Goal: Contribute content: Contribute content

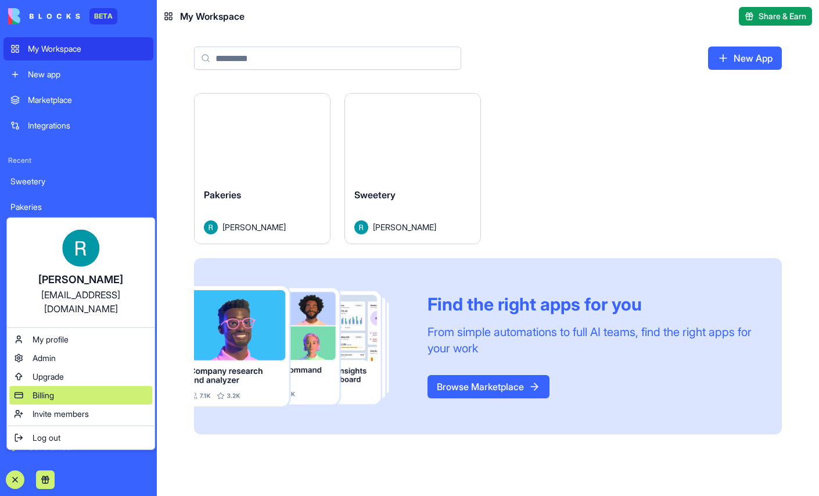
click at [53, 401] on span "Billing" at bounding box center [43, 395] width 21 height 12
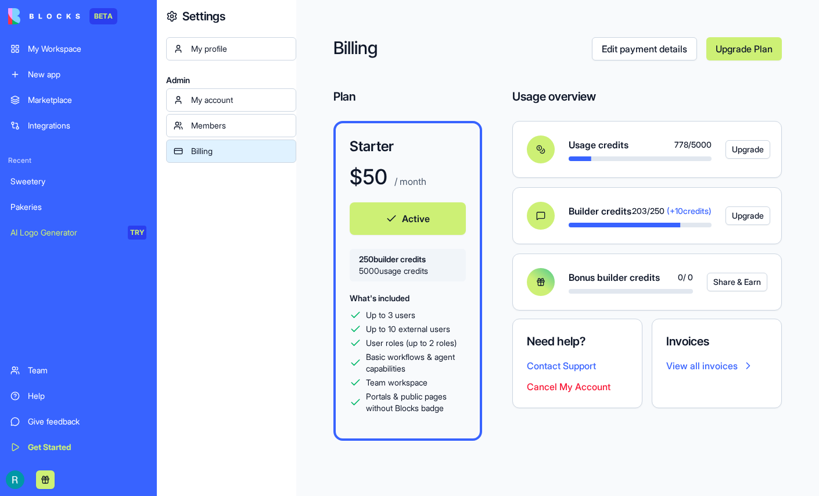
click at [44, 187] on div "Sweetery" at bounding box center [78, 181] width 136 height 12
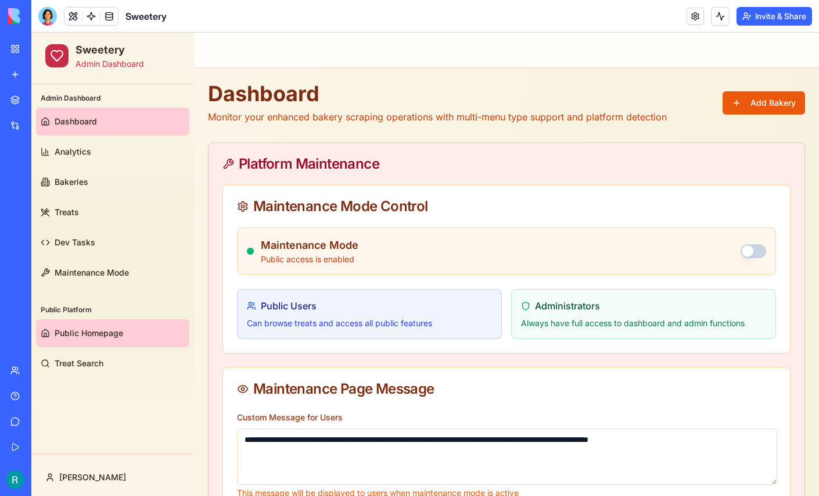
click at [119, 333] on span "Public Homepage" at bounding box center [89, 333] width 69 height 12
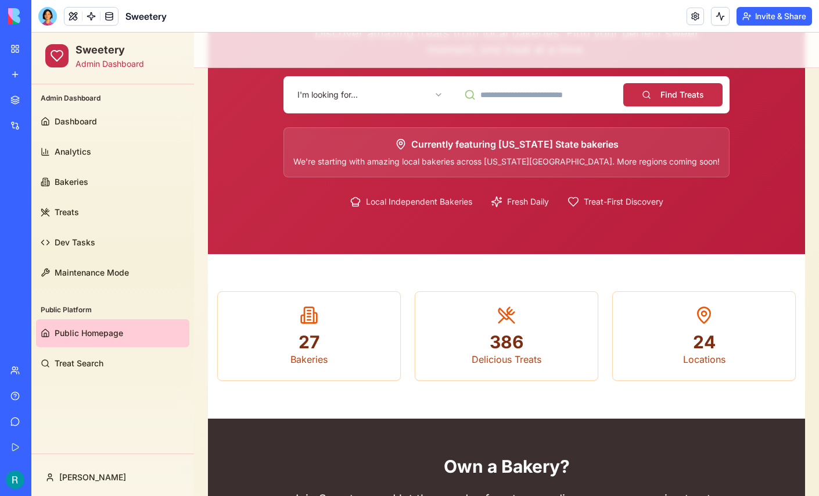
scroll to position [145, 0]
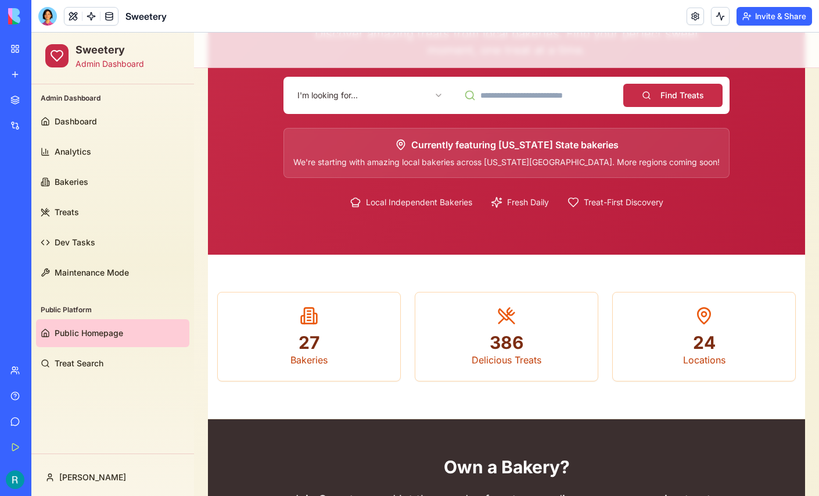
click at [397, 99] on html "Sweetery Admin Dashboard Admin Dashboard Dashboard Analytics Bakeries Treats De…" at bounding box center [425, 308] width 788 height 840
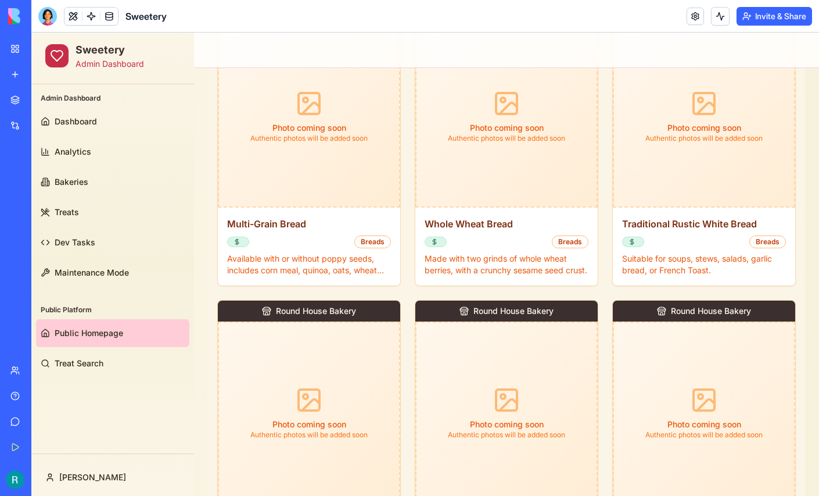
scroll to position [508, 0]
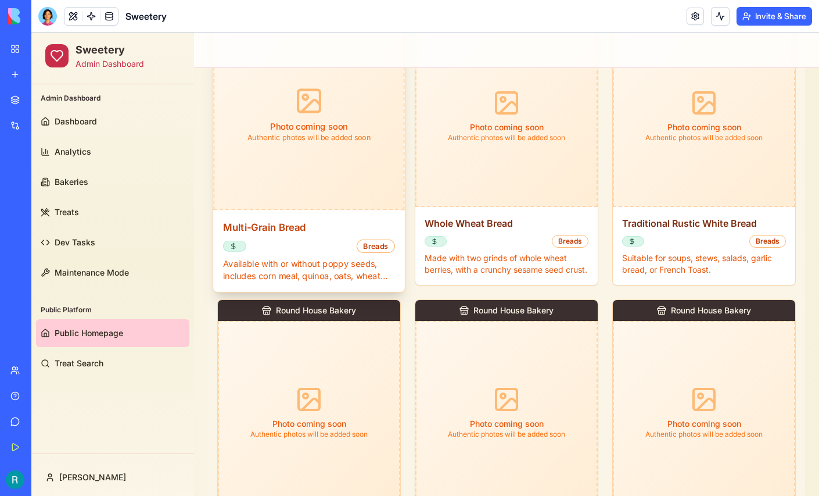
click at [278, 257] on p "Available with or without poppy seeds, includes corn meal, quinoa, oats, wheat …" at bounding box center [309, 269] width 172 height 24
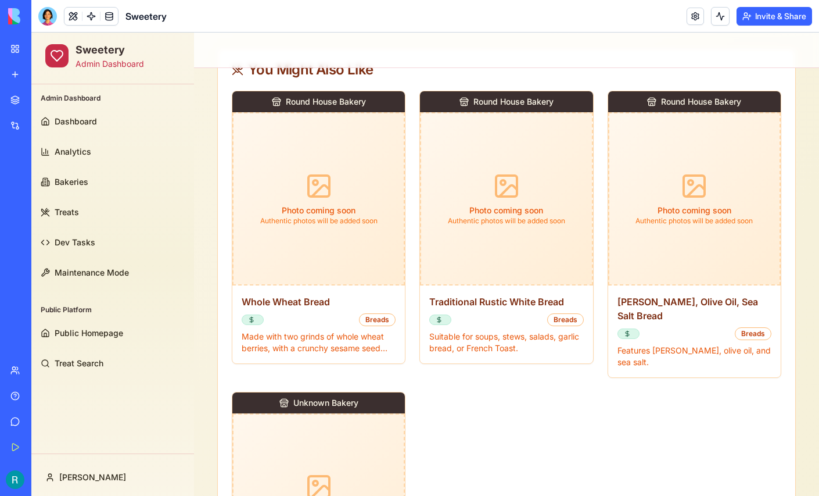
scroll to position [0, 0]
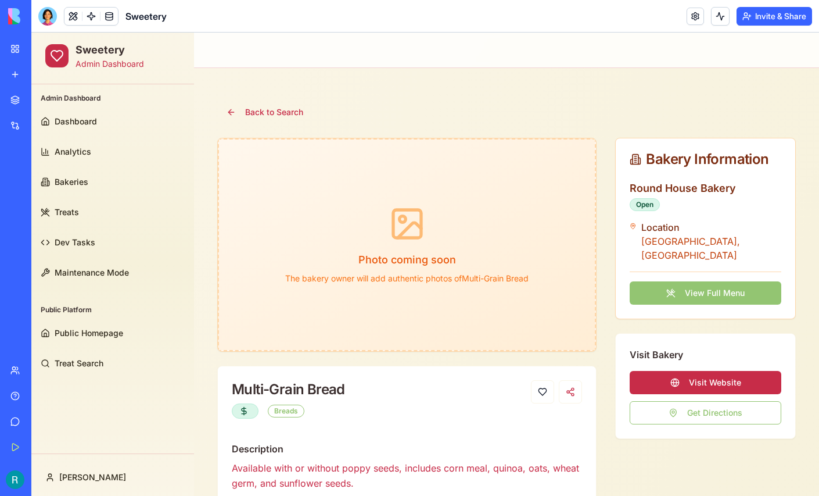
click at [708, 281] on button "View Full Menu" at bounding box center [706, 292] width 152 height 23
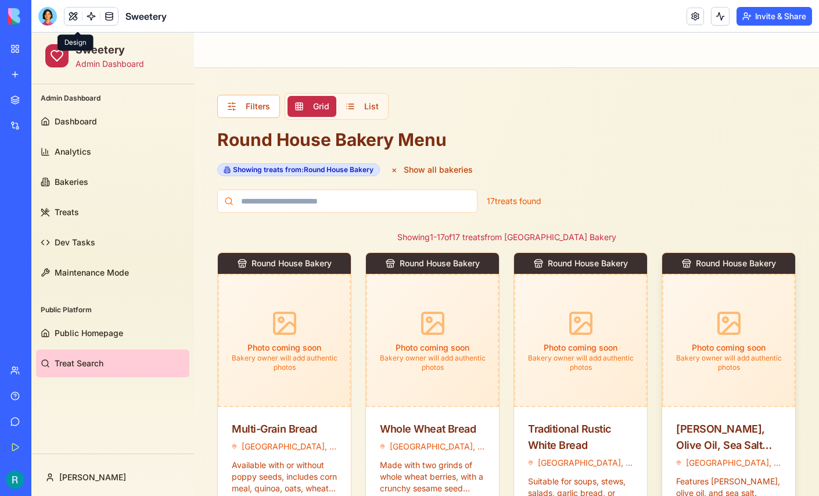
scroll to position [1, 0]
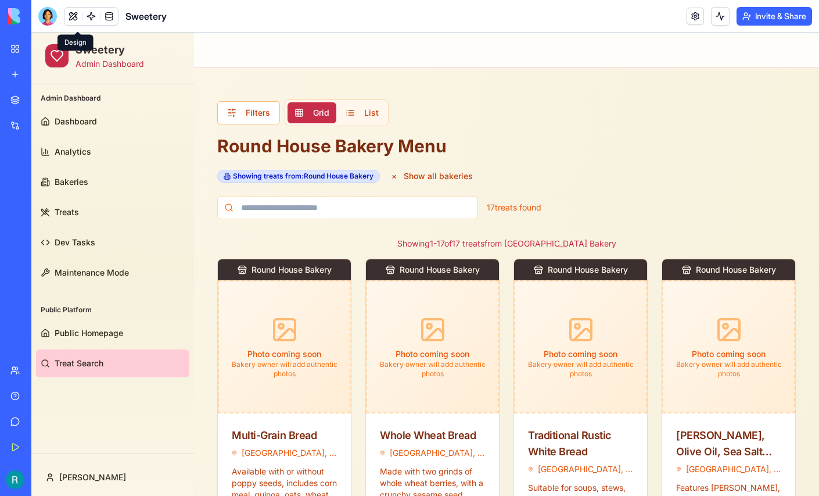
click at [77, 20] on button at bounding box center [72, 16] width 17 height 17
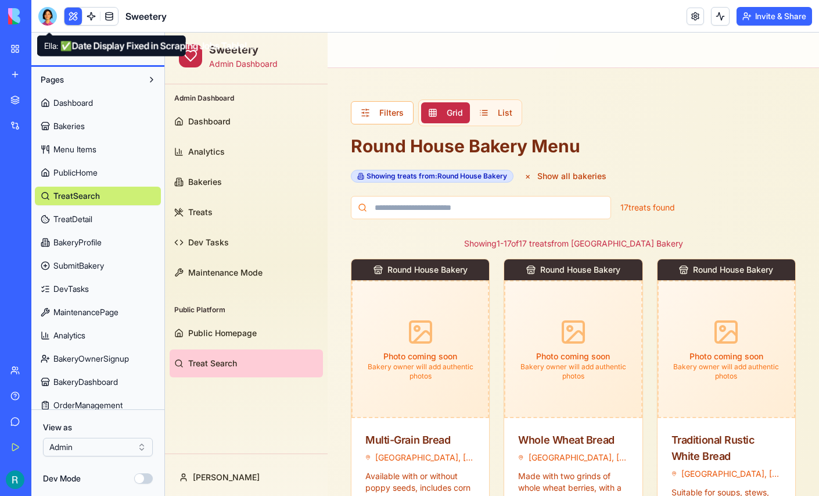
click at [45, 19] on div at bounding box center [47, 16] width 19 height 19
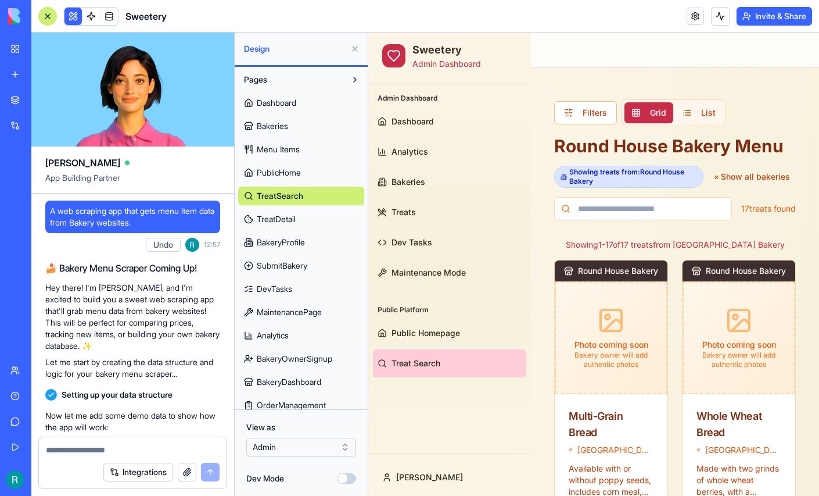
scroll to position [197709, 0]
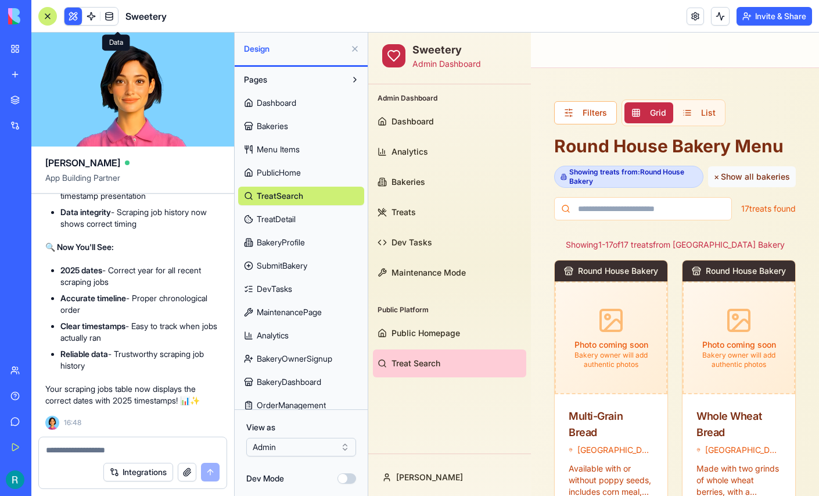
click at [744, 182] on button "× Show all bakeries" at bounding box center [752, 176] width 88 height 21
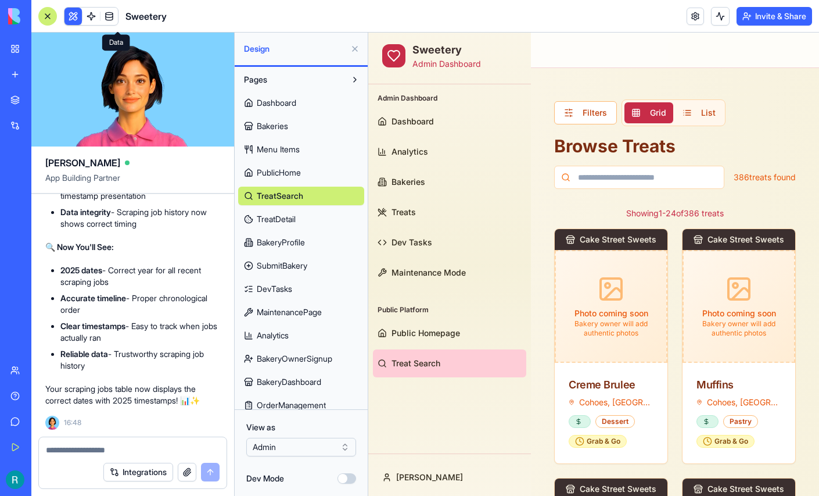
click at [119, 444] on textarea at bounding box center [133, 450] width 174 height 12
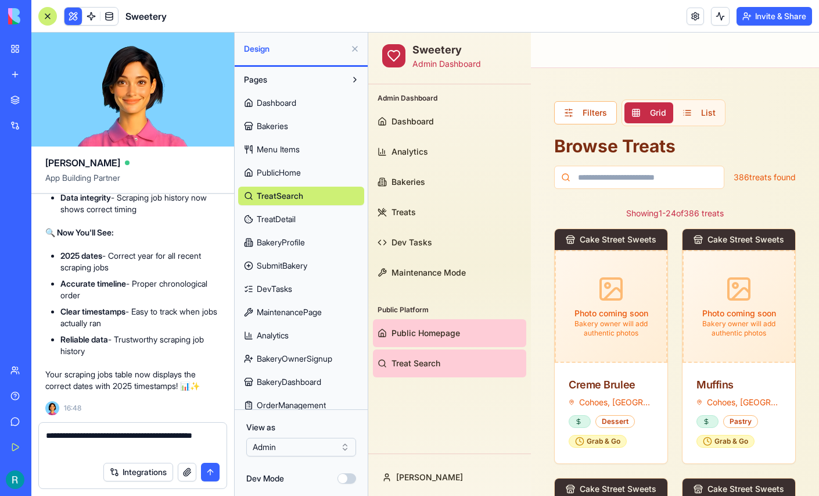
click at [406, 326] on link "Public Homepage" at bounding box center [449, 333] width 153 height 28
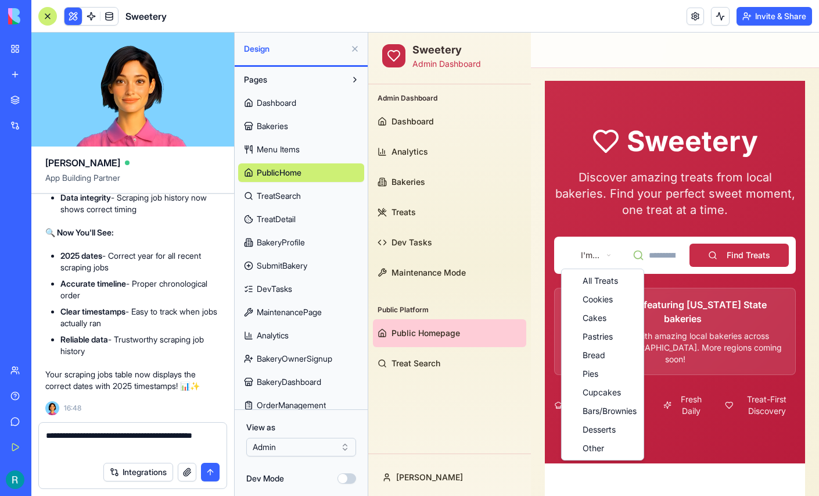
click at [351, 54] on button at bounding box center [355, 49] width 19 height 19
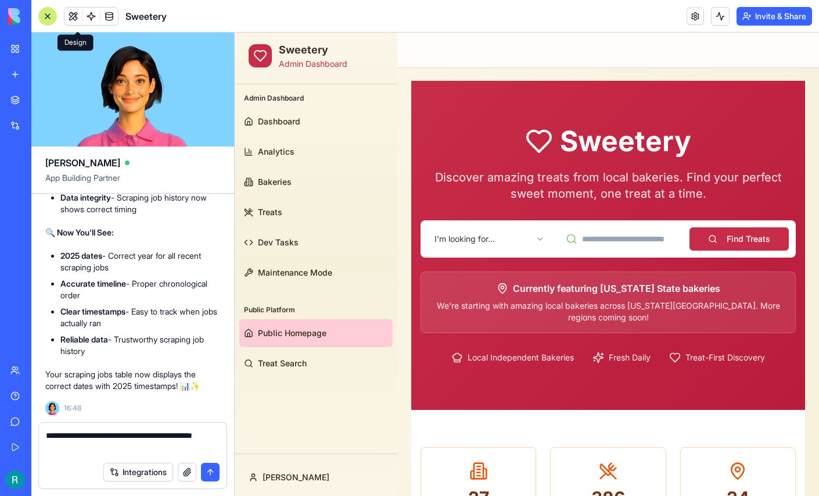
click at [489, 234] on html "Sweetery Admin Dashboard Admin Dashboard Dashboard Analytics Bakeries Treats De…" at bounding box center [527, 465] width 584 height 868
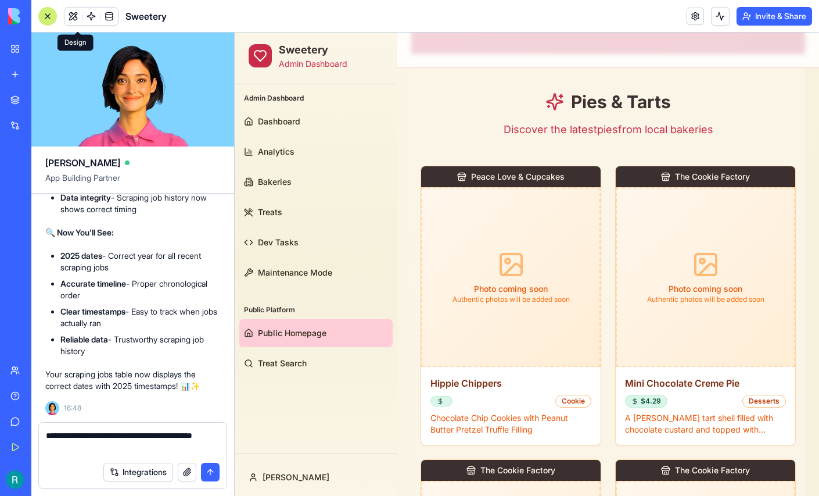
scroll to position [358, 0]
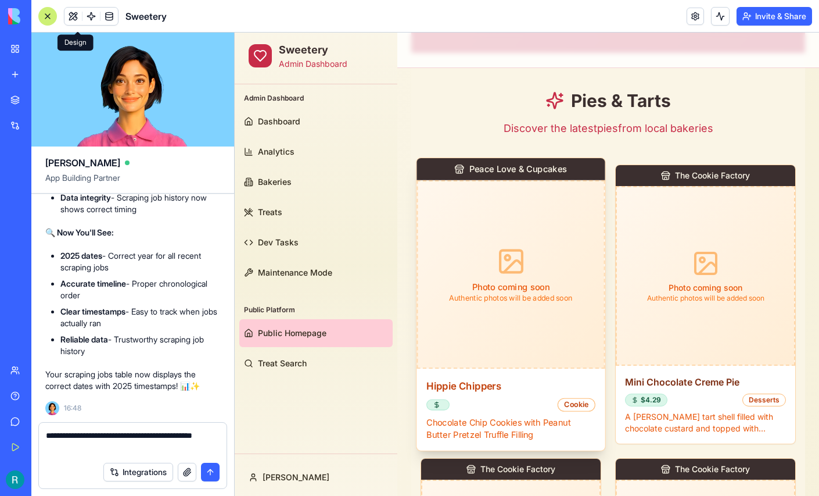
click at [479, 375] on div "Hippie Chippers Cookie Chocolate Chip Cookies with Peanut Butter Pretzel Truffl…" at bounding box center [511, 409] width 188 height 82
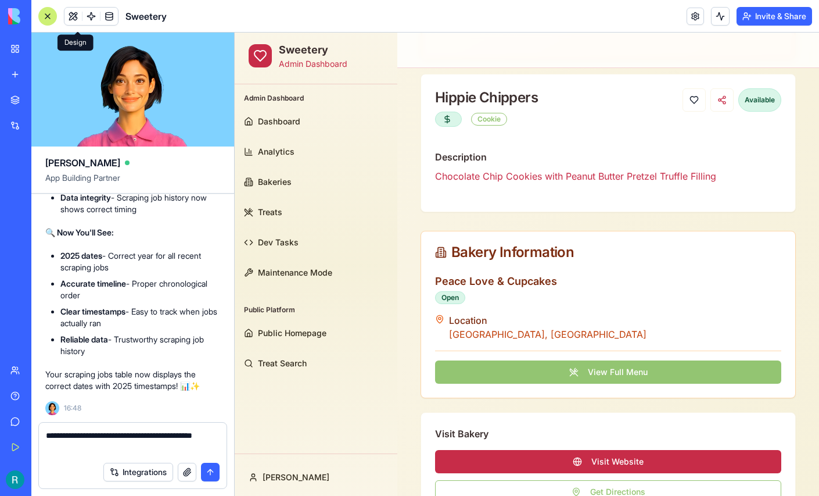
scroll to position [300, 0]
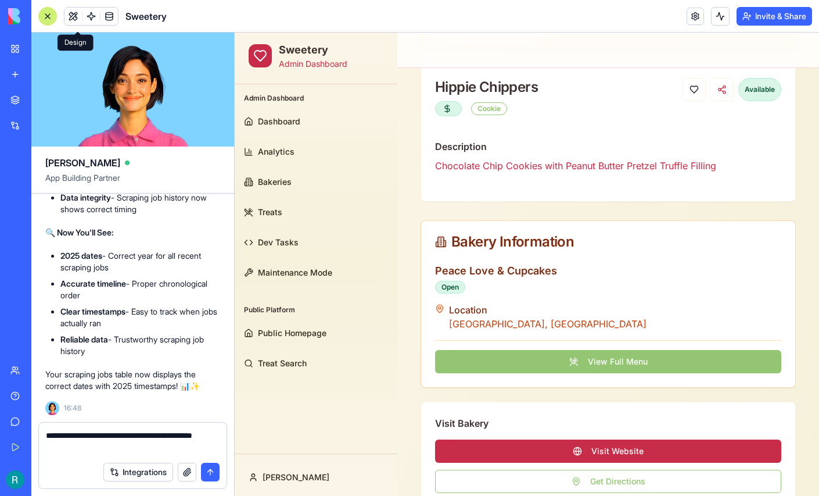
click at [600, 354] on button "View Full Menu" at bounding box center [608, 361] width 346 height 23
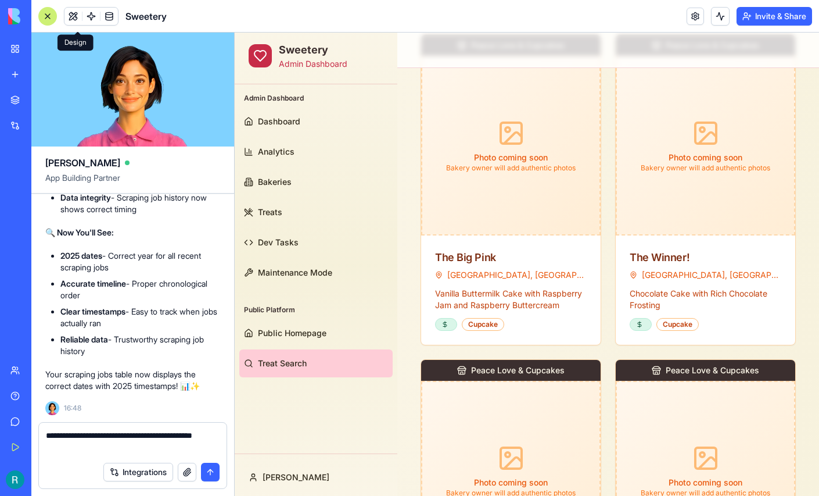
scroll to position [218, 0]
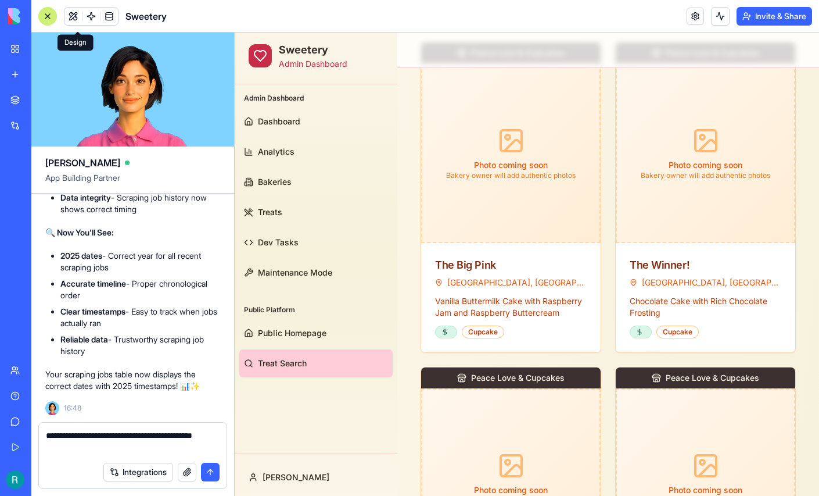
click at [103, 442] on textarea "**********" at bounding box center [131, 442] width 171 height 26
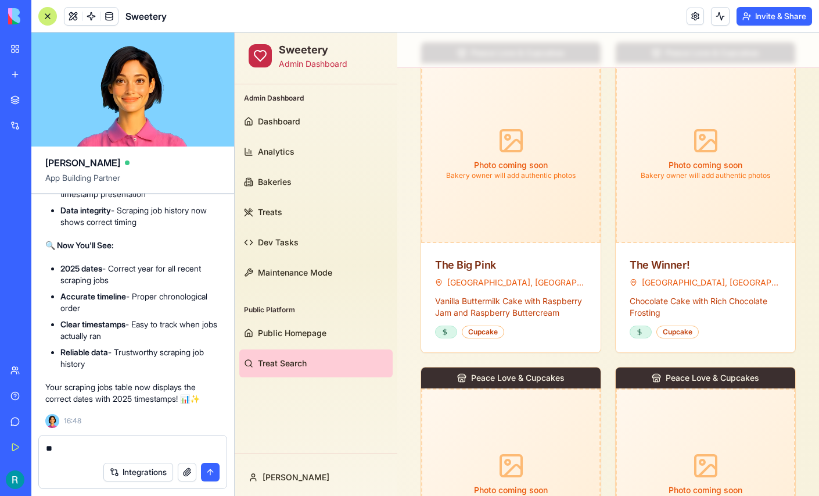
type textarea "*"
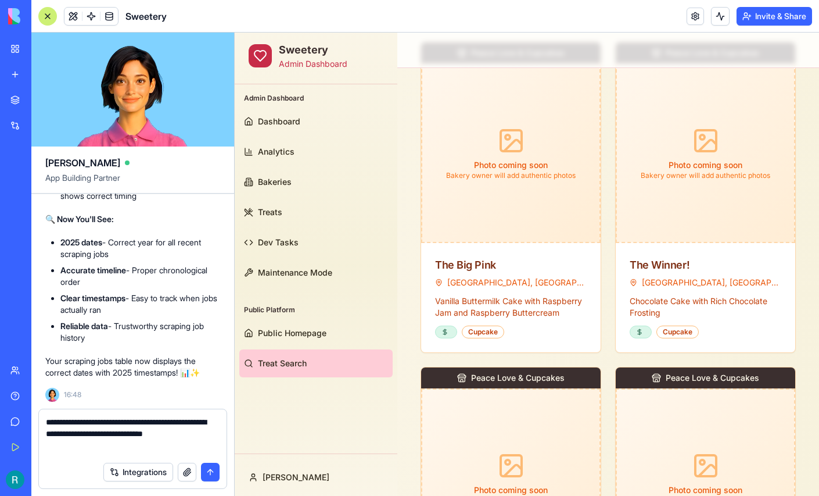
type textarea "**********"
drag, startPoint x: 130, startPoint y: 443, endPoint x: 49, endPoint y: 421, distance: 83.7
click at [49, 421] on textarea "**********" at bounding box center [131, 436] width 171 height 40
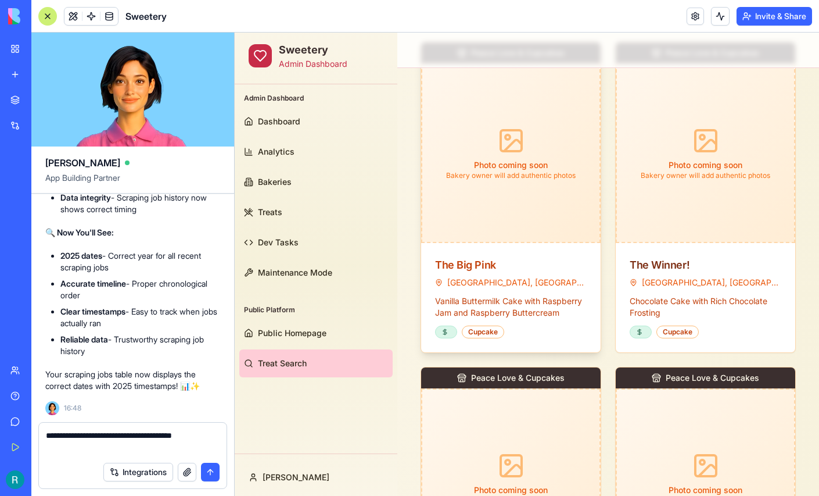
click at [477, 257] on div "The Big Pink" at bounding box center [511, 265] width 152 height 16
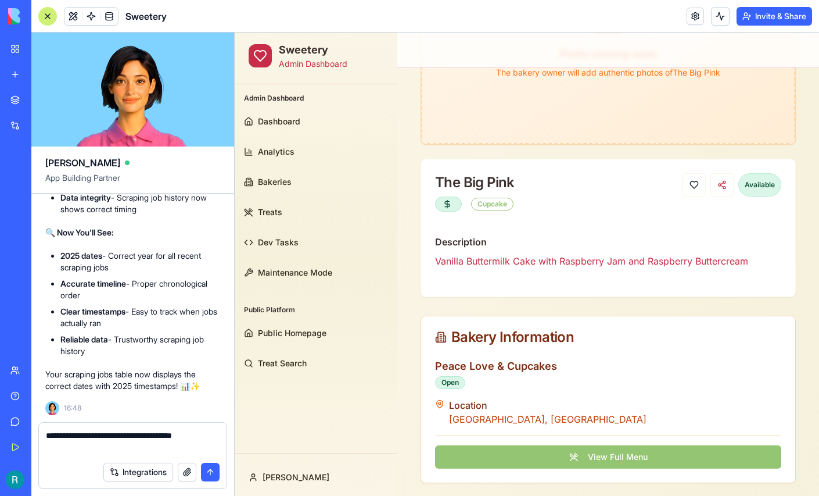
scroll to position [308, 0]
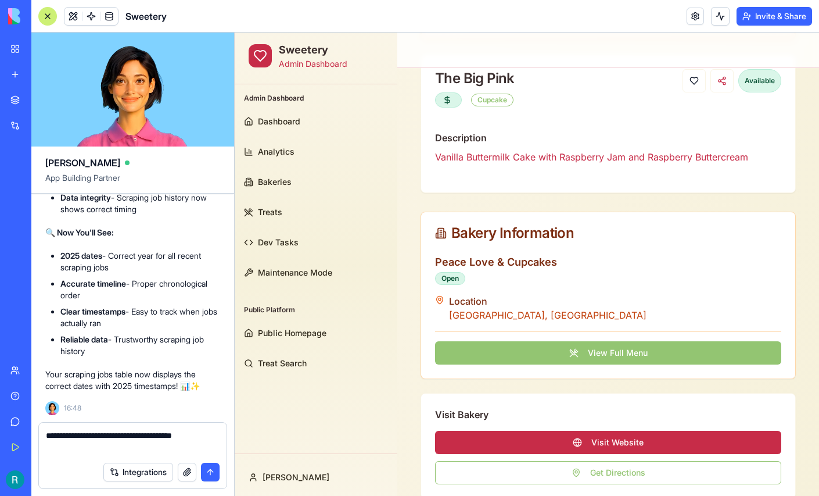
click at [613, 350] on button "View Full Menu" at bounding box center [608, 352] width 346 height 23
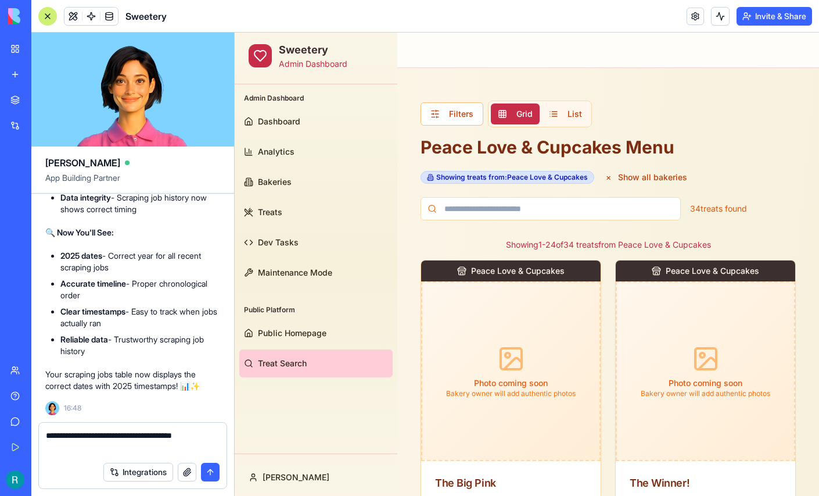
click at [74, 443] on textarea "**********" at bounding box center [131, 442] width 171 height 26
click at [188, 430] on textarea "**********" at bounding box center [131, 442] width 171 height 26
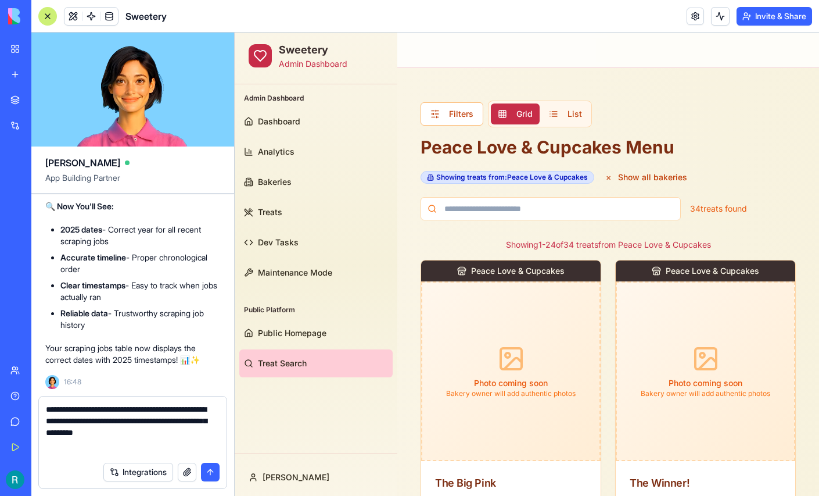
click at [108, 442] on textarea "**********" at bounding box center [131, 429] width 171 height 52
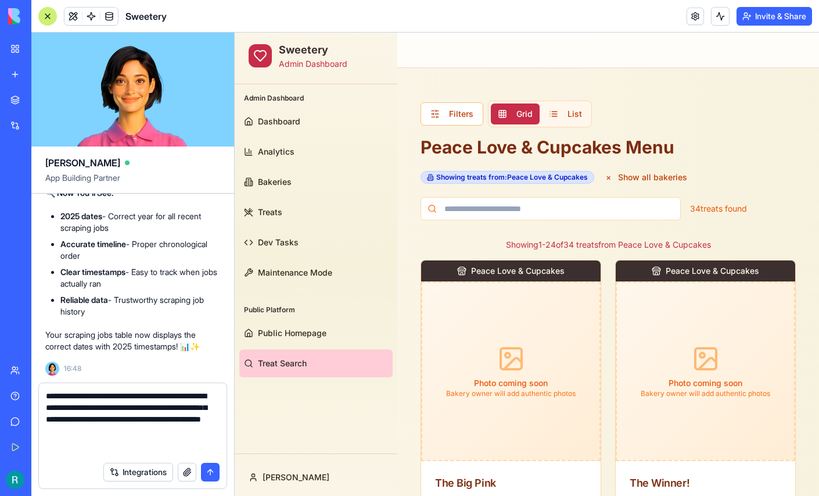
click at [114, 431] on textarea "**********" at bounding box center [131, 423] width 171 height 66
click at [114, 440] on textarea "**********" at bounding box center [131, 423] width 171 height 66
click at [145, 444] on textarea "**********" at bounding box center [131, 423] width 171 height 66
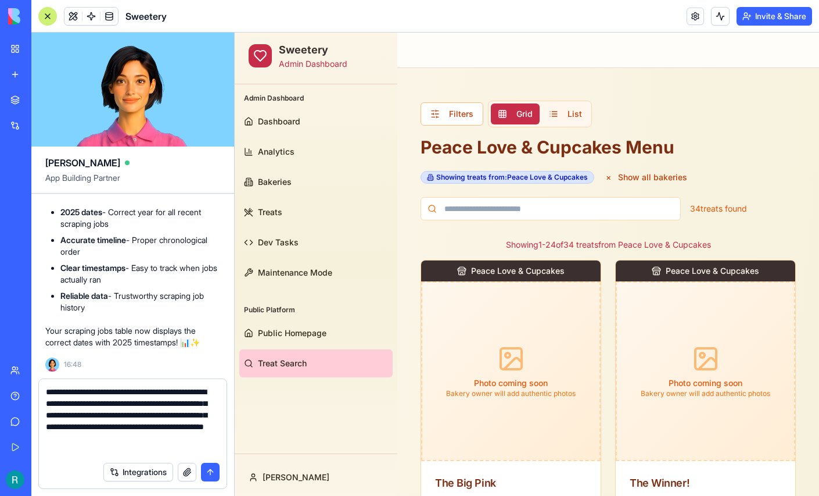
click at [210, 429] on textarea "**********" at bounding box center [131, 421] width 171 height 70
type textarea "**********"
click at [186, 470] on button "button" at bounding box center [187, 471] width 19 height 19
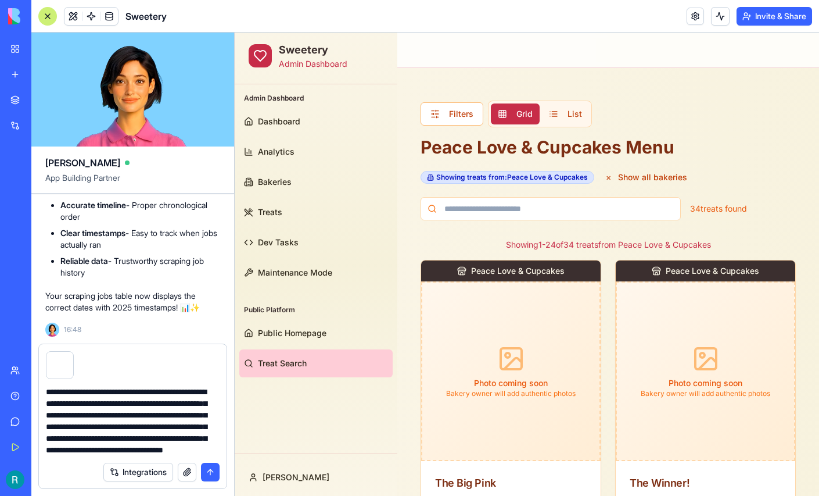
click at [209, 470] on button "submit" at bounding box center [210, 471] width 19 height 19
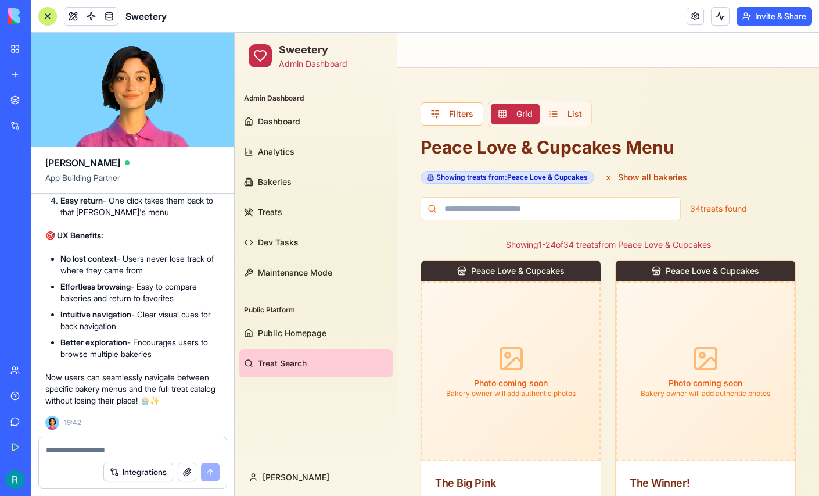
scroll to position [198751, 0]
click at [286, 328] on span "Public Homepage" at bounding box center [292, 333] width 69 height 12
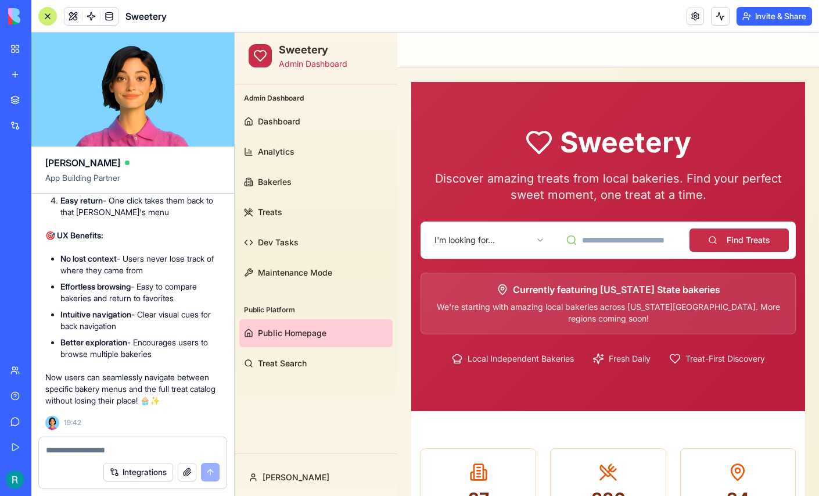
scroll to position [198816, 0]
click at [513, 242] on html "Sweetery Admin Dashboard Admin Dashboard Dashboard Analytics Bakeries Treats De…" at bounding box center [527, 467] width 584 height 868
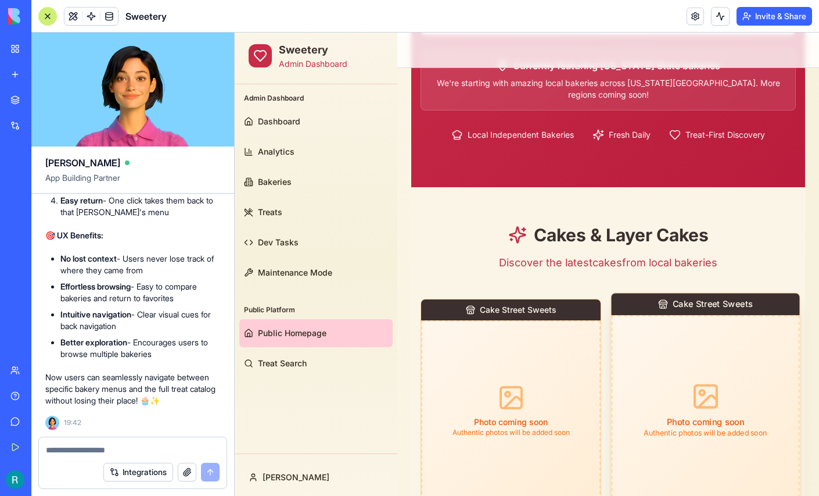
scroll to position [229, 0]
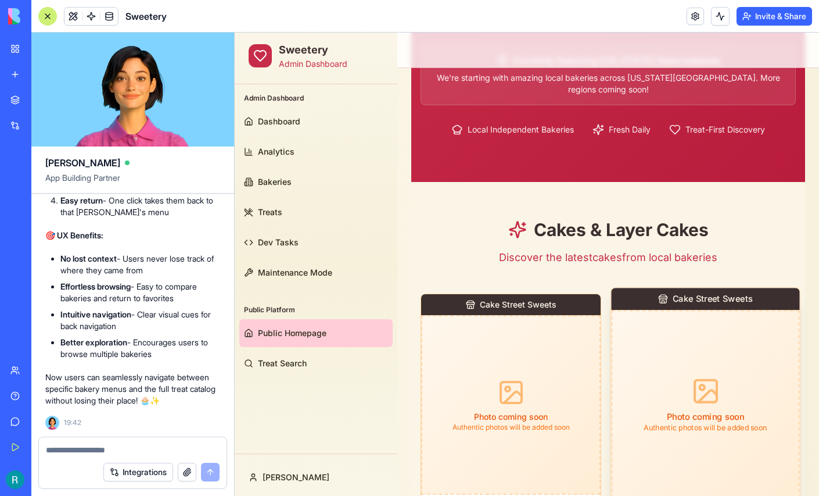
click at [672, 347] on div "Photo coming soon Authentic photos will be added soon" at bounding box center [705, 404] width 188 height 188
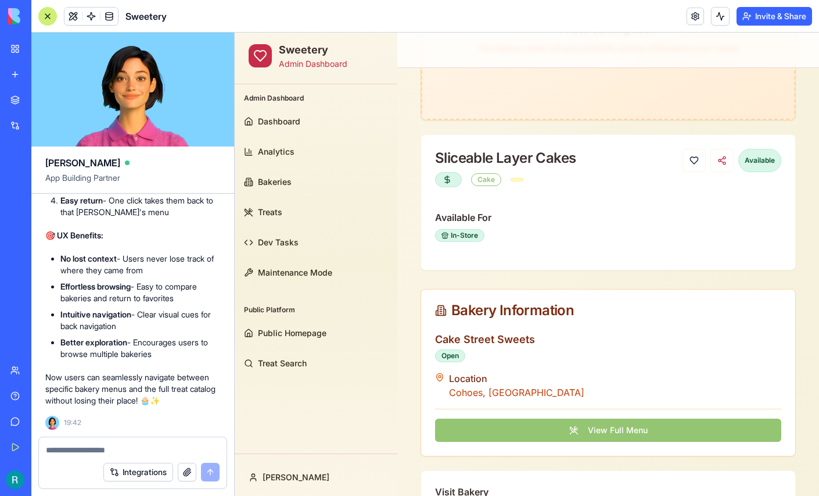
scroll to position [0, 0]
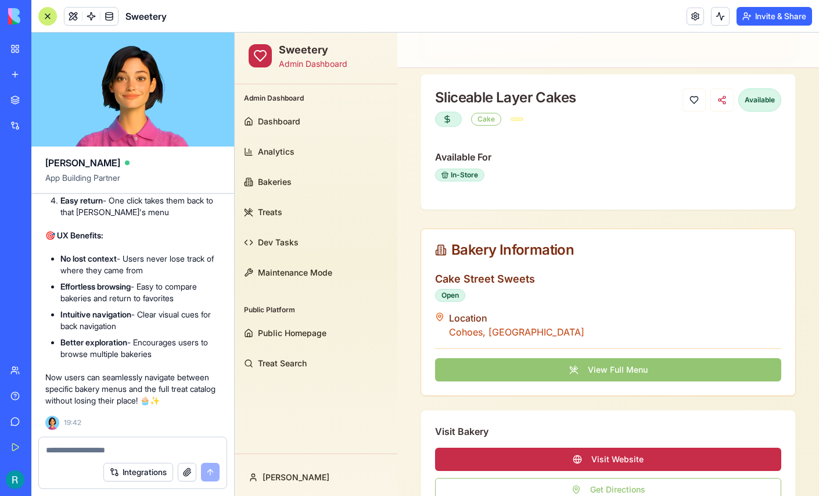
scroll to position [307, 0]
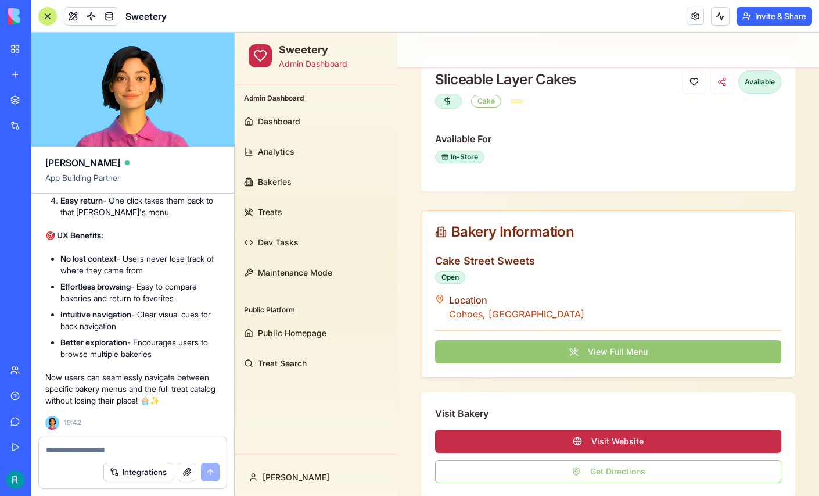
click at [616, 346] on button "View Full Menu" at bounding box center [608, 351] width 346 height 23
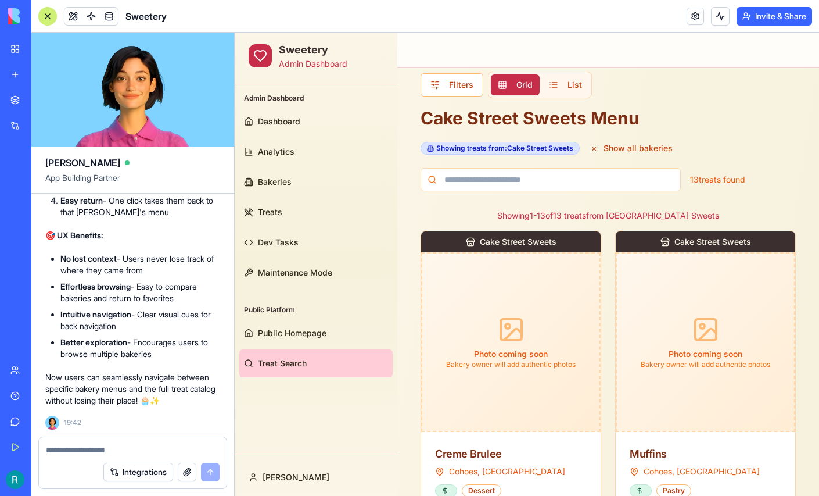
scroll to position [28, 0]
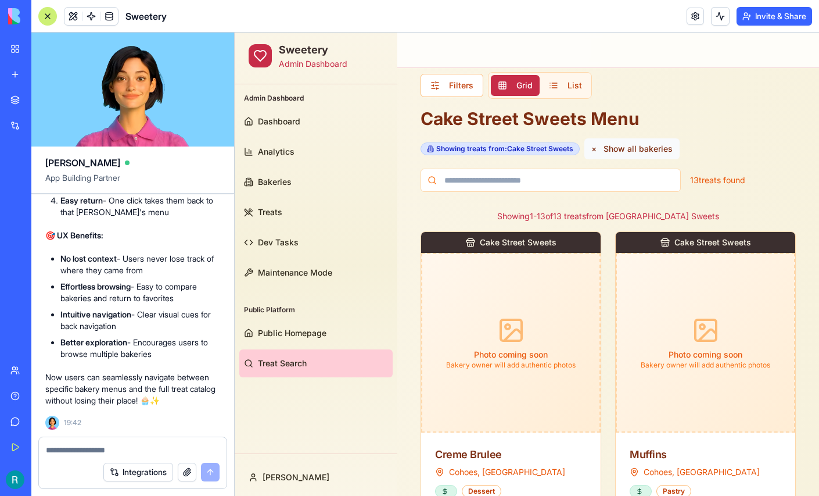
click at [621, 148] on button "× Show all bakeries" at bounding box center [631, 148] width 95 height 21
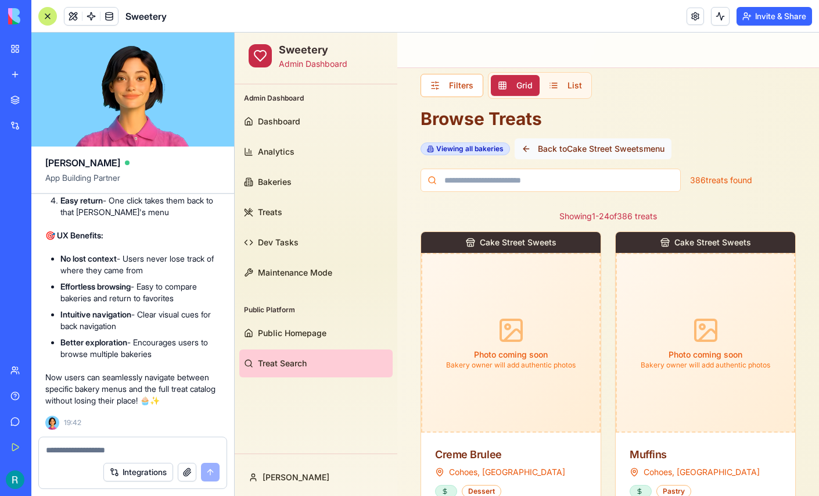
click at [606, 150] on button "Back to Cake Street Sweets menu" at bounding box center [593, 148] width 157 height 21
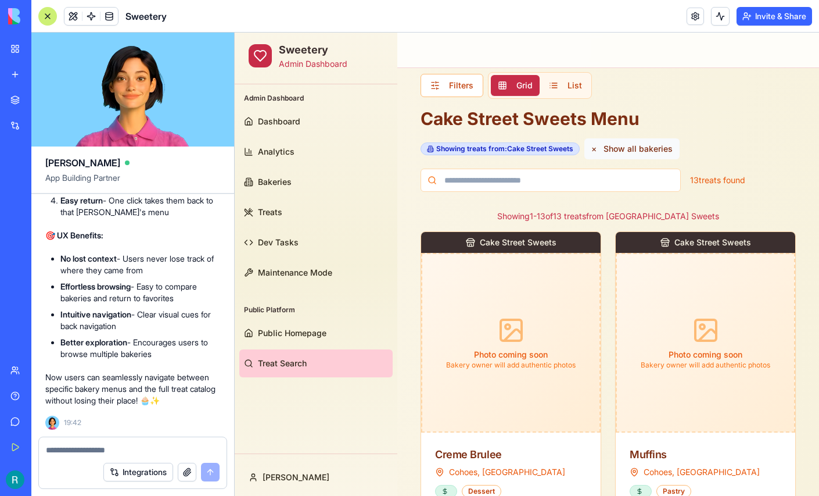
click at [620, 148] on button "× Show all bakeries" at bounding box center [631, 148] width 95 height 21
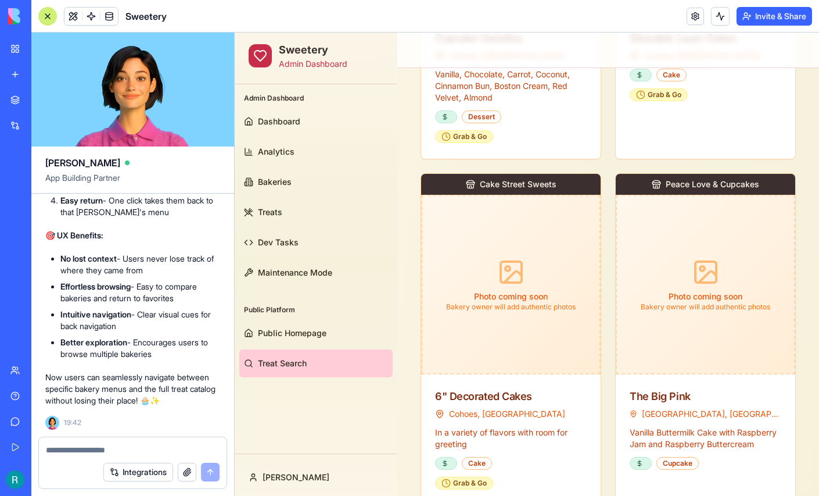
scroll to position [2158, 0]
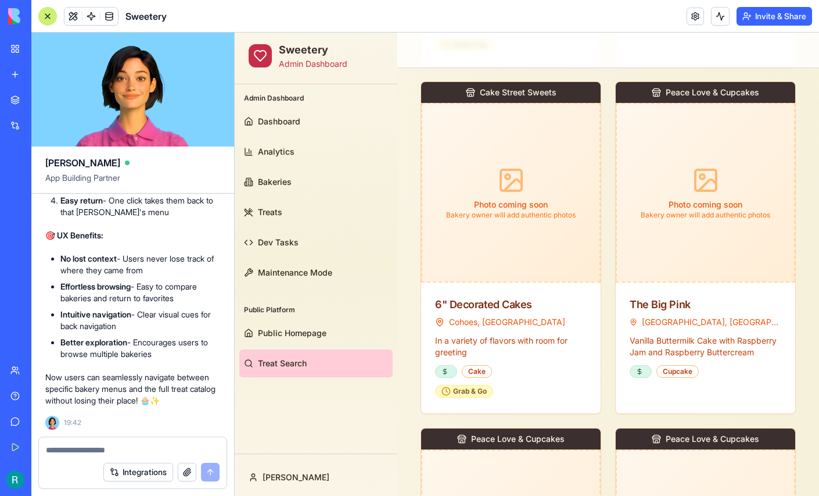
click at [48, 24] on div at bounding box center [47, 16] width 19 height 19
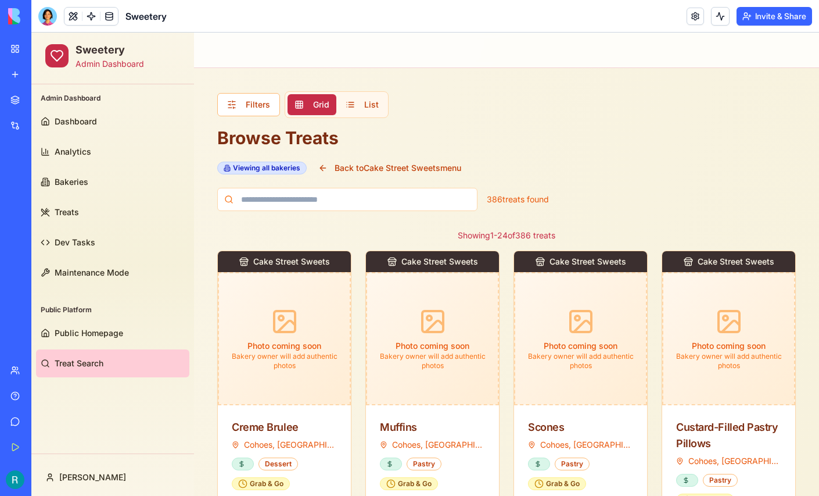
scroll to position [0, 0]
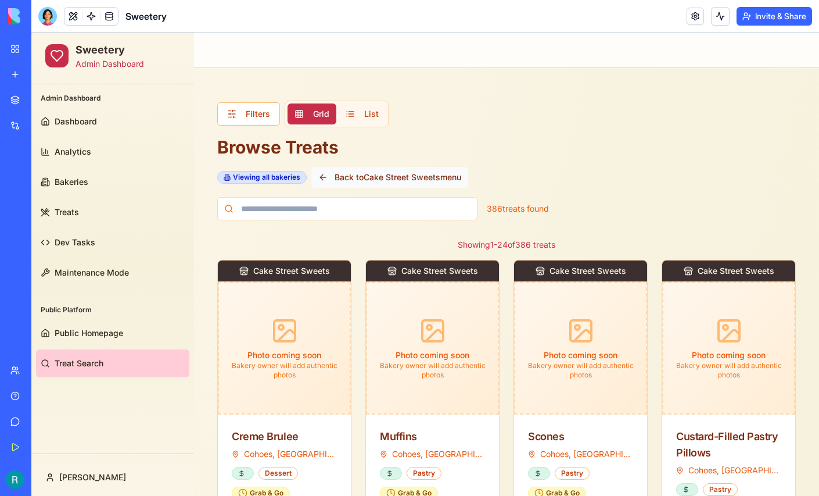
click at [408, 173] on button "Back to Cake Street Sweets menu" at bounding box center [389, 177] width 157 height 21
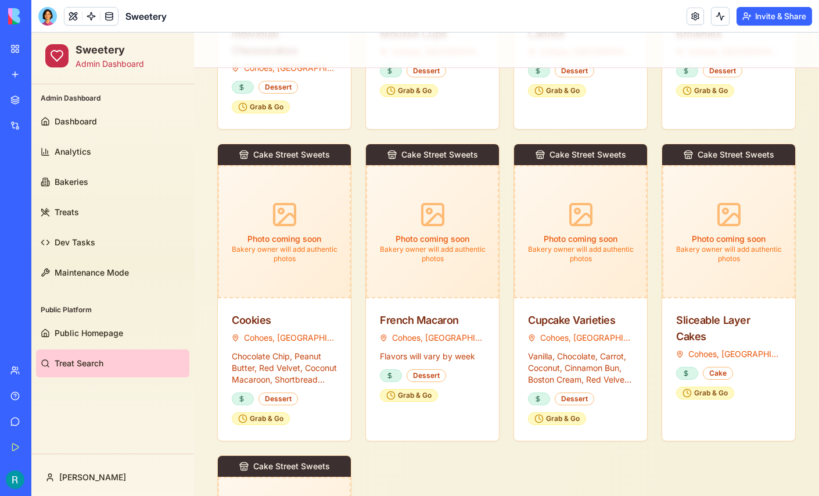
scroll to position [687, 0]
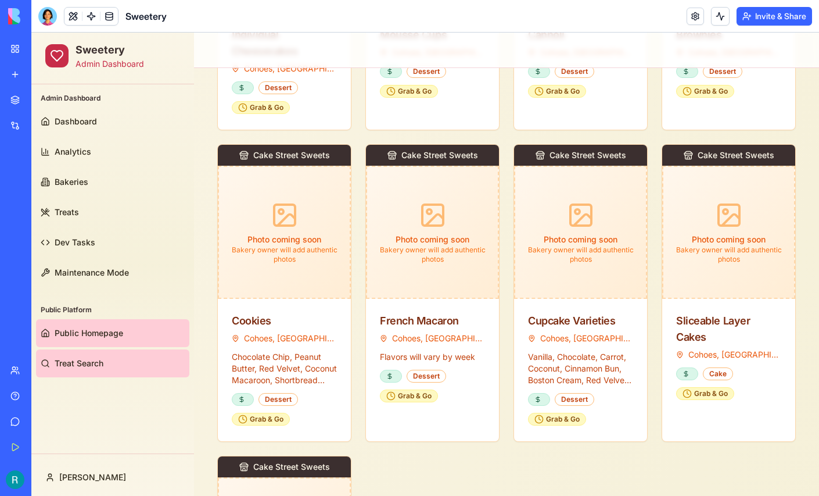
click at [100, 328] on span "Public Homepage" at bounding box center [89, 333] width 69 height 12
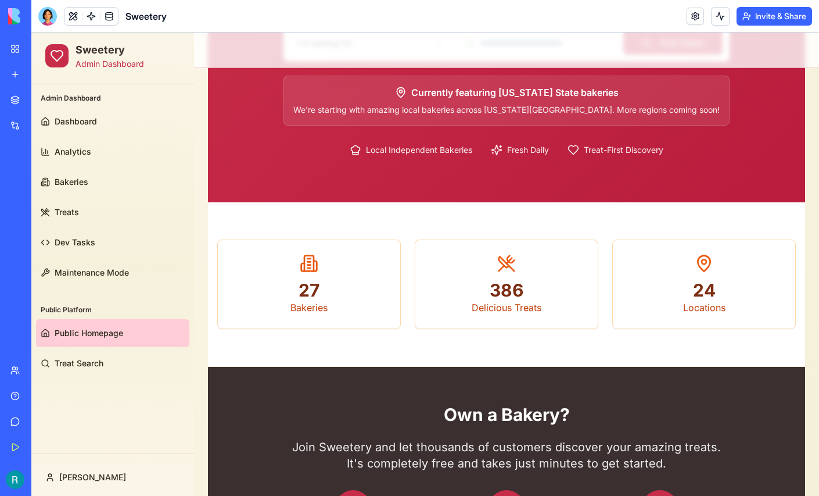
scroll to position [196, 0]
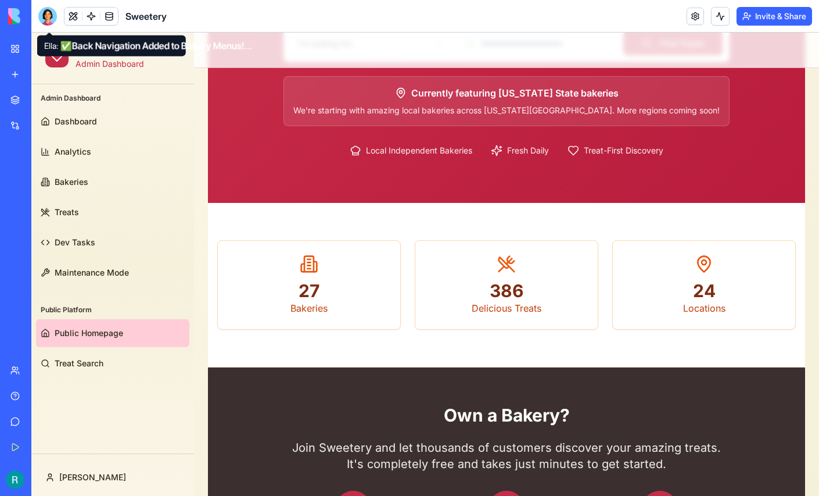
click at [46, 22] on div at bounding box center [47, 16] width 19 height 19
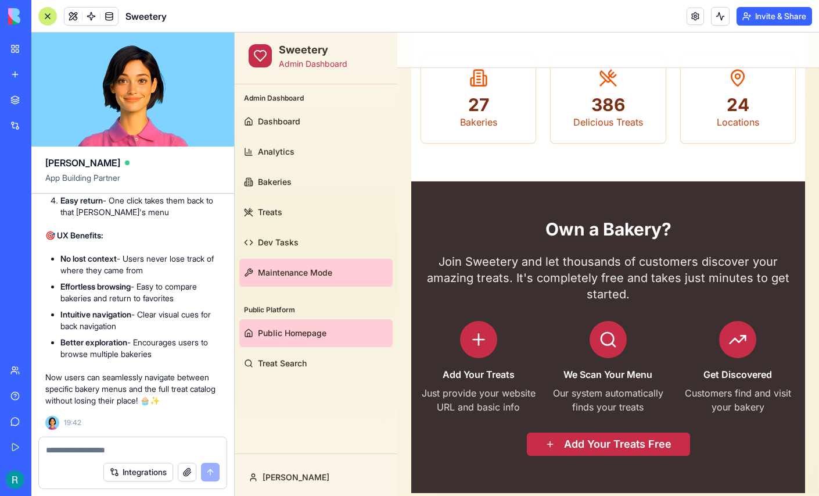
scroll to position [401, 0]
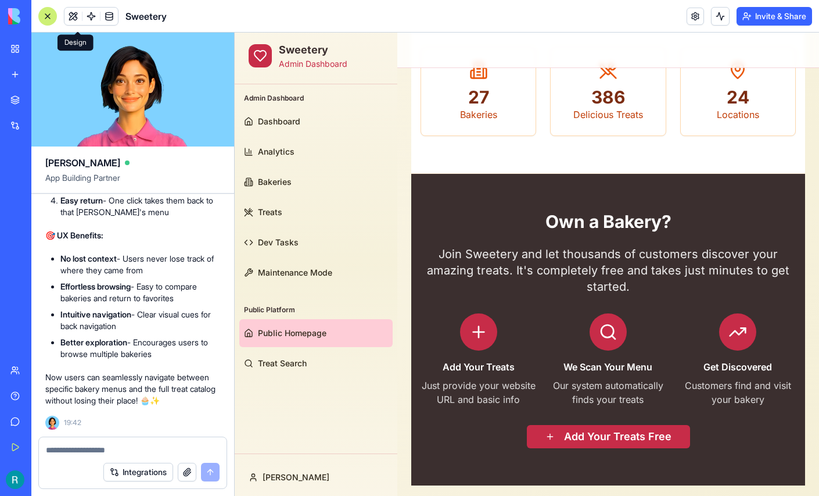
click at [79, 21] on button at bounding box center [72, 16] width 17 height 17
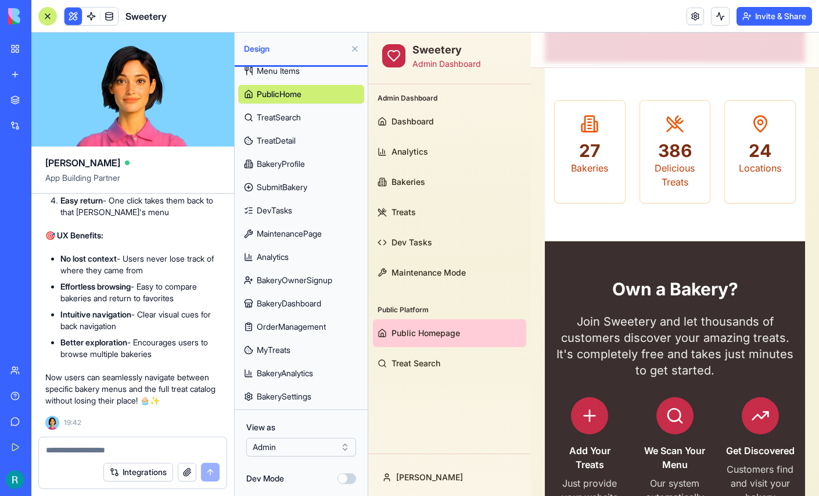
scroll to position [149, 0]
click at [303, 321] on span "OrderManagement" at bounding box center [291, 327] width 69 height 12
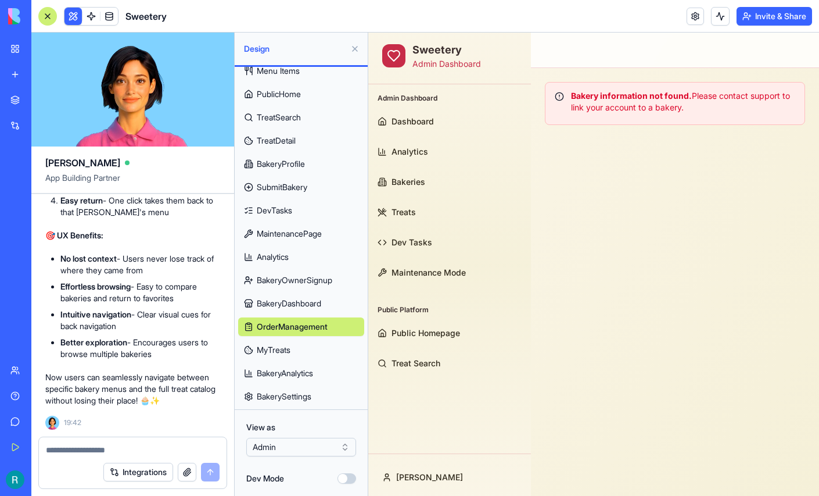
click at [296, 297] on span "BakeryDashboard" at bounding box center [289, 303] width 64 height 12
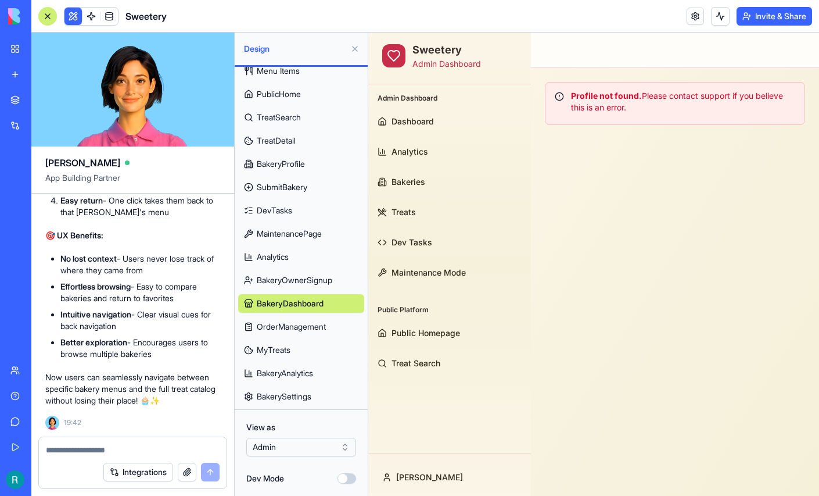
click at [285, 344] on span "MyTreats" at bounding box center [274, 350] width 34 height 12
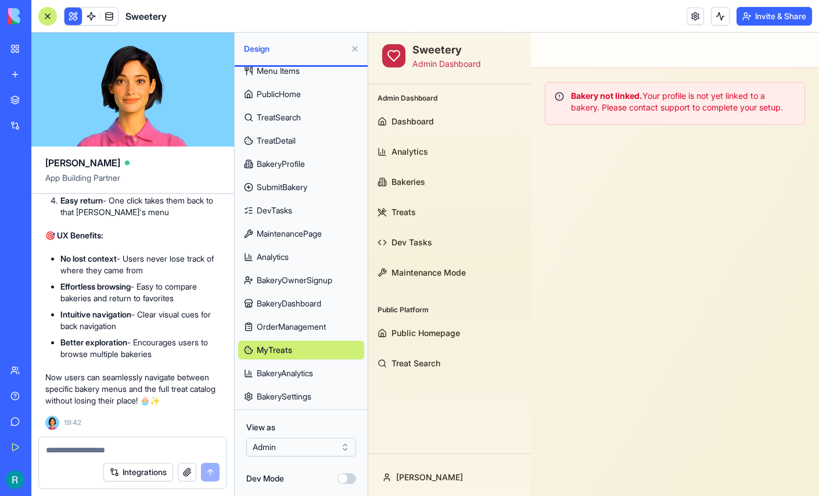
click at [285, 367] on span "BakeryAnalytics" at bounding box center [285, 373] width 56 height 12
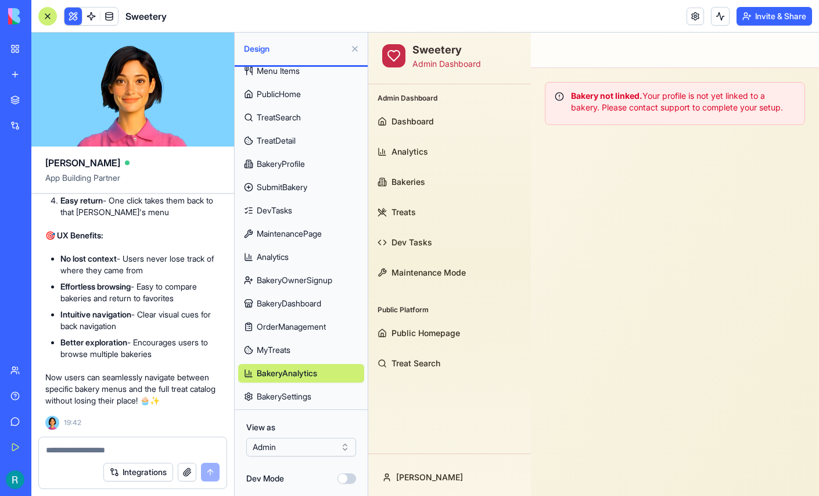
click at [290, 274] on span "BakeryOwnerSignup" at bounding box center [295, 280] width 76 height 12
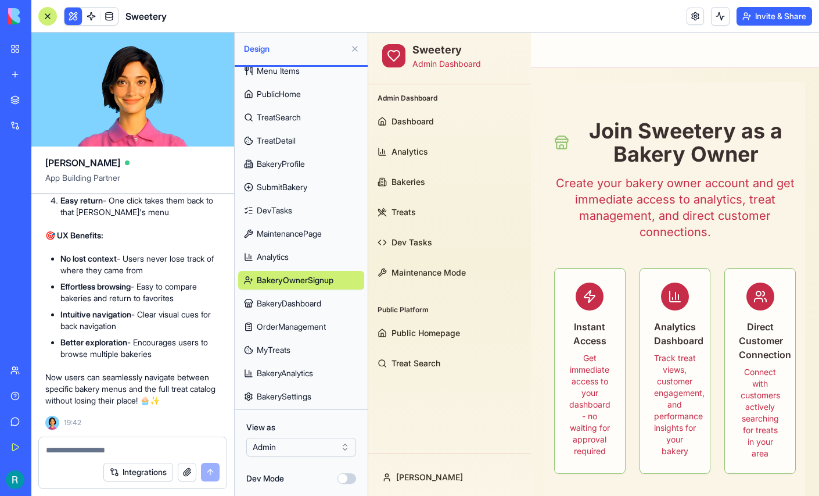
click at [292, 435] on html "BETA My Workspace New app Marketplace Integrations Recent Sweetery Pakeries AI …" at bounding box center [409, 248] width 819 height 496
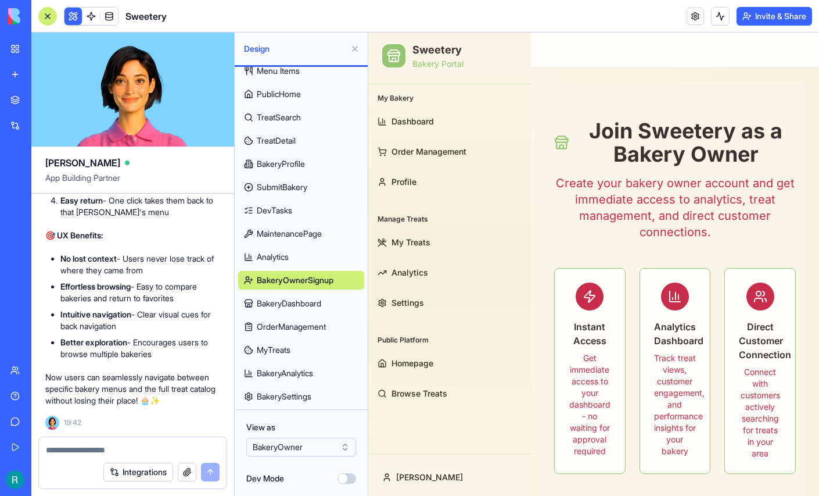
click at [306, 321] on span "OrderManagement" at bounding box center [291, 327] width 69 height 12
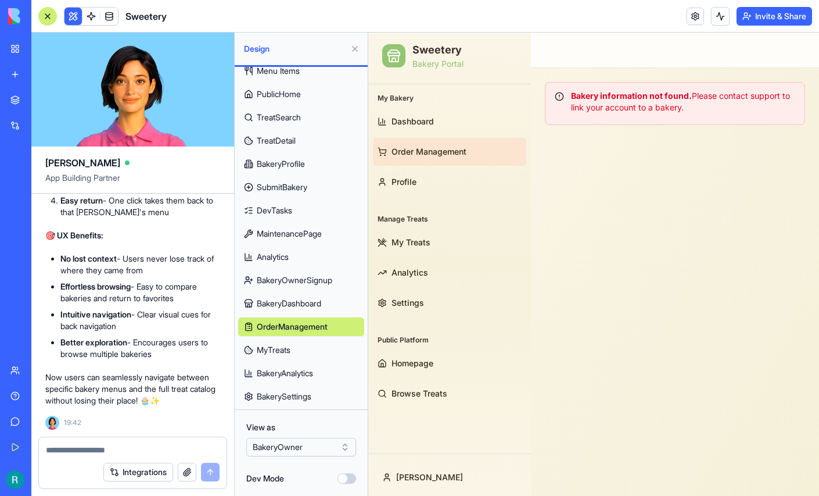
click at [298, 274] on span "BakeryOwnerSignup" at bounding box center [295, 280] width 76 height 12
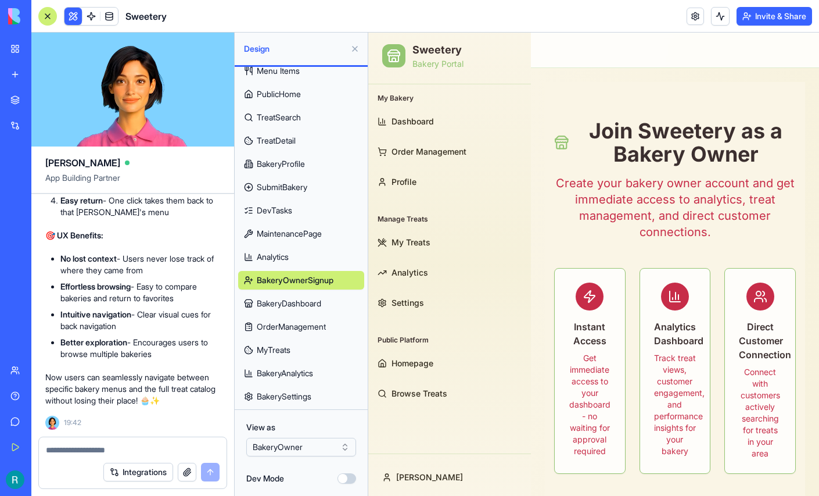
click at [288, 251] on span "Analytics" at bounding box center [273, 257] width 32 height 12
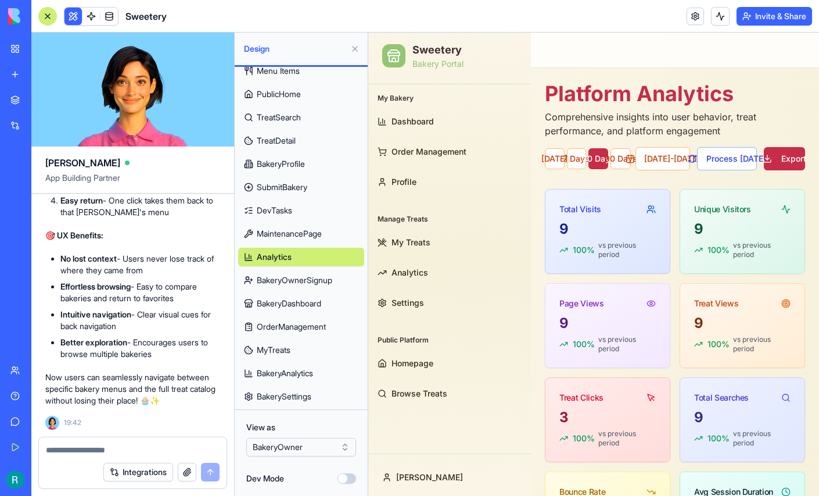
click at [54, 19] on div at bounding box center [47, 16] width 19 height 19
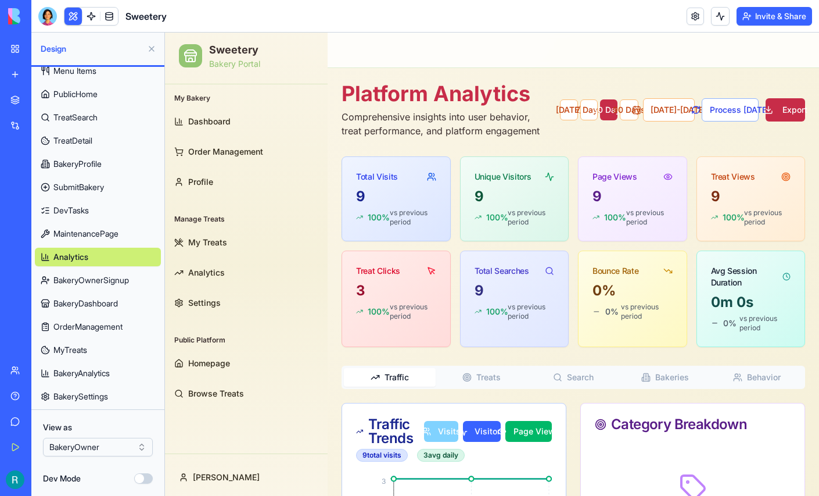
click at [155, 55] on button at bounding box center [151, 49] width 19 height 19
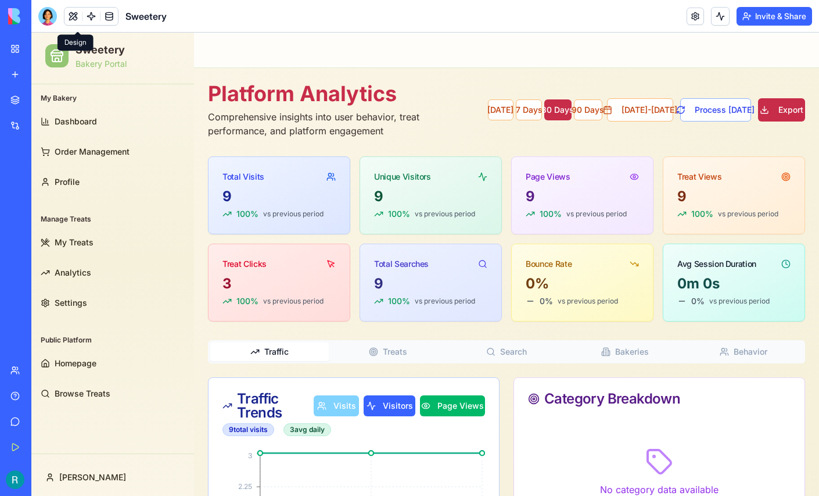
click at [79, 23] on button at bounding box center [72, 16] width 17 height 17
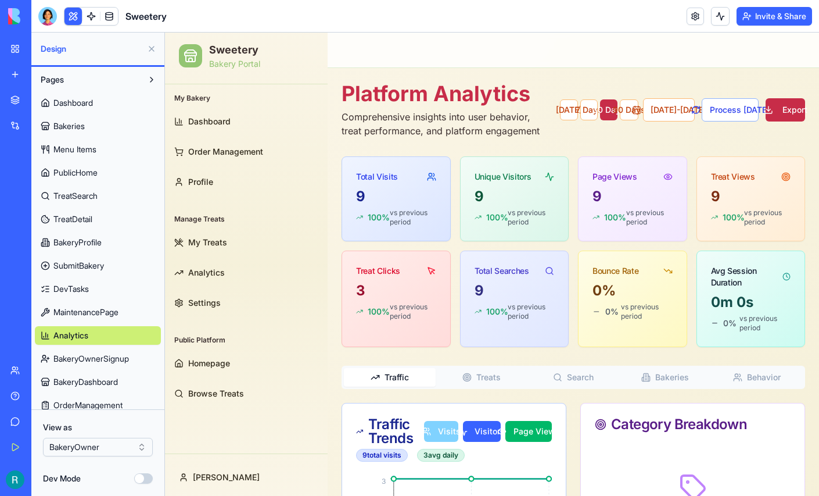
click at [82, 271] on span "SubmitBakery" at bounding box center [78, 266] width 51 height 12
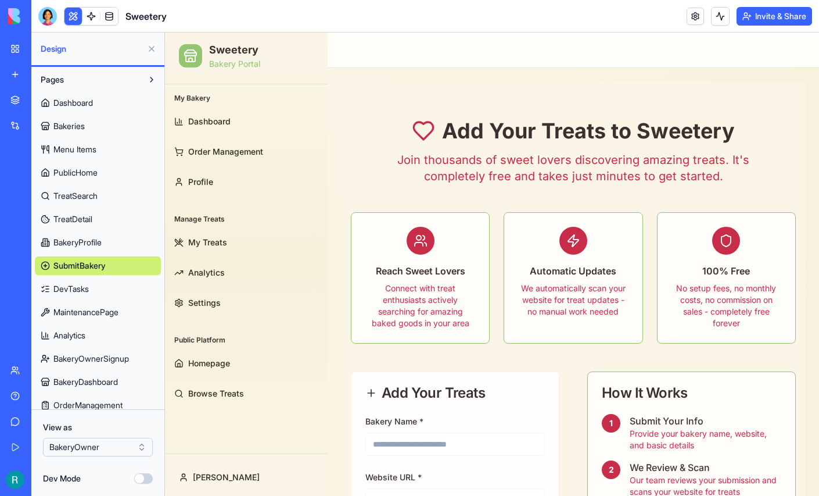
click at [80, 341] on span "Analytics" at bounding box center [69, 335] width 32 height 12
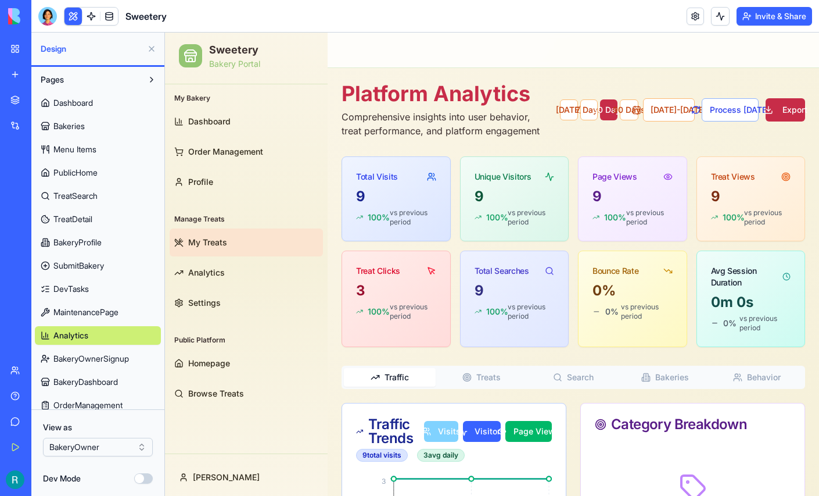
click at [206, 235] on link "My Treats" at bounding box center [246, 242] width 153 height 28
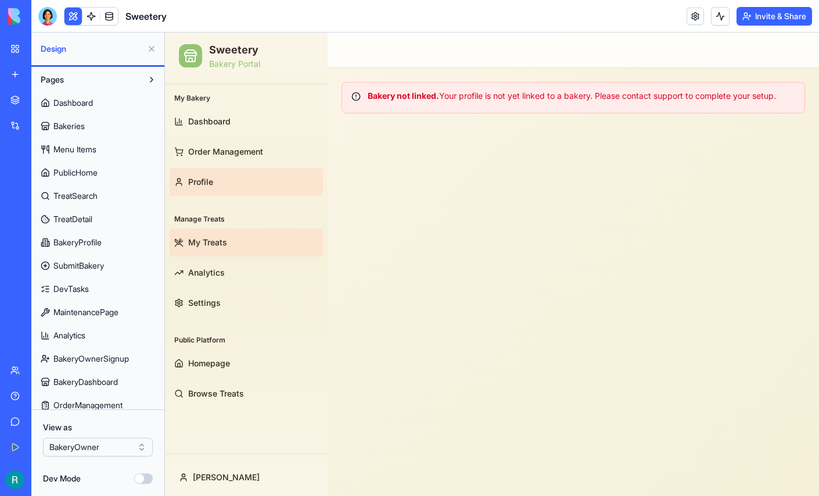
click at [206, 185] on span "Profile" at bounding box center [200, 182] width 25 height 12
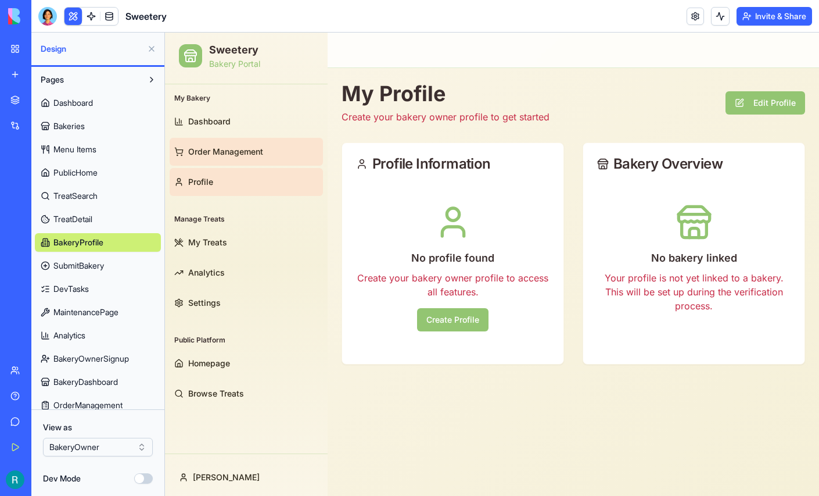
click at [205, 148] on span "Order Management" at bounding box center [225, 152] width 75 height 12
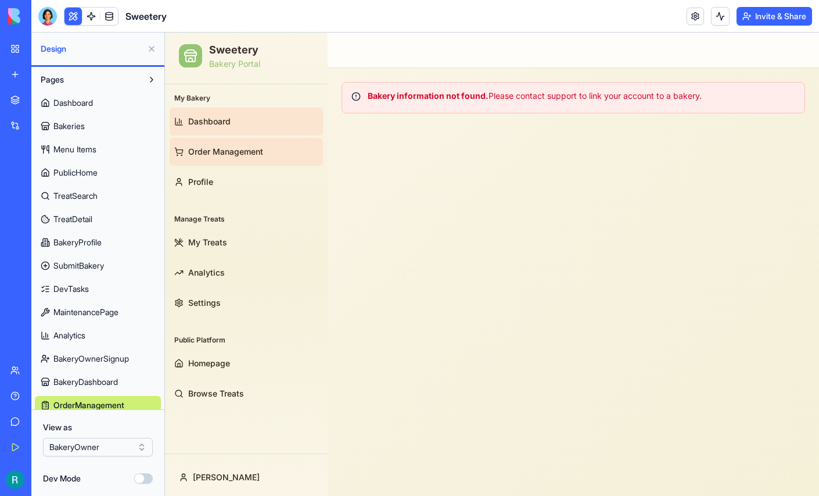
click at [207, 117] on span "Dashboard" at bounding box center [209, 122] width 42 height 12
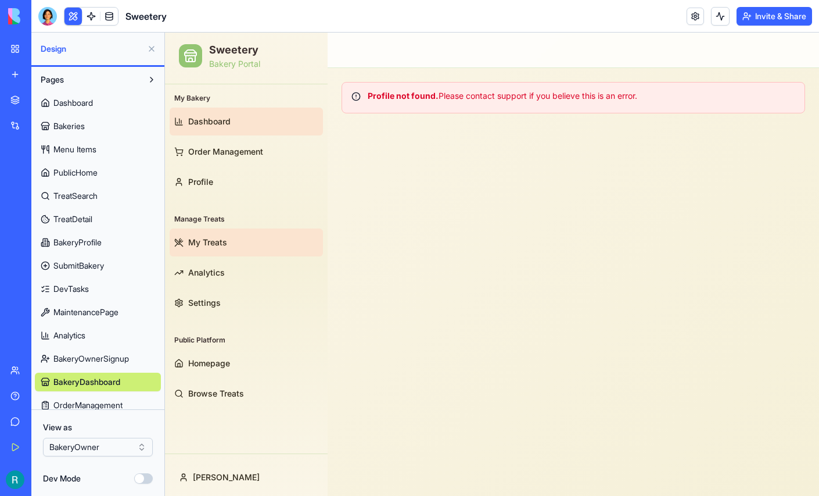
click at [218, 237] on span "My Treats" at bounding box center [207, 242] width 39 height 12
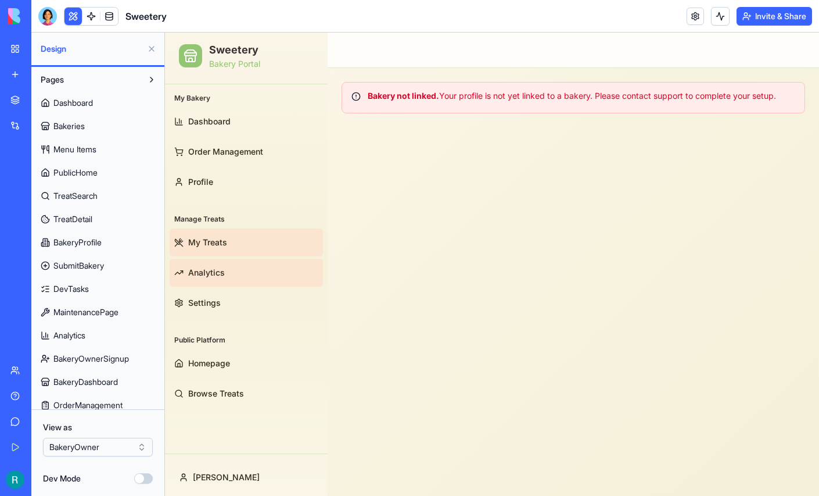
click at [210, 264] on link "Analytics" at bounding box center [246, 273] width 153 height 28
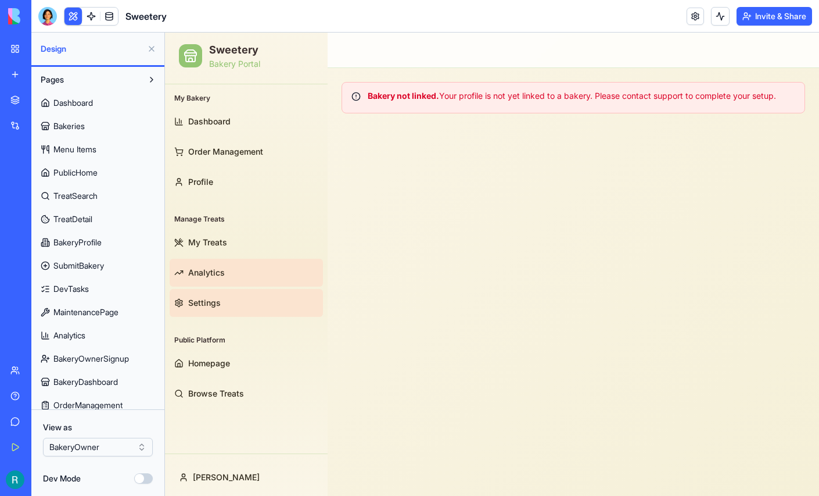
click at [207, 300] on span "Settings" at bounding box center [204, 303] width 33 height 12
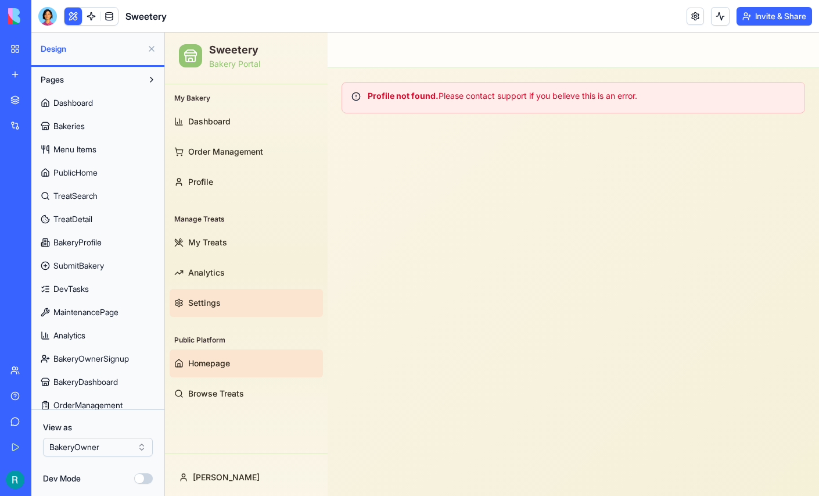
click at [206, 361] on span "Homepage" at bounding box center [209, 363] width 42 height 12
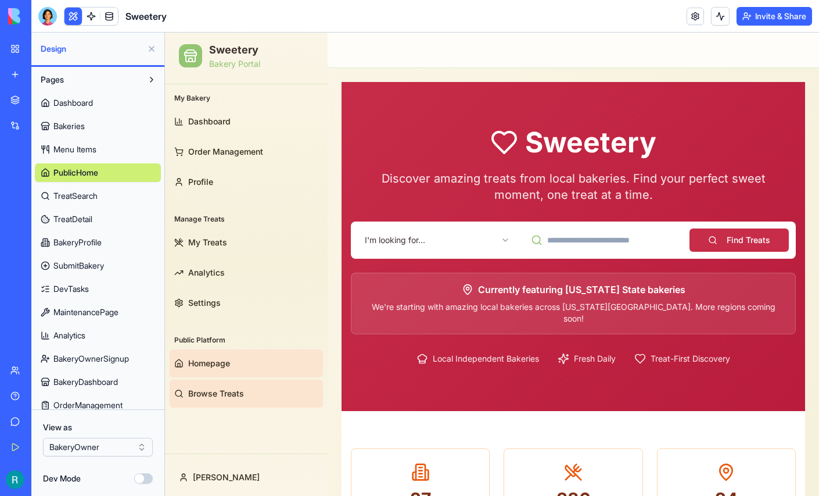
click at [220, 400] on link "Browse Treats" at bounding box center [246, 393] width 153 height 28
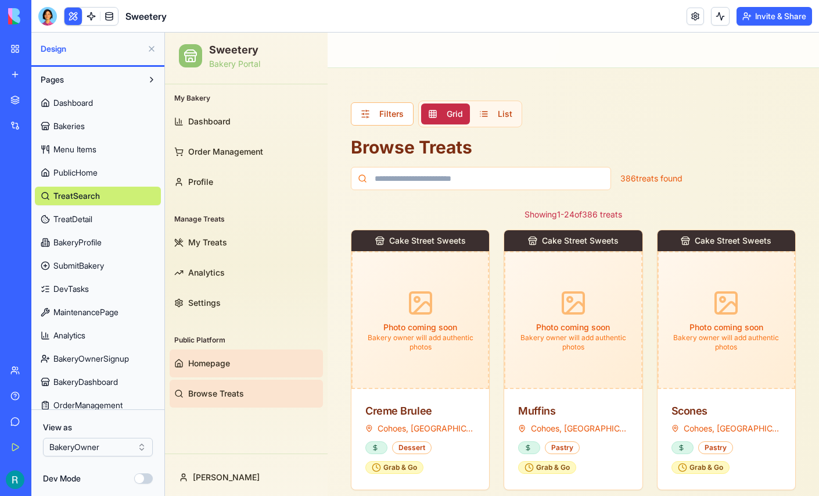
click at [211, 365] on span "Homepage" at bounding box center [209, 363] width 42 height 12
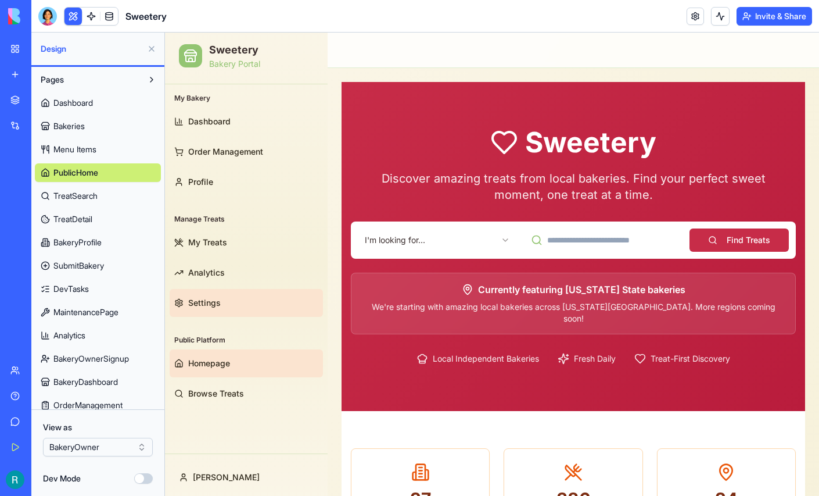
click at [202, 307] on span "Settings" at bounding box center [204, 303] width 33 height 12
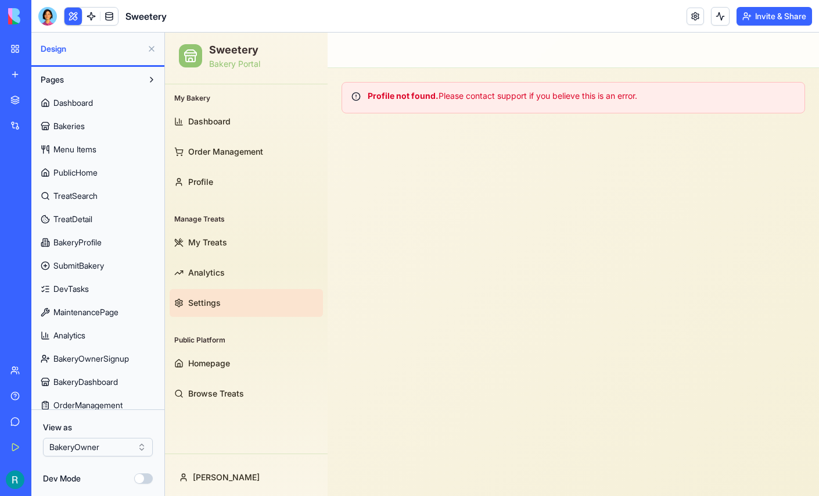
click at [152, 58] on button at bounding box center [151, 49] width 19 height 19
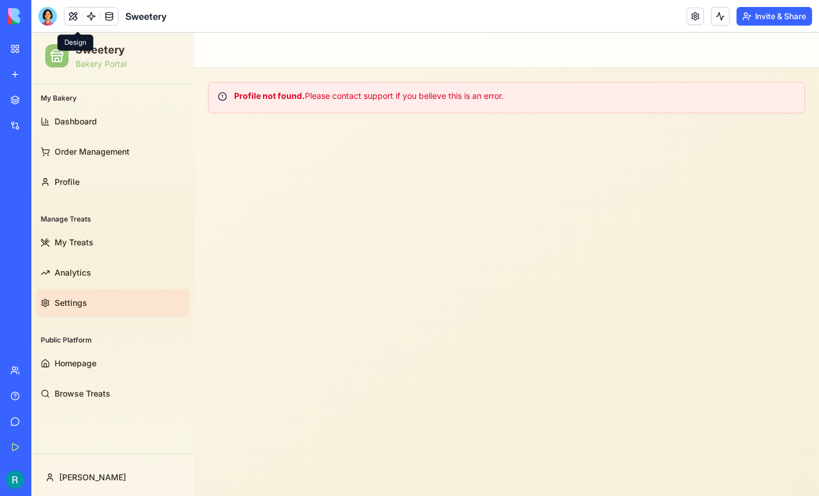
click at [80, 24] on button at bounding box center [72, 16] width 17 height 17
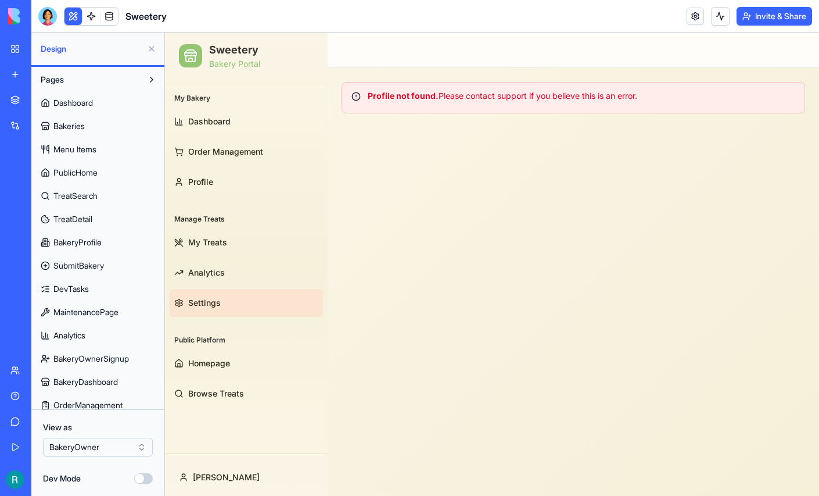
click at [107, 441] on html "BETA My Workspace New app Marketplace Integrations Recent Sweetery Pakeries AI …" at bounding box center [409, 248] width 819 height 496
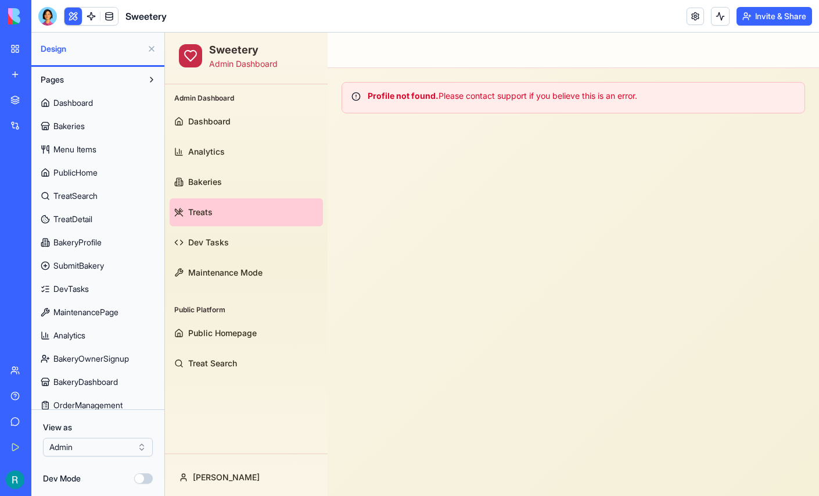
click at [195, 211] on span "Treats" at bounding box center [200, 212] width 24 height 12
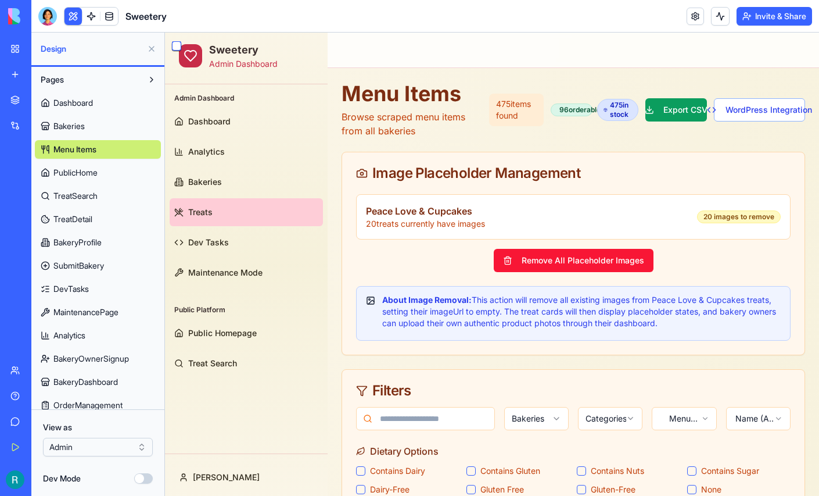
click at [150, 54] on button at bounding box center [151, 49] width 19 height 19
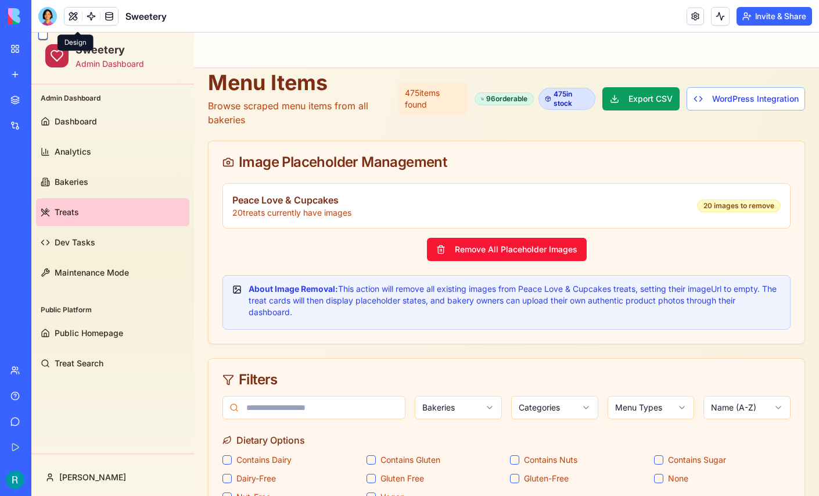
scroll to position [10, 0]
click at [504, 246] on button "Remove All Placeholder Images" at bounding box center [507, 249] width 160 height 23
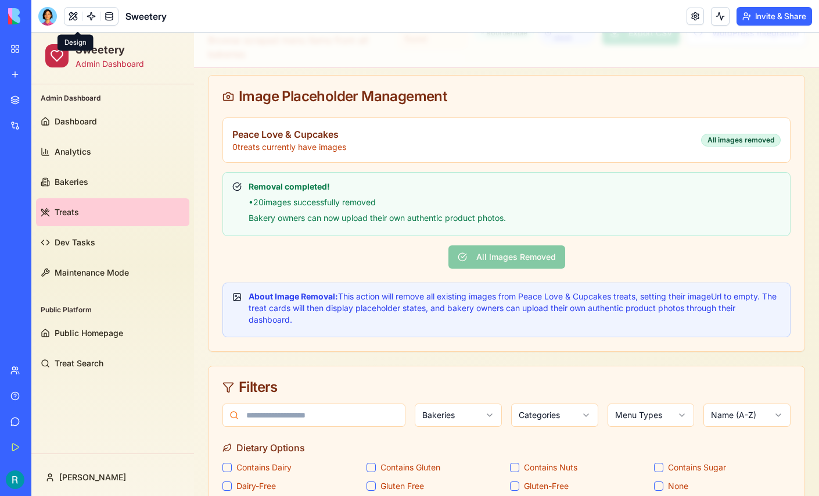
scroll to position [77, 0]
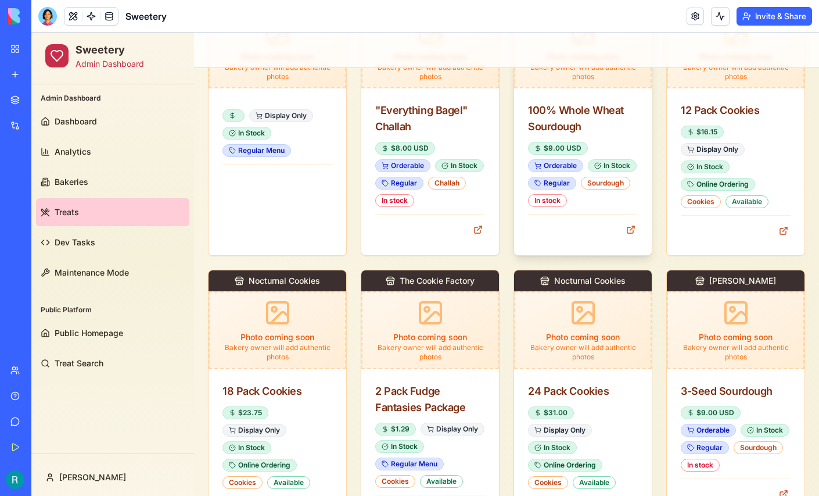
scroll to position [657, 0]
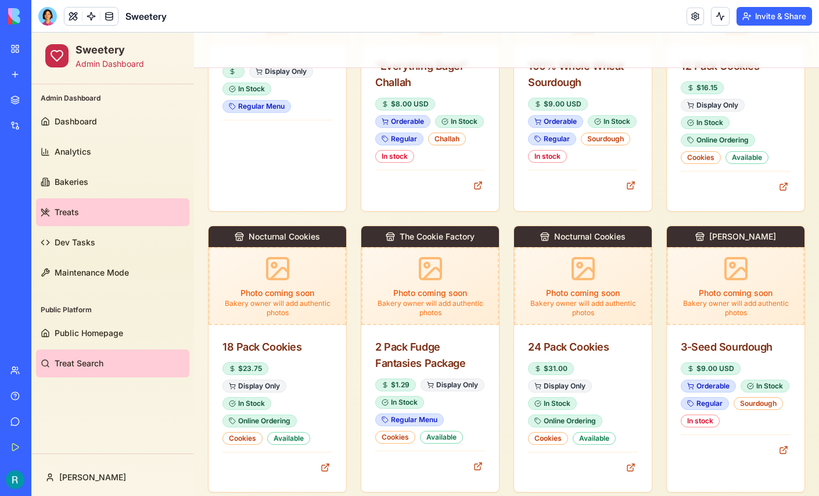
click at [77, 370] on link "Treat Search" at bounding box center [112, 363] width 153 height 28
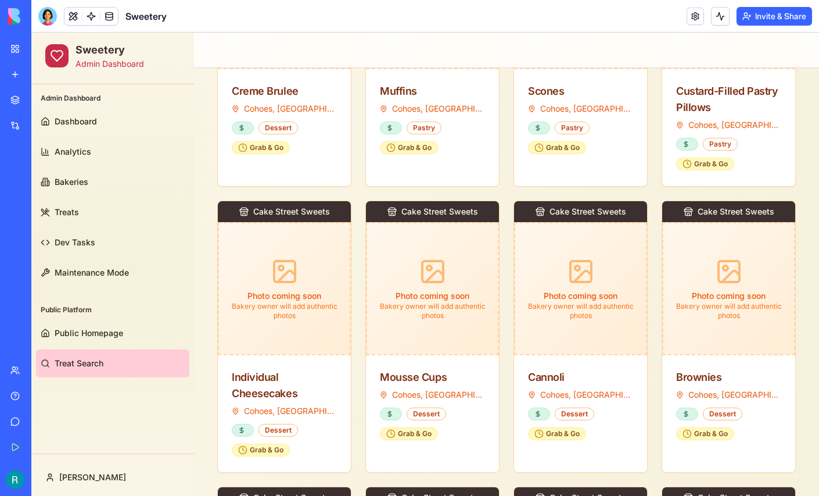
scroll to position [657, 0]
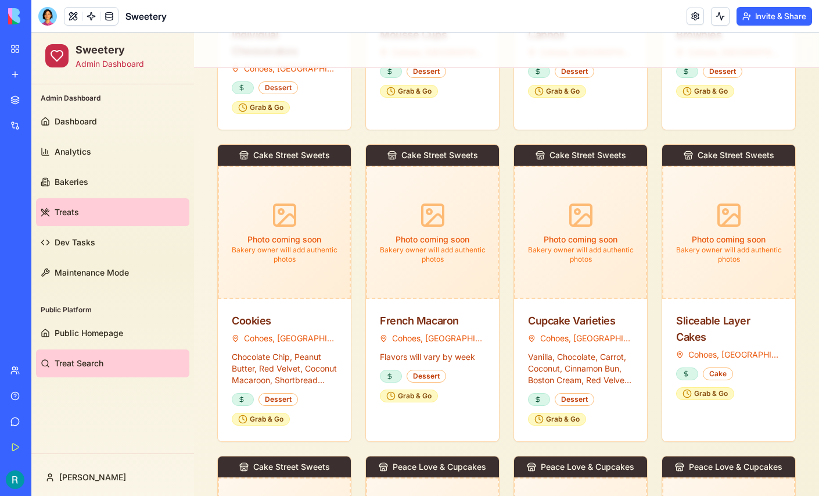
click at [100, 214] on link "Treats" at bounding box center [112, 212] width 153 height 28
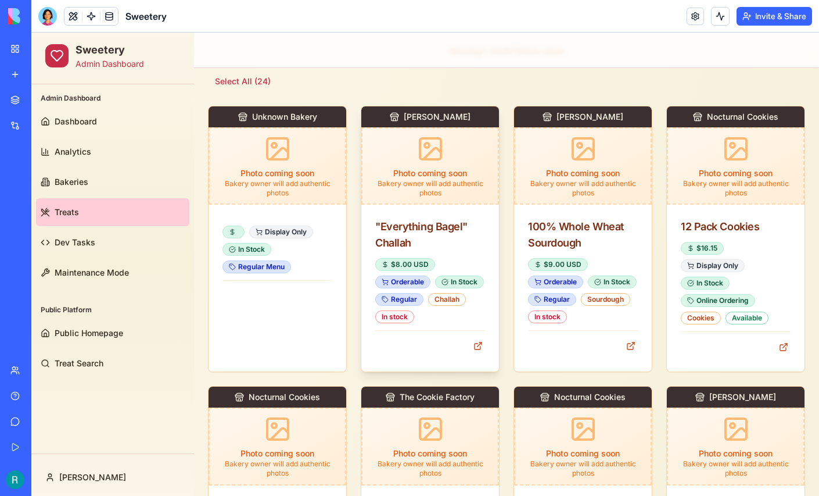
scroll to position [500, 0]
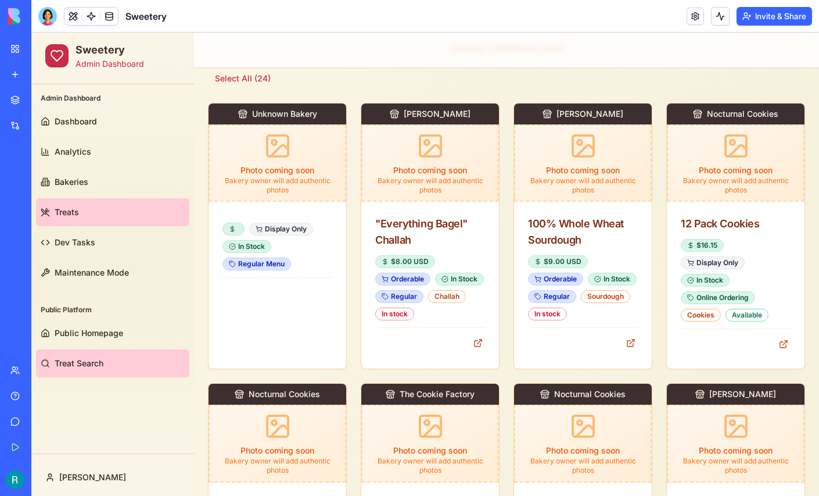
click at [82, 354] on link "Treat Search" at bounding box center [112, 363] width 153 height 28
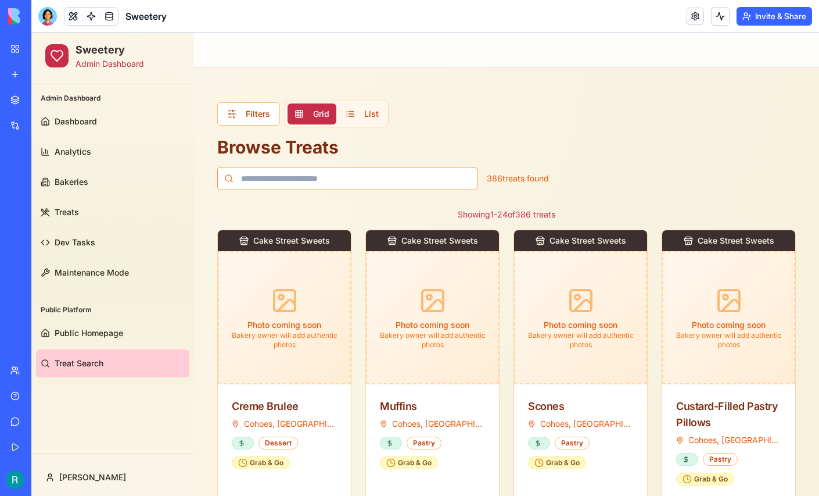
click at [355, 180] on input at bounding box center [347, 178] width 260 height 23
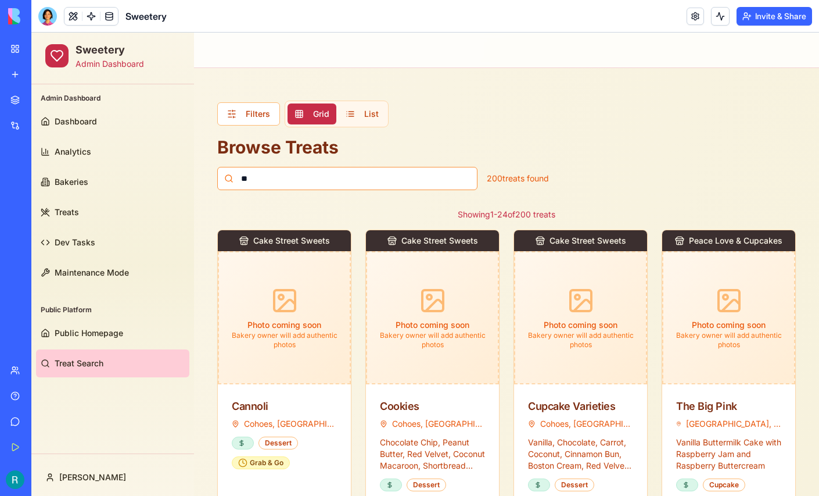
type input "*"
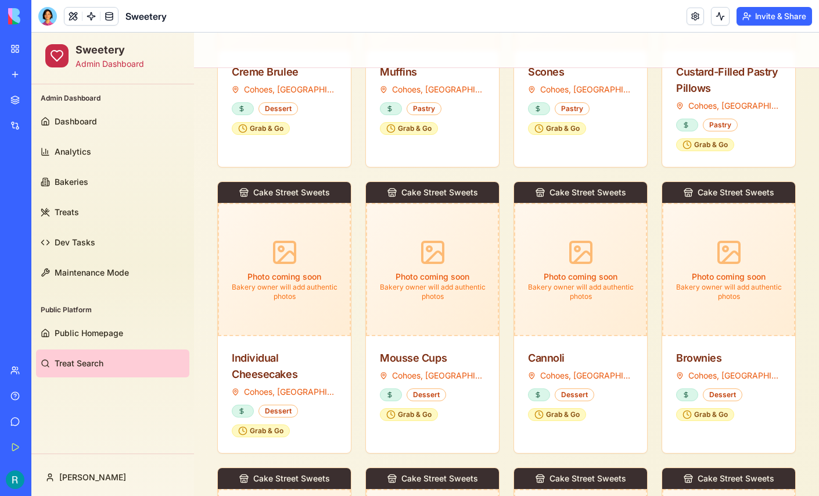
scroll to position [338, 0]
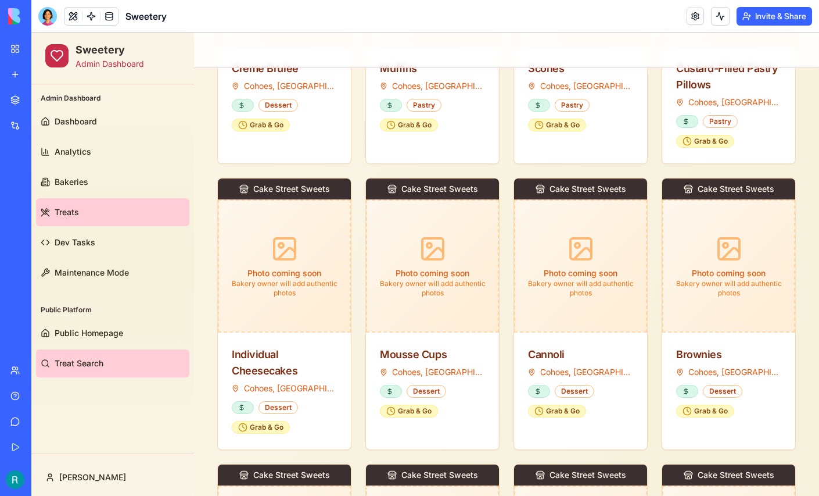
click at [97, 216] on link "Treats" at bounding box center [112, 212] width 153 height 28
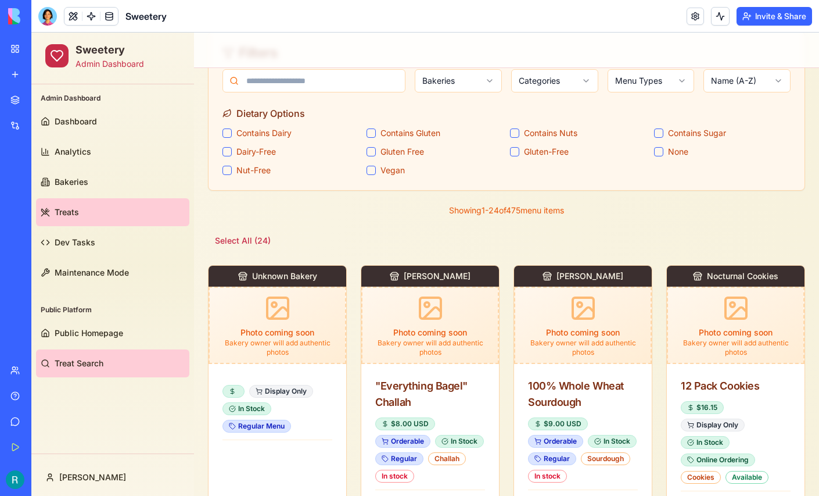
click at [78, 356] on link "Treat Search" at bounding box center [112, 363] width 153 height 28
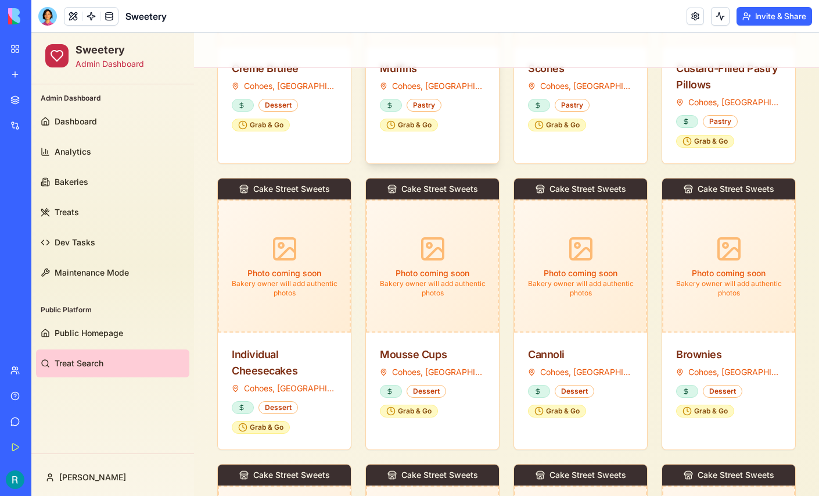
scroll to position [95, 0]
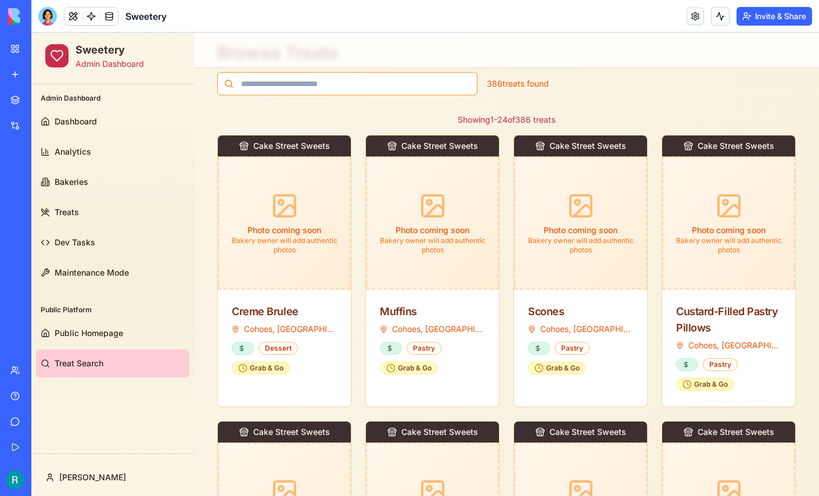
click at [297, 87] on input at bounding box center [347, 83] width 260 height 23
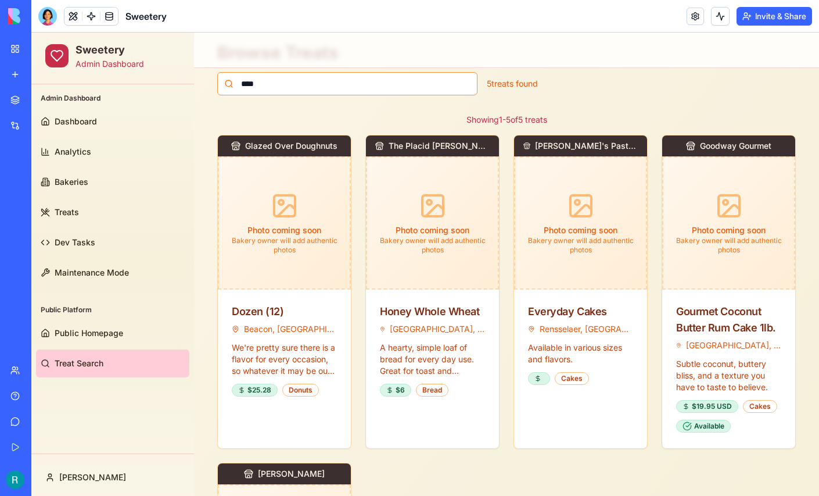
scroll to position [45, 0]
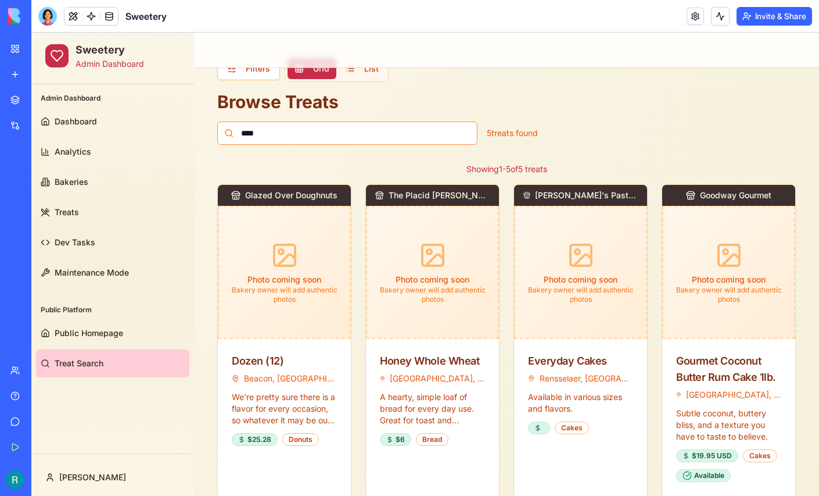
type input "*****"
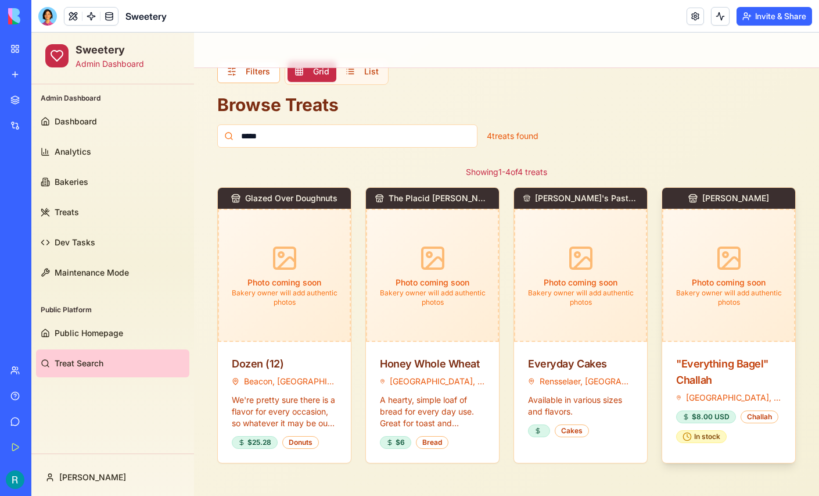
click at [757, 365] on div ""Everything Bagel" Challah" at bounding box center [728, 372] width 105 height 33
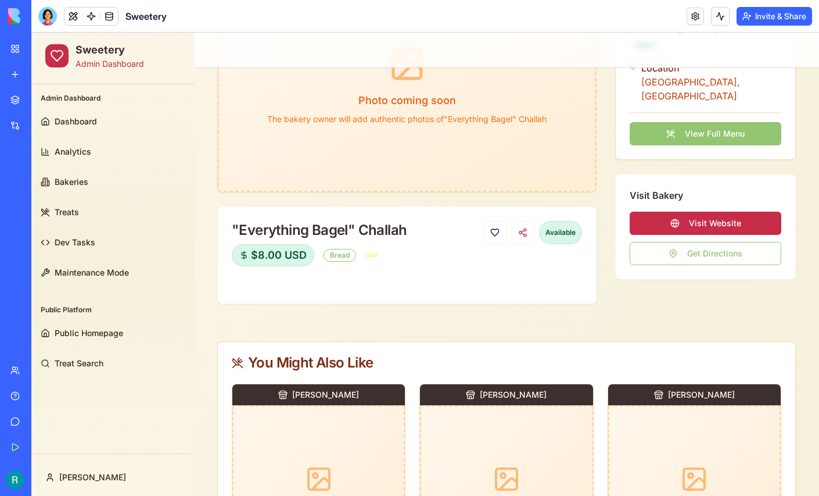
scroll to position [9, 0]
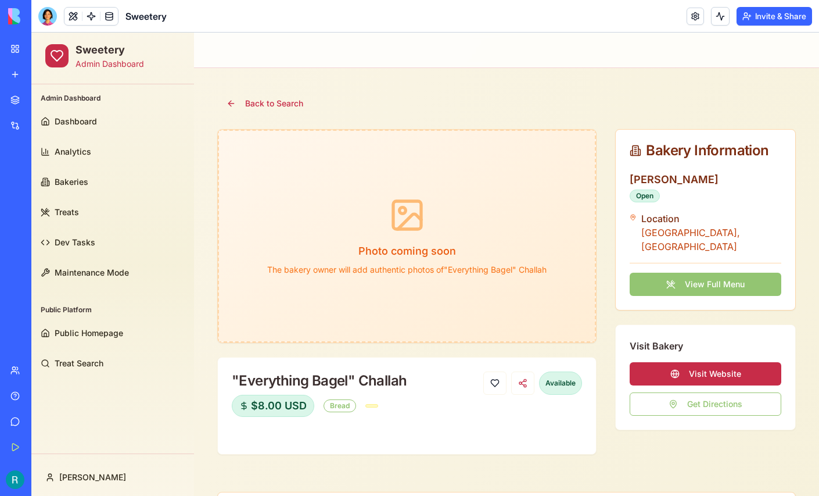
click at [698, 272] on button "View Full Menu" at bounding box center [706, 283] width 152 height 23
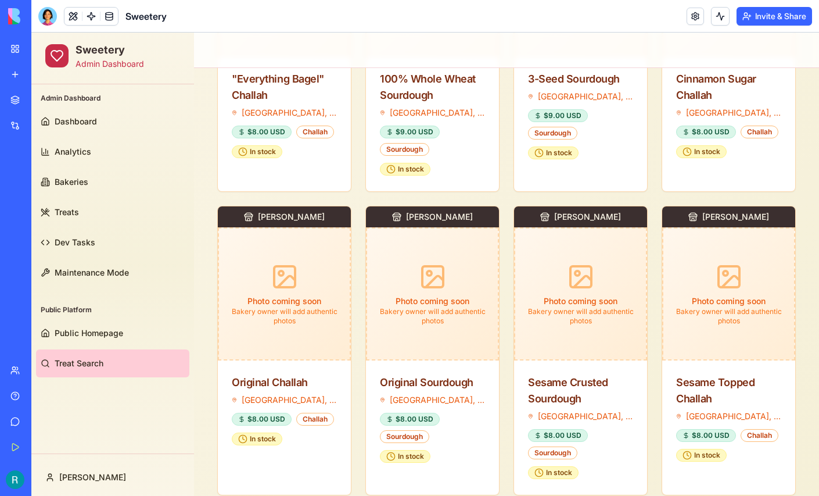
scroll to position [363, 0]
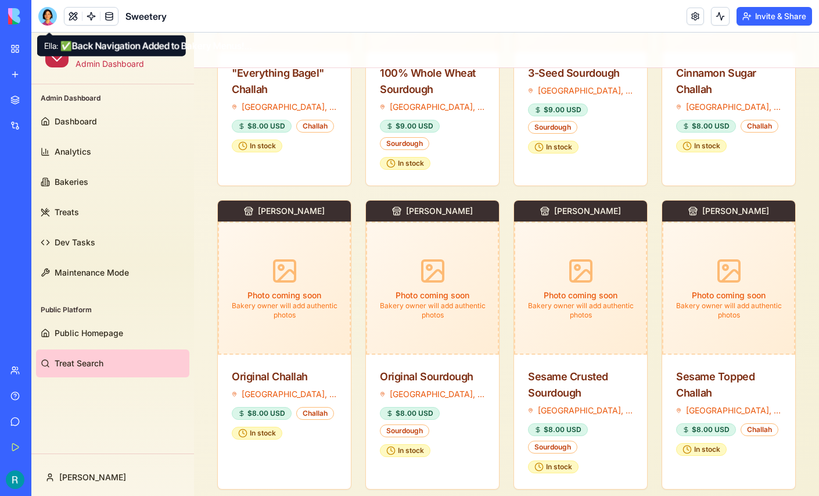
click at [53, 17] on div at bounding box center [47, 16] width 19 height 19
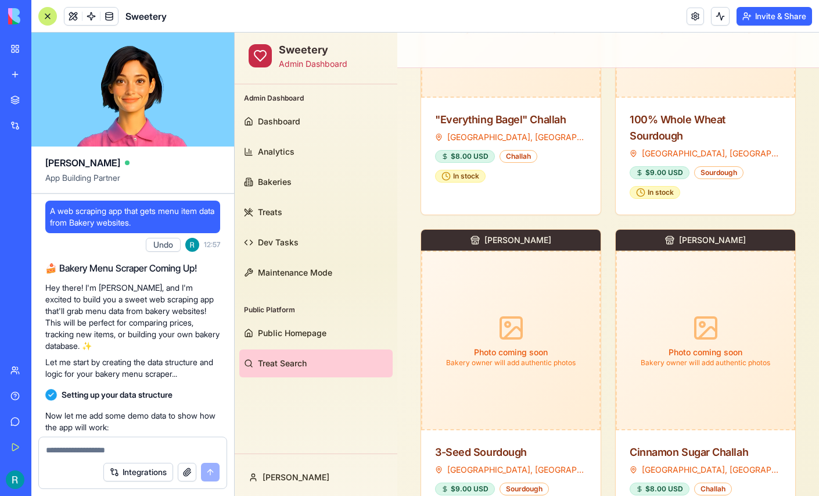
scroll to position [198835, 0]
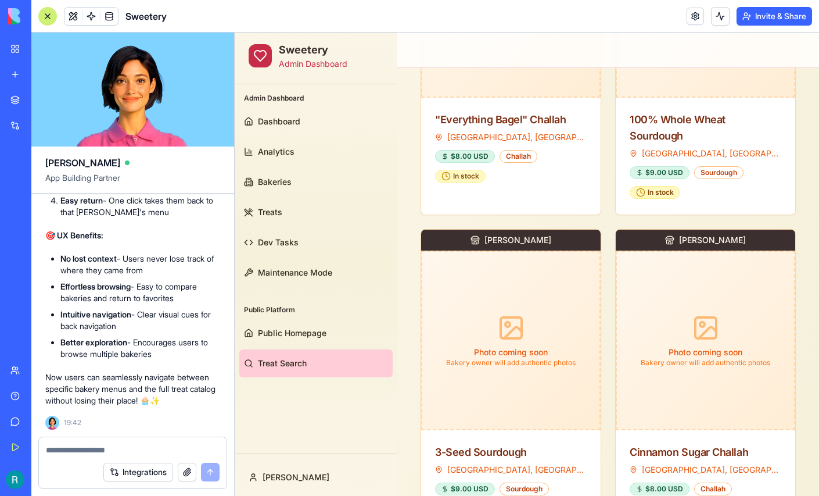
click at [78, 444] on textarea at bounding box center [133, 450] width 174 height 12
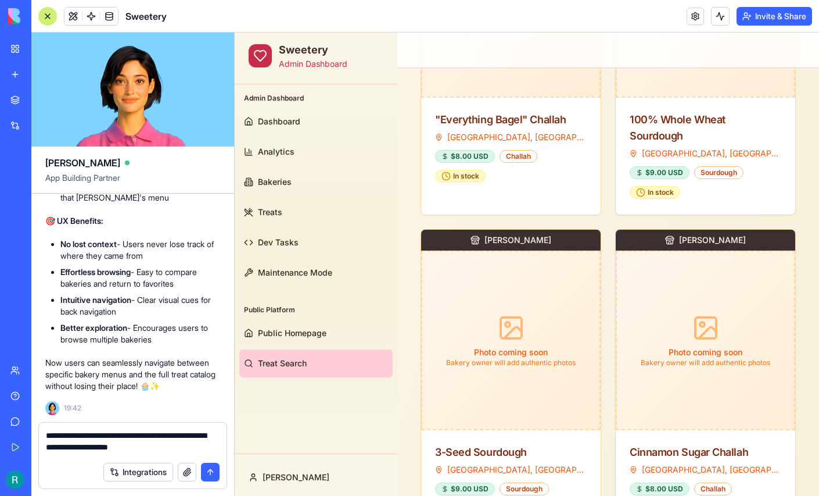
click at [180, 467] on button "button" at bounding box center [187, 471] width 19 height 19
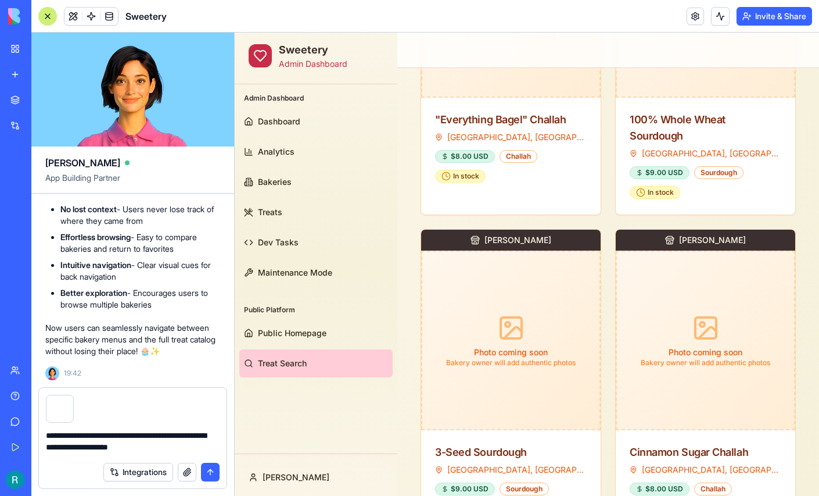
click at [202, 442] on textarea "**********" at bounding box center [131, 442] width 171 height 26
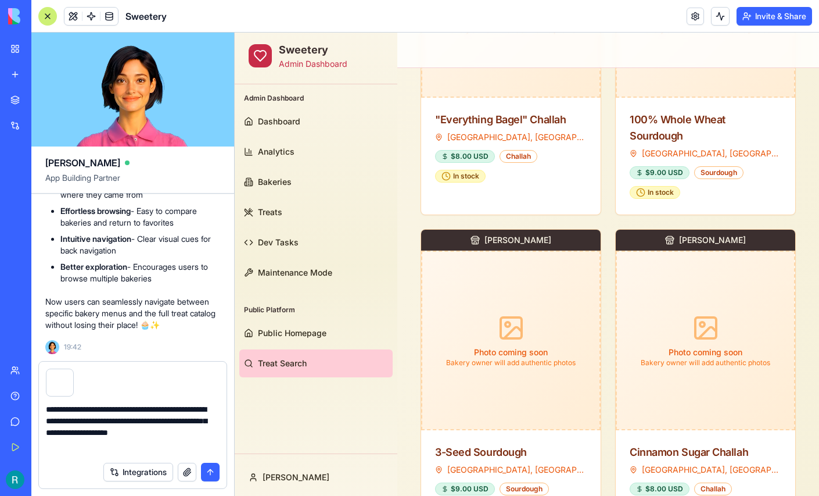
type textarea "**********"
click at [206, 468] on button "submit" at bounding box center [210, 471] width 19 height 19
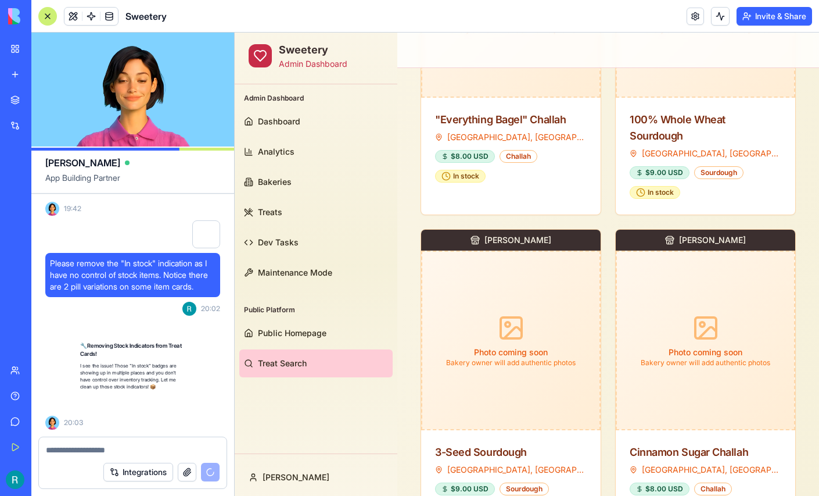
scroll to position [199102, 0]
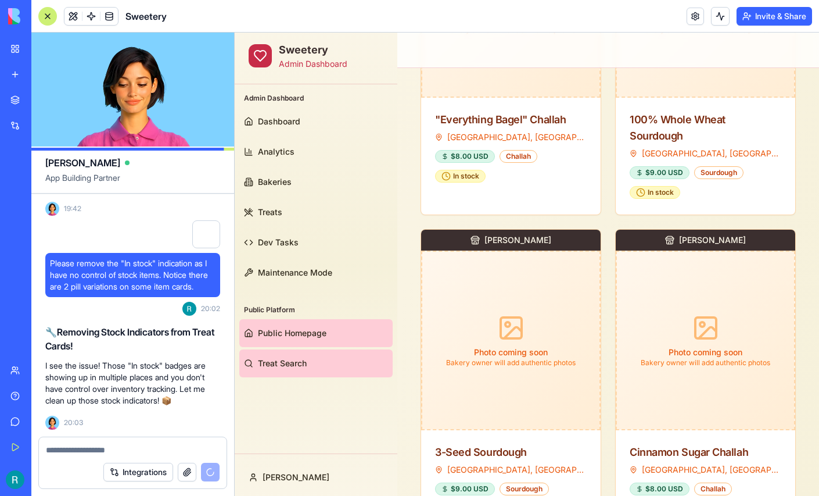
click at [283, 332] on span "Public Homepage" at bounding box center [292, 333] width 69 height 12
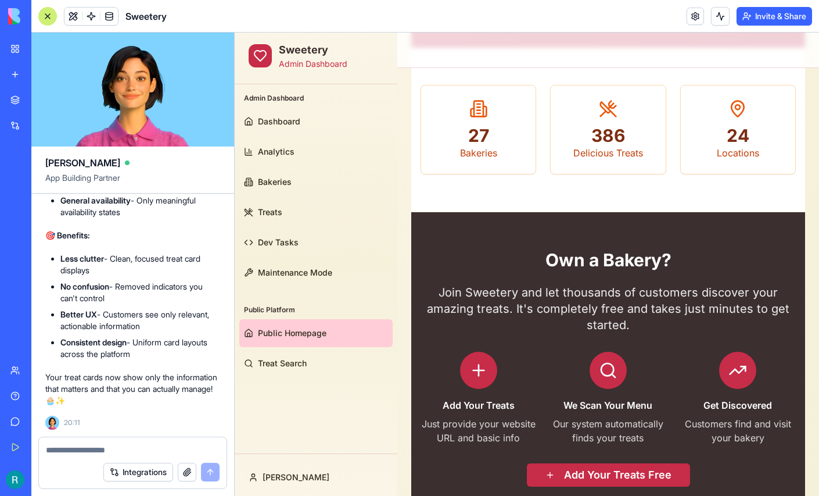
scroll to position [199863, 0]
click at [102, 437] on div at bounding box center [133, 446] width 188 height 19
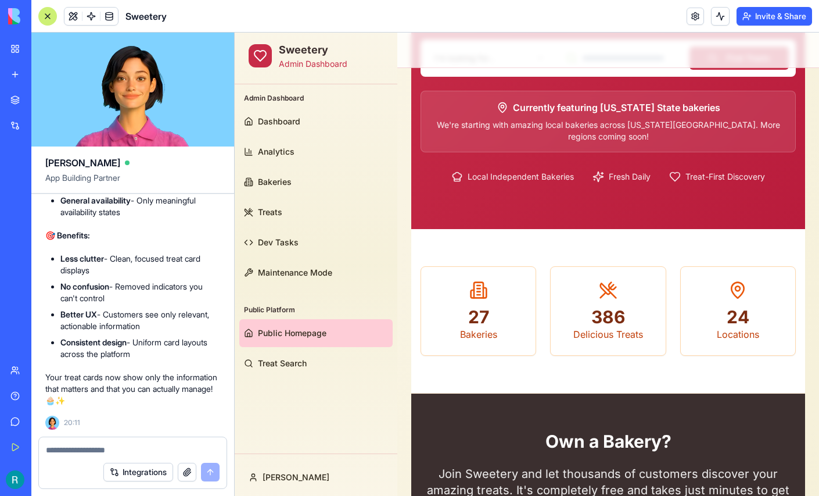
scroll to position [0, 0]
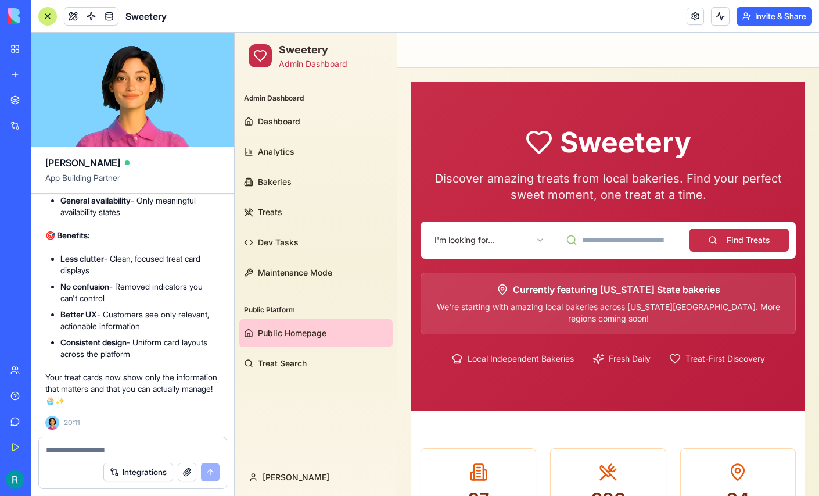
click at [51, 15] on div at bounding box center [47, 16] width 19 height 19
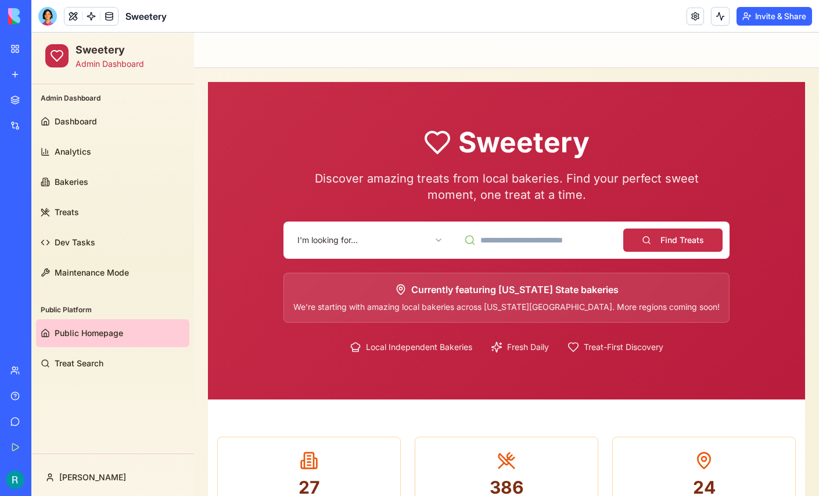
click at [331, 241] on html "Sweetery Admin Dashboard Admin Dashboard Dashboard Analytics Bakeries Treats De…" at bounding box center [425, 453] width 788 height 840
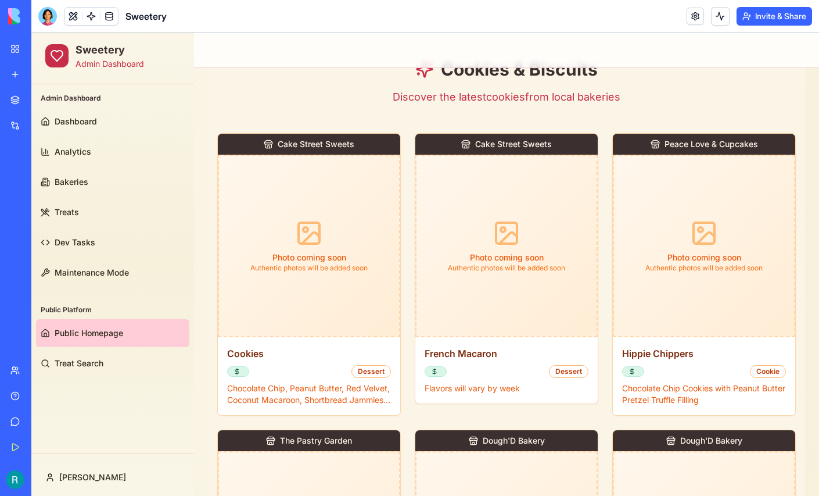
scroll to position [381, 0]
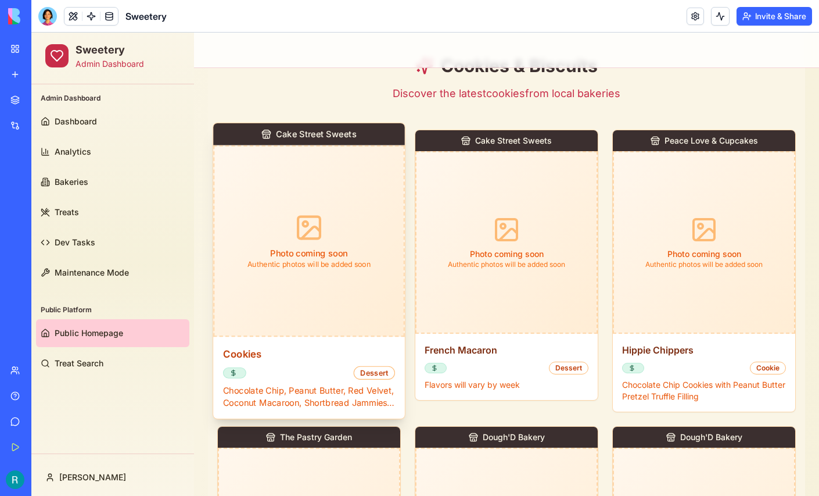
click at [350, 297] on div "Photo coming soon Authentic photos will be added soon" at bounding box center [309, 241] width 192 height 192
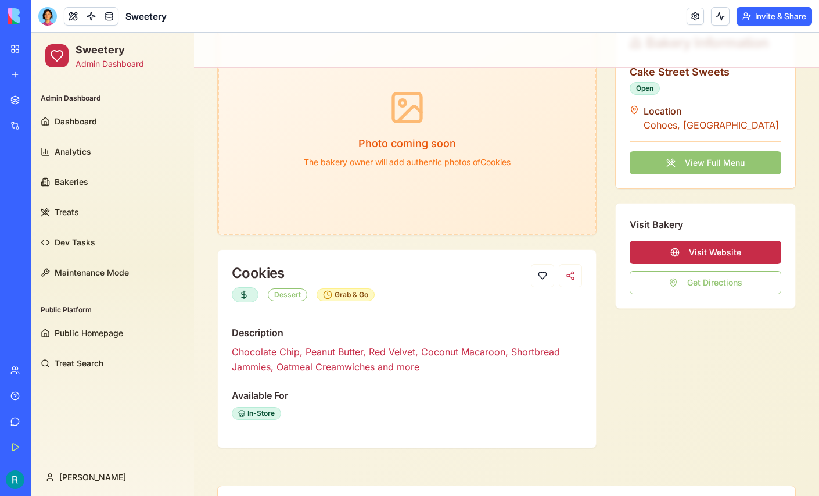
scroll to position [119, 0]
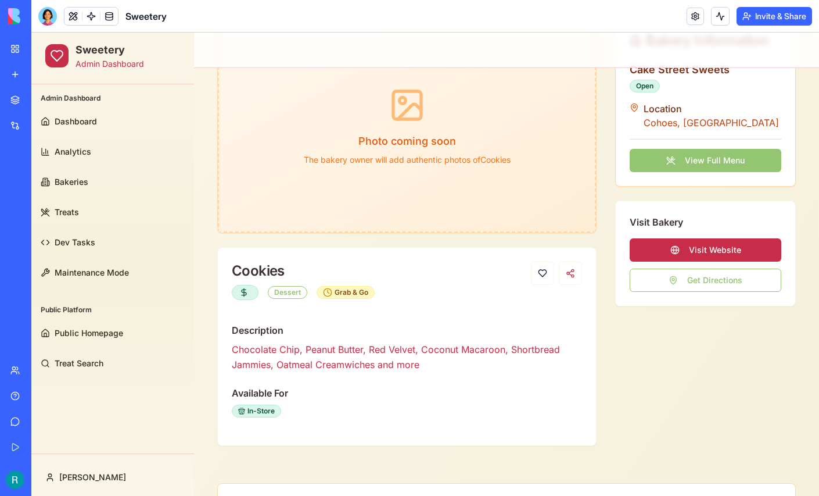
click at [687, 164] on button "View Full Menu" at bounding box center [706, 160] width 152 height 23
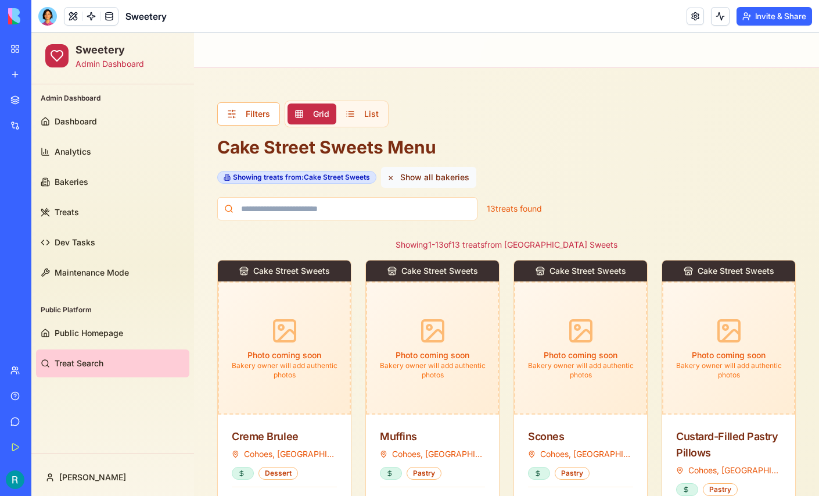
click at [416, 175] on button "× Show all bakeries" at bounding box center [428, 177] width 95 height 21
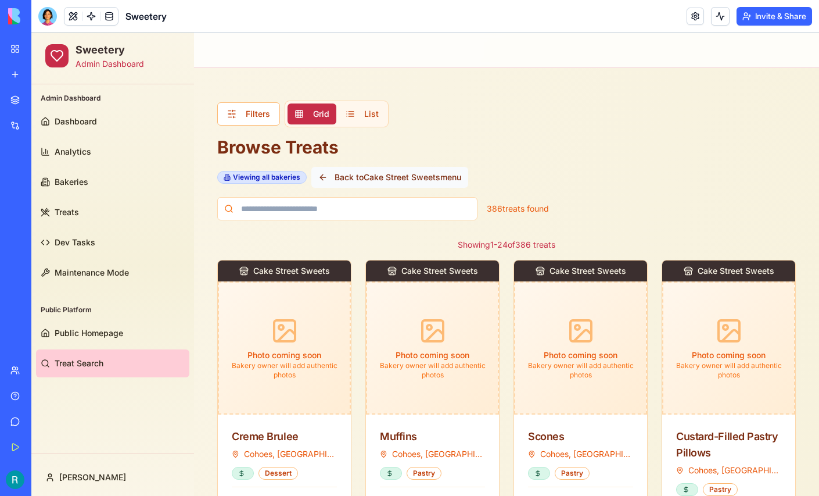
click at [393, 175] on button "Back to Cake Street Sweets menu" at bounding box center [389, 177] width 157 height 21
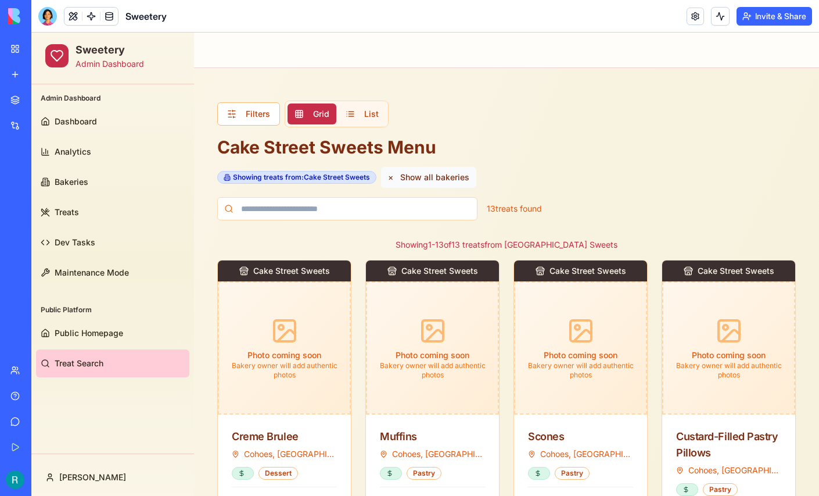
click at [415, 173] on button "× Show all bakeries" at bounding box center [428, 177] width 95 height 21
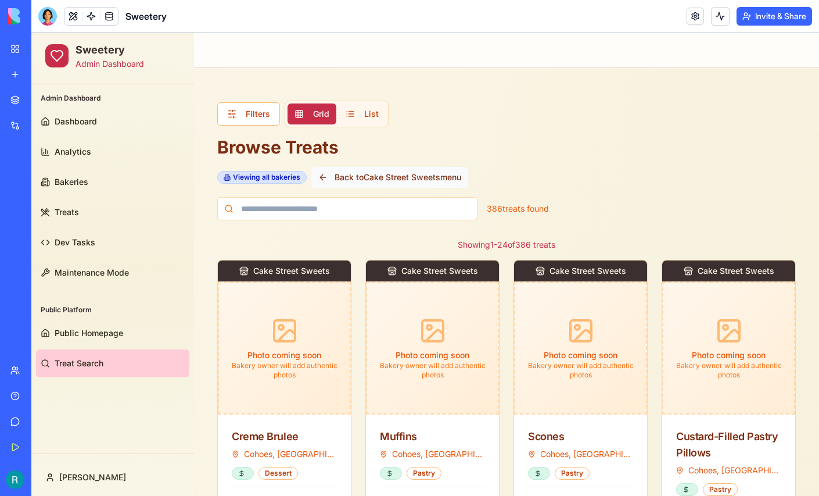
click at [392, 176] on button "Back to Cake Street Sweets menu" at bounding box center [389, 177] width 157 height 21
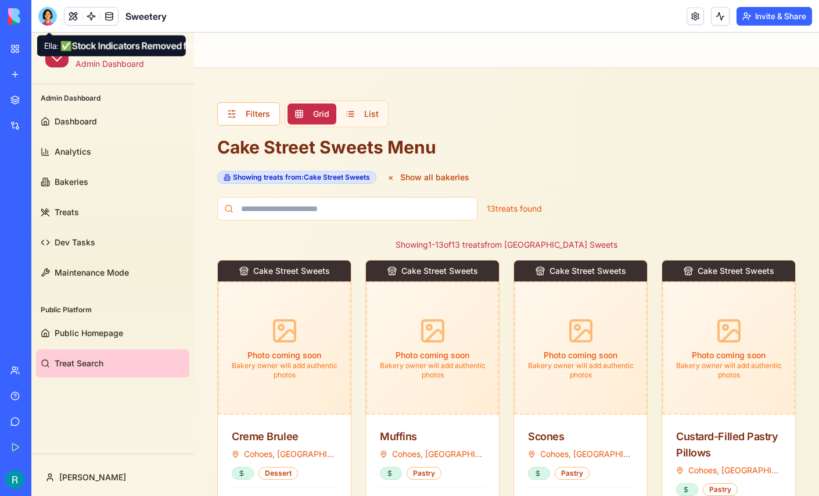
click at [51, 25] on div at bounding box center [47, 16] width 19 height 19
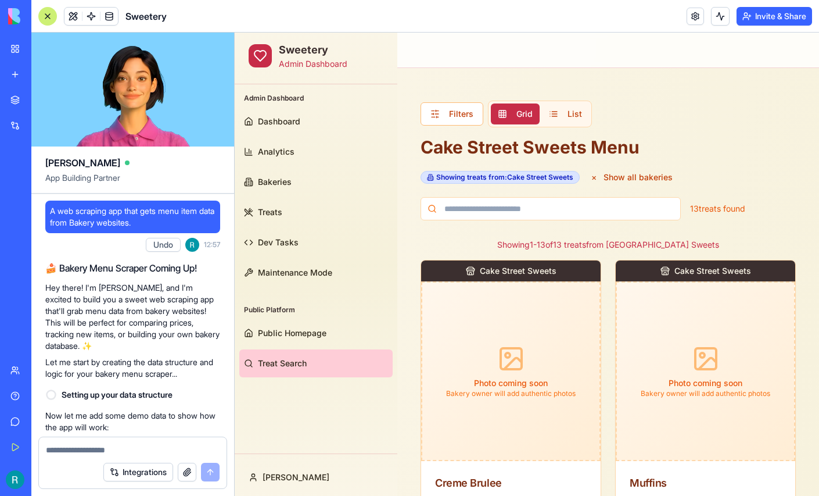
scroll to position [199863, 0]
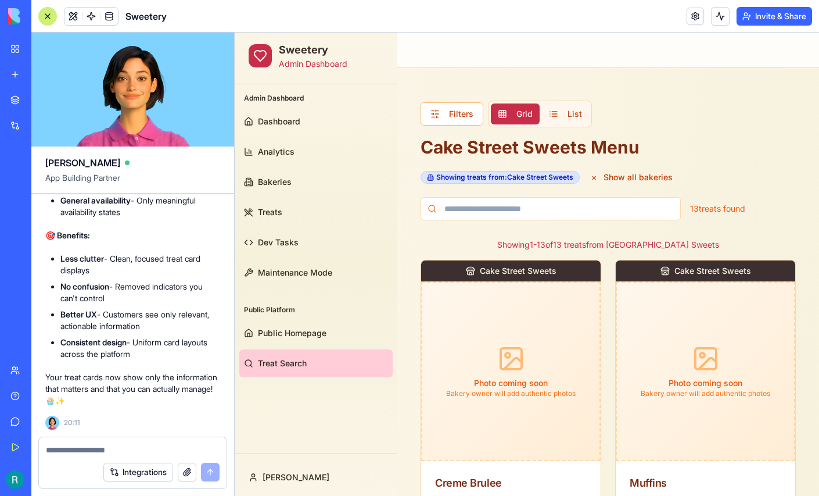
click at [83, 444] on textarea at bounding box center [133, 450] width 174 height 12
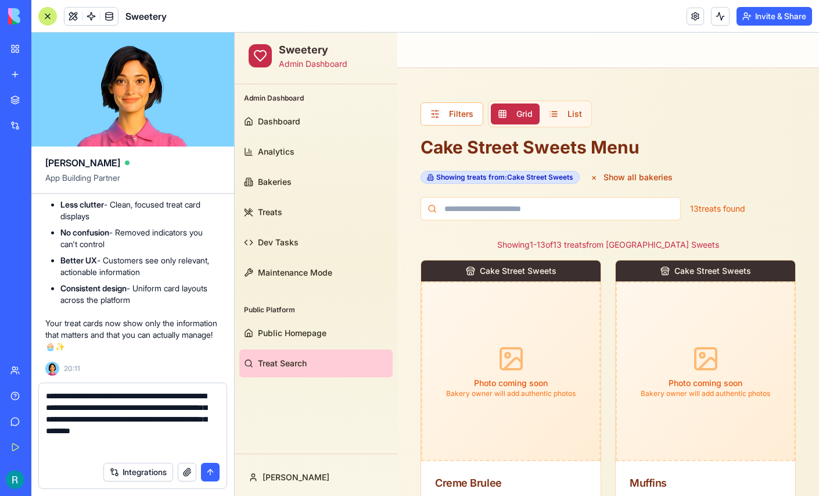
type textarea "**********"
click at [184, 466] on button "button" at bounding box center [187, 471] width 19 height 19
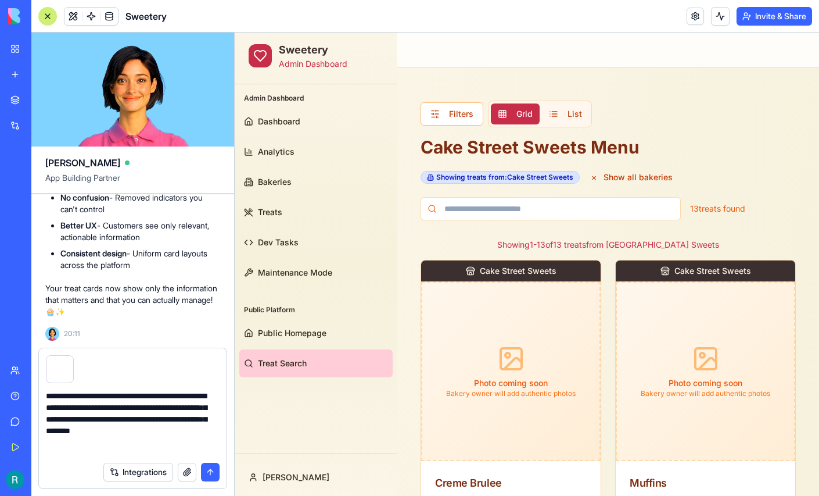
click at [209, 468] on button "submit" at bounding box center [210, 471] width 19 height 19
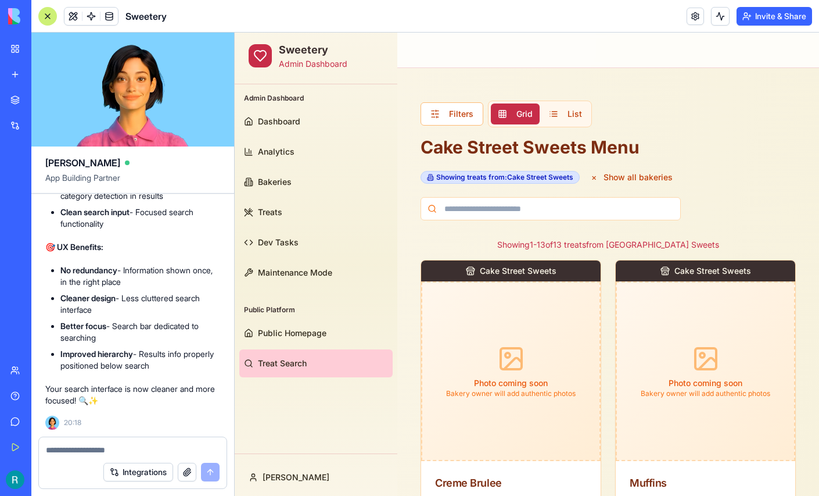
scroll to position [200824, 0]
click at [45, 16] on div at bounding box center [47, 16] width 19 height 19
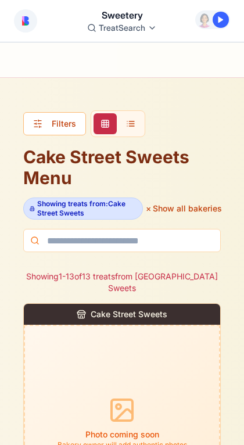
click at [188, 208] on button "× Show all bakeries" at bounding box center [184, 208] width 73 height 21
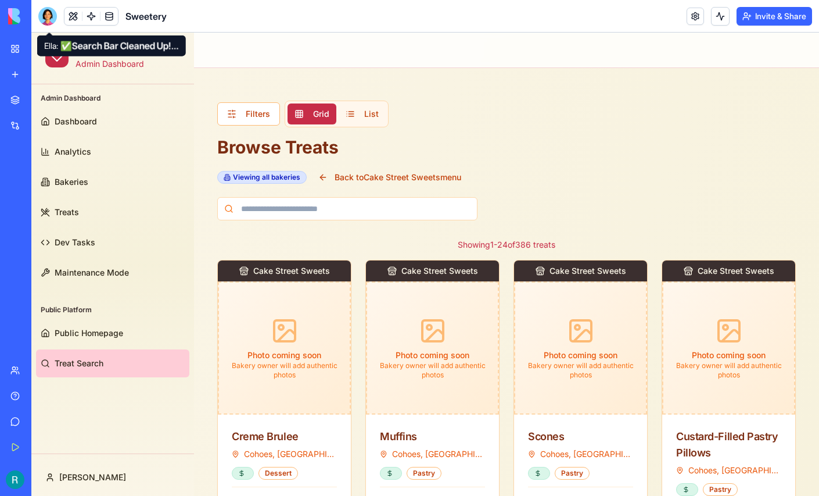
click at [46, 20] on div at bounding box center [47, 16] width 19 height 19
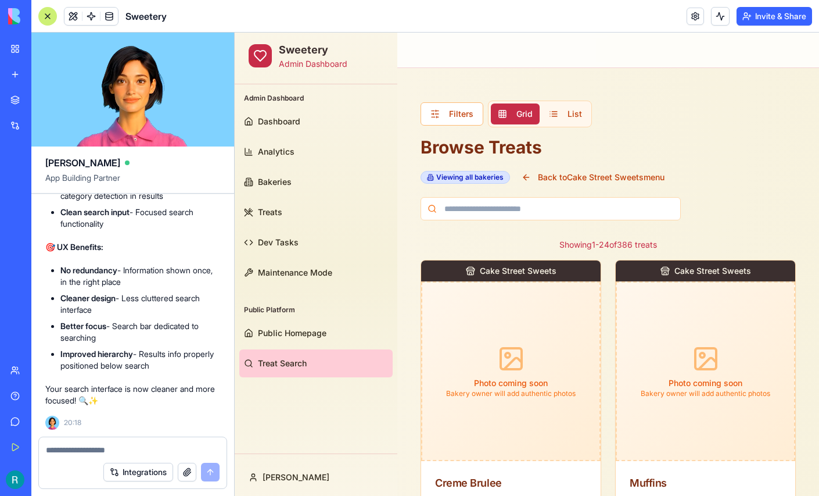
click at [82, 439] on div at bounding box center [133, 446] width 188 height 19
click at [68, 448] on textarea at bounding box center [133, 450] width 174 height 12
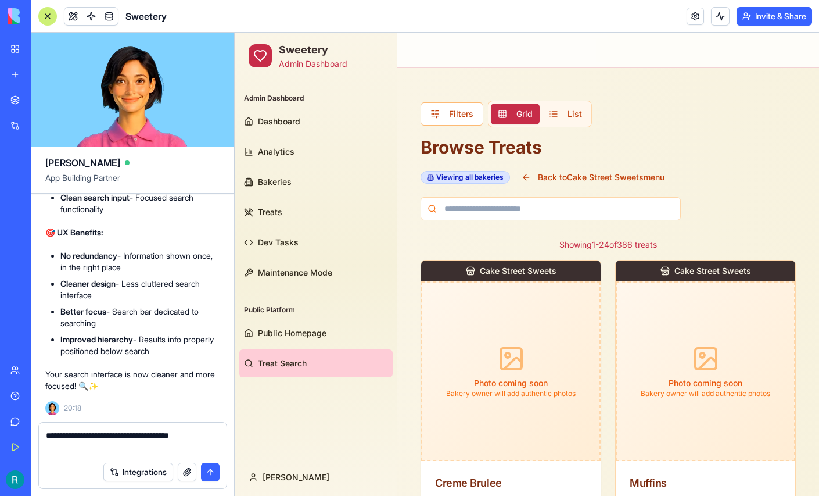
click at [193, 430] on textarea "**********" at bounding box center [131, 442] width 171 height 26
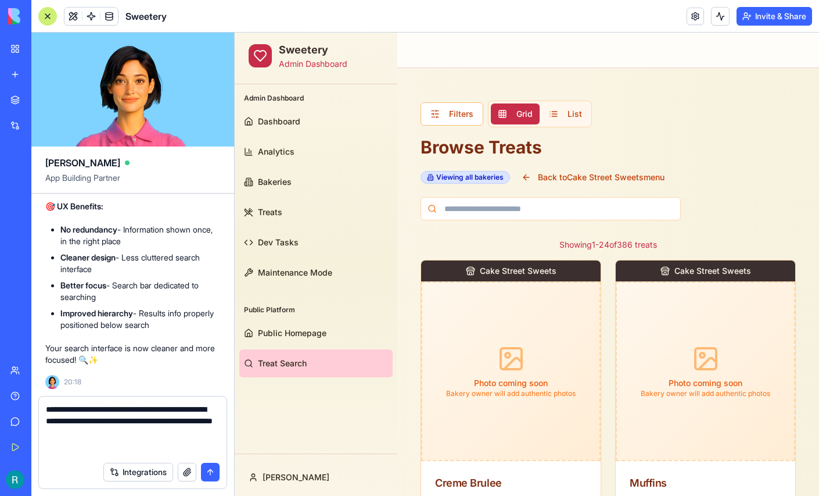
click at [185, 470] on button "button" at bounding box center [187, 471] width 19 height 19
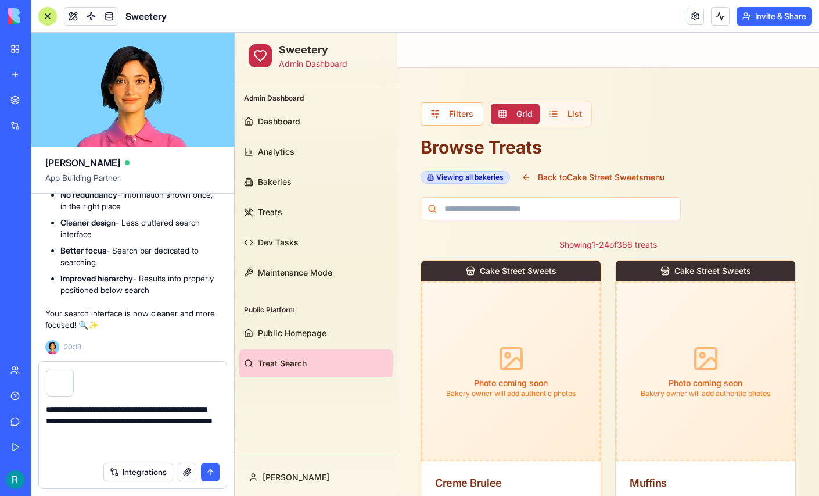
click at [114, 445] on textarea "**********" at bounding box center [131, 429] width 171 height 52
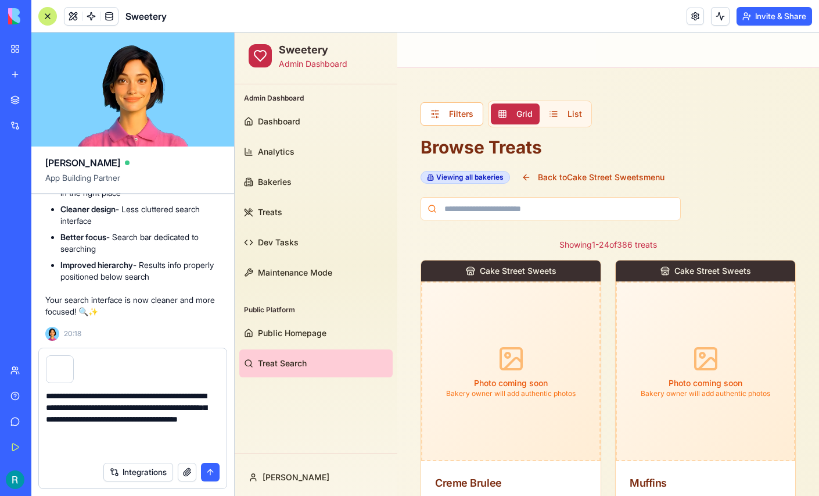
type textarea "**********"
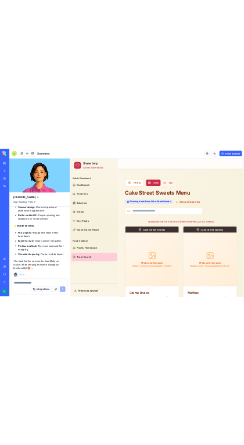
scroll to position [201356, 0]
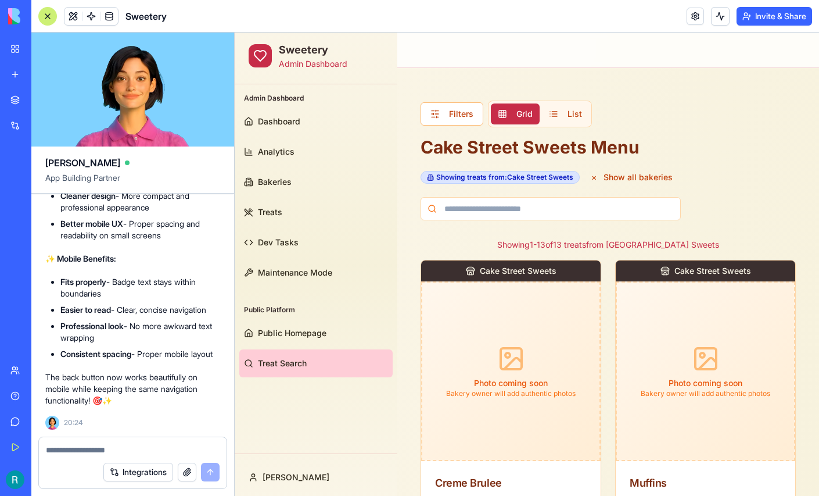
click at [46, 20] on div at bounding box center [47, 16] width 19 height 19
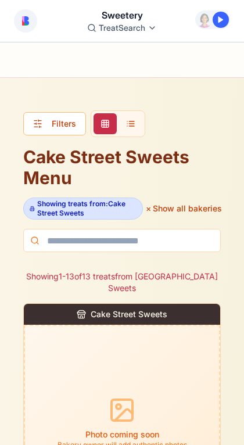
click at [197, 214] on button "× Show all bakeries" at bounding box center [184, 208] width 73 height 21
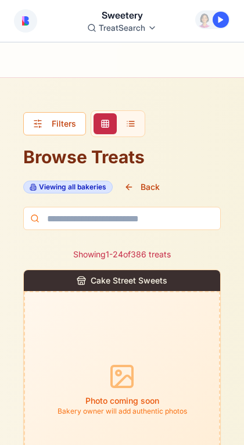
click at [146, 186] on button "Back" at bounding box center [141, 187] width 49 height 21
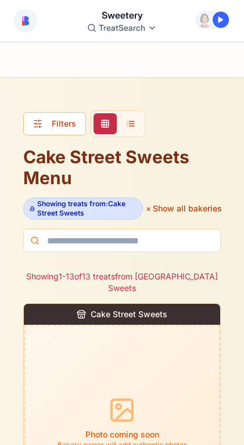
click at [180, 203] on button "× Show all bakeries" at bounding box center [184, 208] width 73 height 21
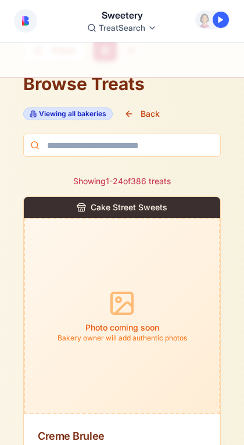
scroll to position [0, 0]
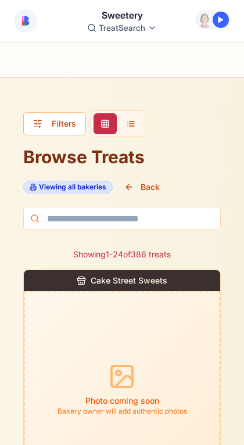
click at [130, 128] on button "List" at bounding box center [130, 123] width 23 height 21
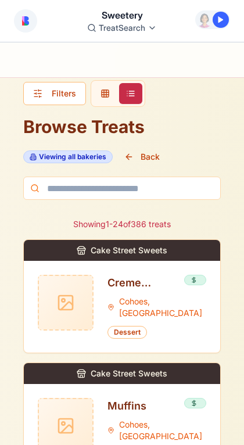
scroll to position [30, 0]
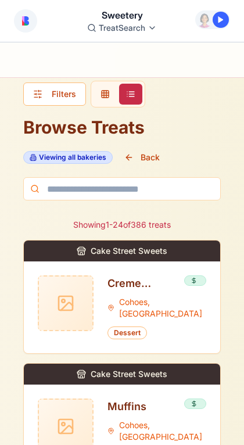
click at [104, 99] on button "Grid" at bounding box center [105, 94] width 23 height 21
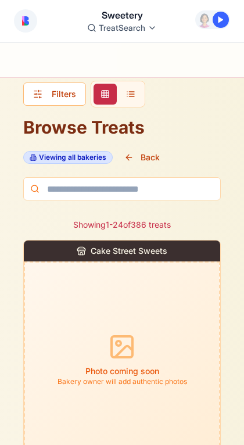
click at [54, 103] on button "Filters" at bounding box center [54, 93] width 63 height 23
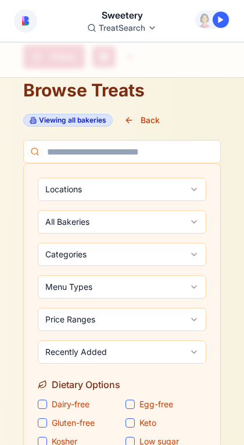
scroll to position [0, 0]
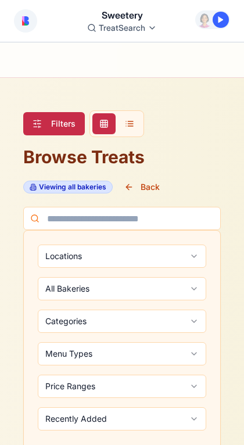
click at [143, 191] on button "Back" at bounding box center [141, 187] width 49 height 21
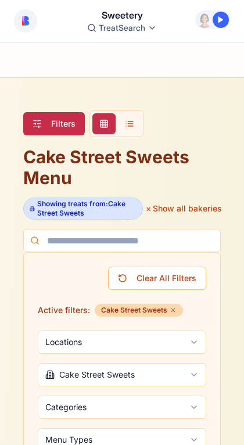
click at [152, 278] on button "Clear All Filters" at bounding box center [157, 278] width 98 height 23
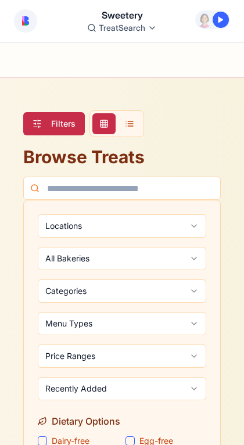
click at [55, 128] on button "Filters" at bounding box center [54, 123] width 62 height 23
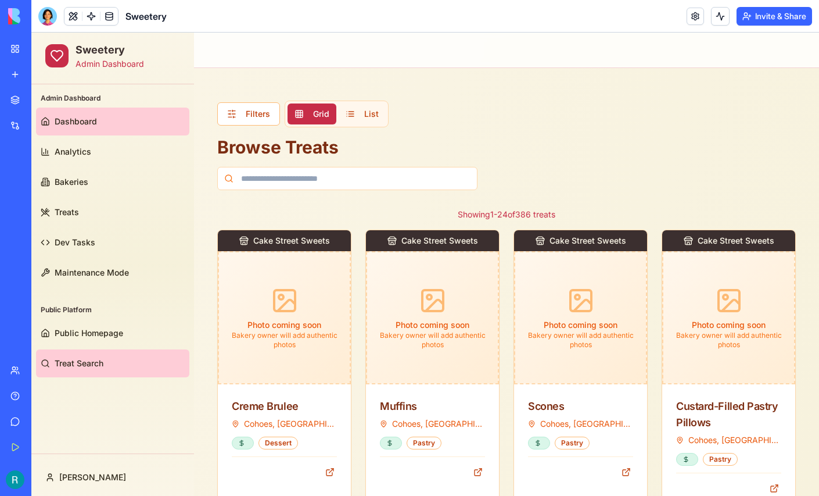
click at [82, 116] on span "Dashboard" at bounding box center [76, 122] width 42 height 12
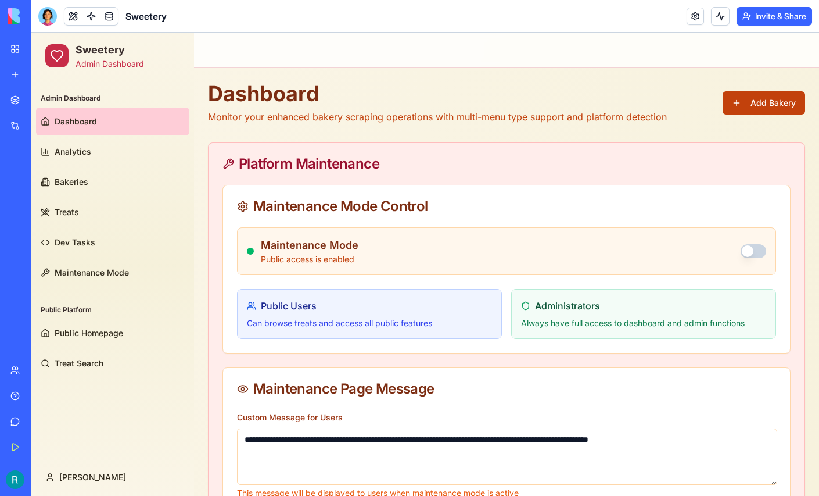
click at [766, 109] on button "Add Bakery" at bounding box center [764, 102] width 82 height 23
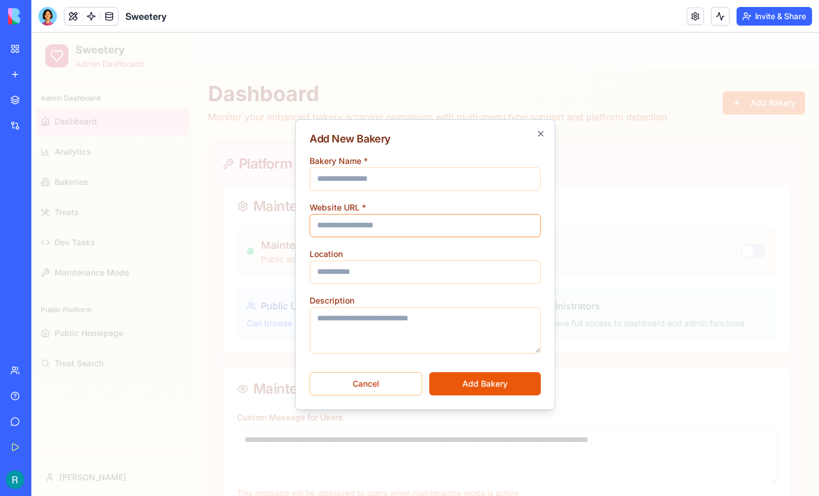
click at [369, 224] on input "Website URL *" at bounding box center [425, 225] width 231 height 23
paste input "**********"
type input "**********"
click at [376, 179] on input "Bakery Name *" at bounding box center [425, 178] width 231 height 23
type input "**********"
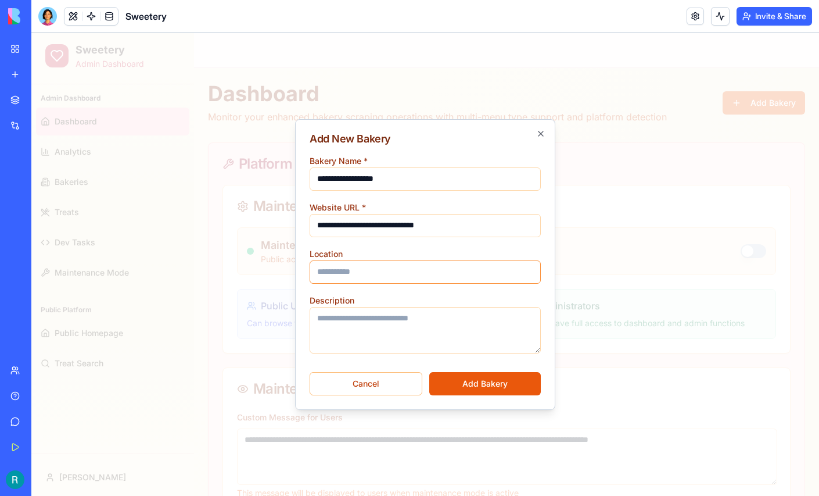
click at [360, 274] on input "Location" at bounding box center [425, 271] width 231 height 23
type input "**********"
click at [480, 382] on button "Add Bakery" at bounding box center [485, 383] width 112 height 23
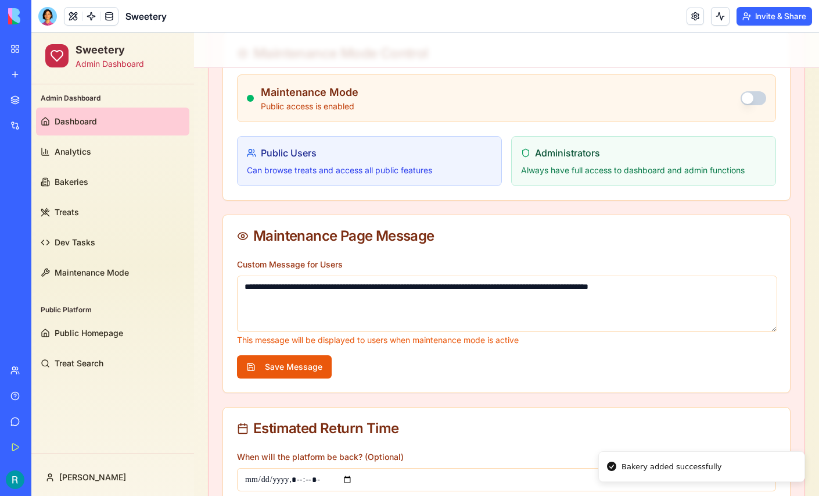
scroll to position [162, 0]
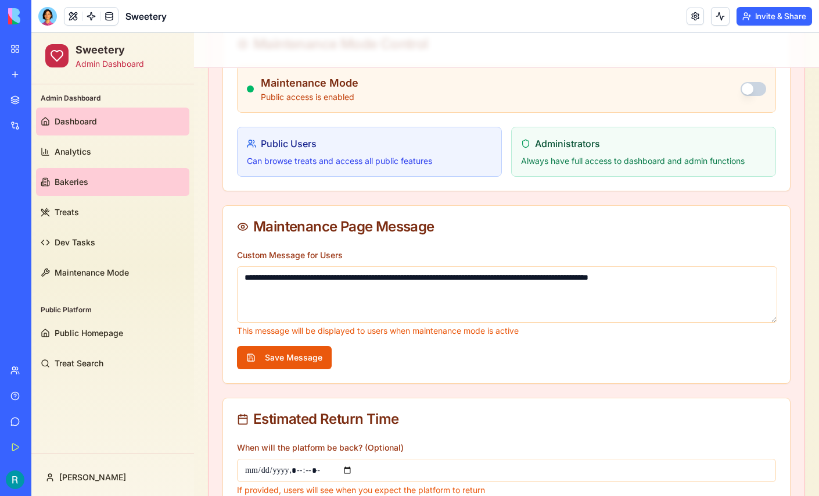
click at [109, 184] on link "Bakeries" at bounding box center [112, 182] width 153 height 28
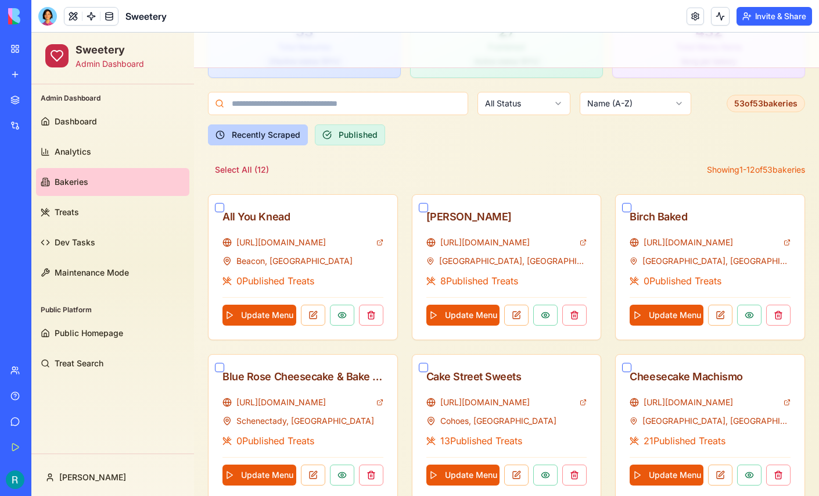
click at [285, 138] on button "Recently Scraped" at bounding box center [258, 134] width 100 height 21
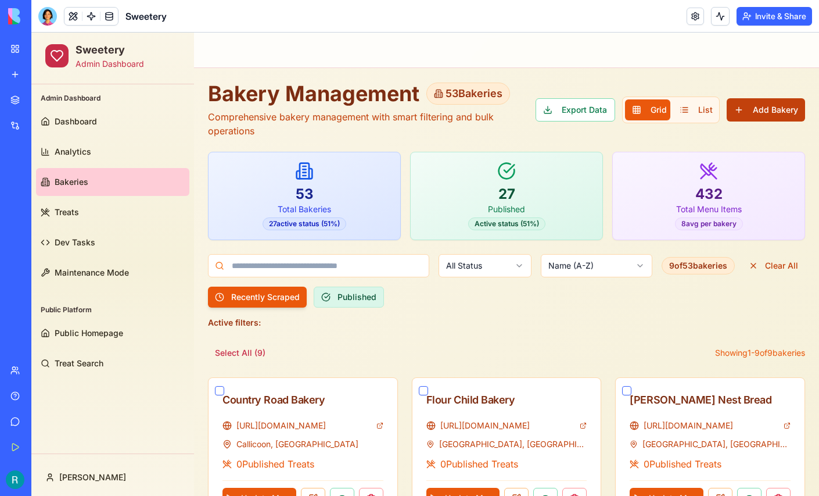
click at [769, 111] on button "Add Bakery" at bounding box center [766, 109] width 78 height 23
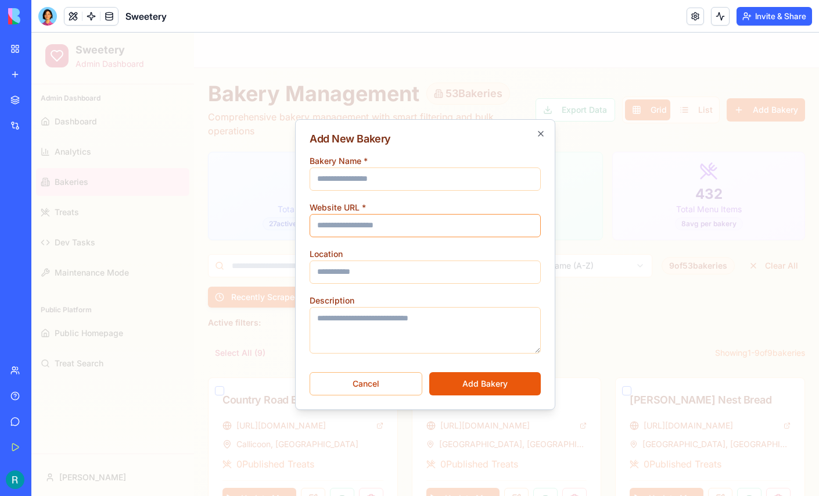
click at [422, 225] on input "Website URL *" at bounding box center [425, 225] width 231 height 23
paste input "**********"
type input "**********"
click at [366, 182] on input "Bakery Name *" at bounding box center [425, 178] width 231 height 23
type input "**********"
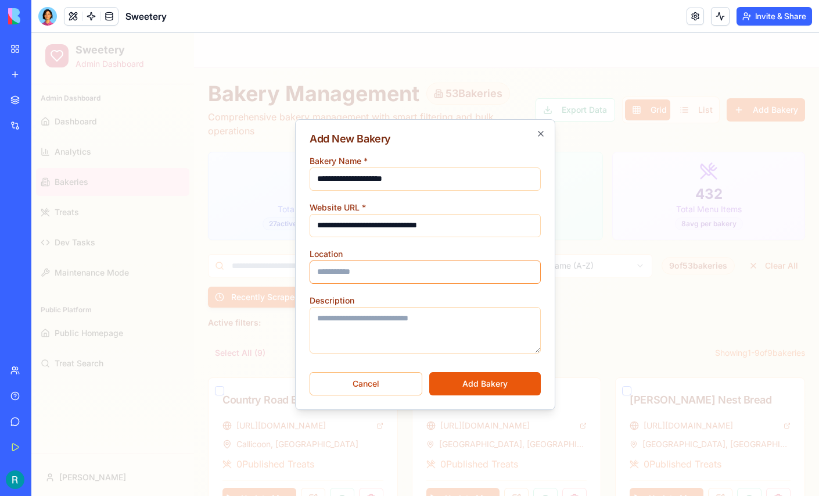
click at [353, 268] on input "Location" at bounding box center [425, 271] width 231 height 23
type input "**********"
click at [501, 379] on button "Add Bakery" at bounding box center [485, 383] width 112 height 23
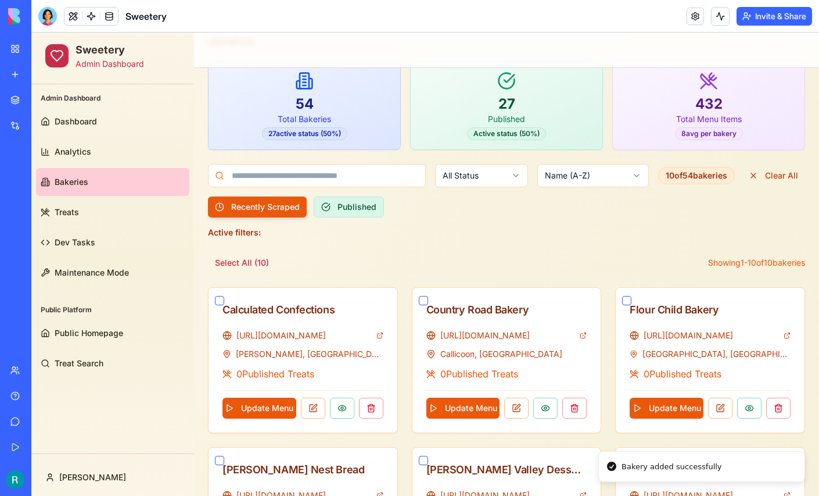
scroll to position [93, 0]
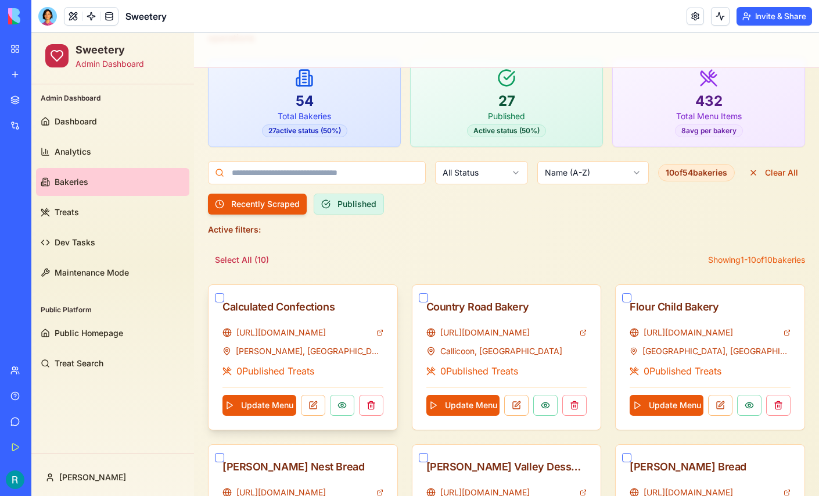
click at [215, 296] on button "button" at bounding box center [219, 297] width 9 height 9
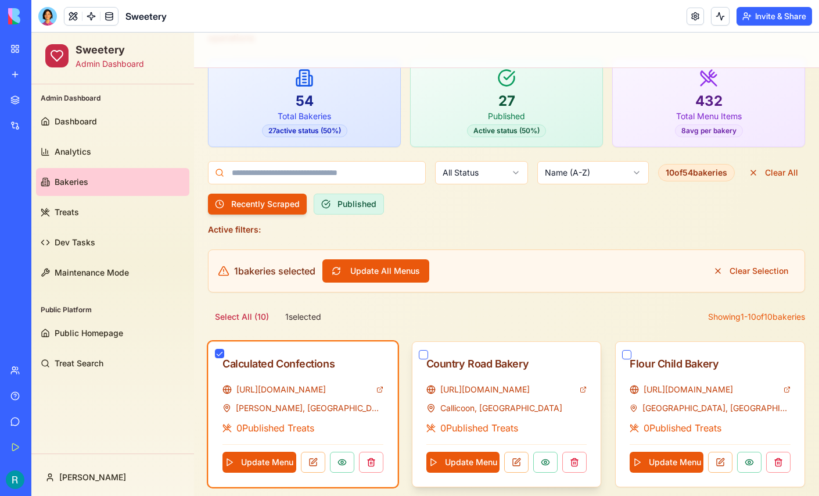
click at [425, 351] on button "button" at bounding box center [423, 354] width 9 height 9
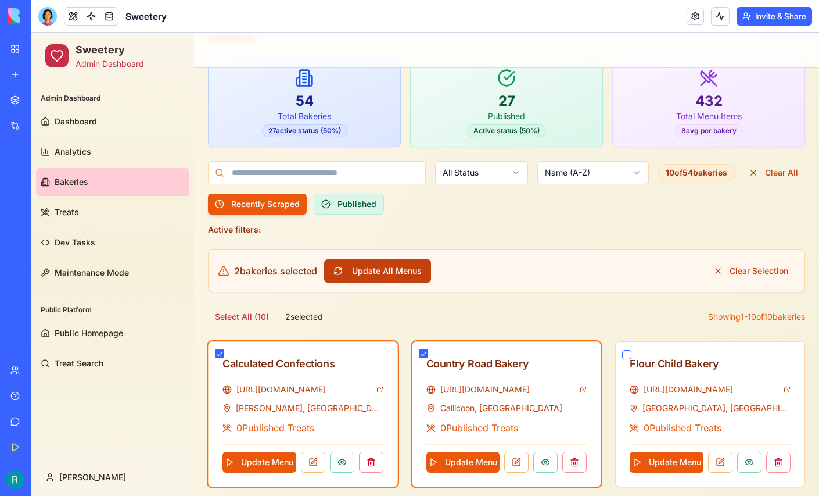
click at [385, 268] on button "Update All Menus" at bounding box center [377, 270] width 107 height 23
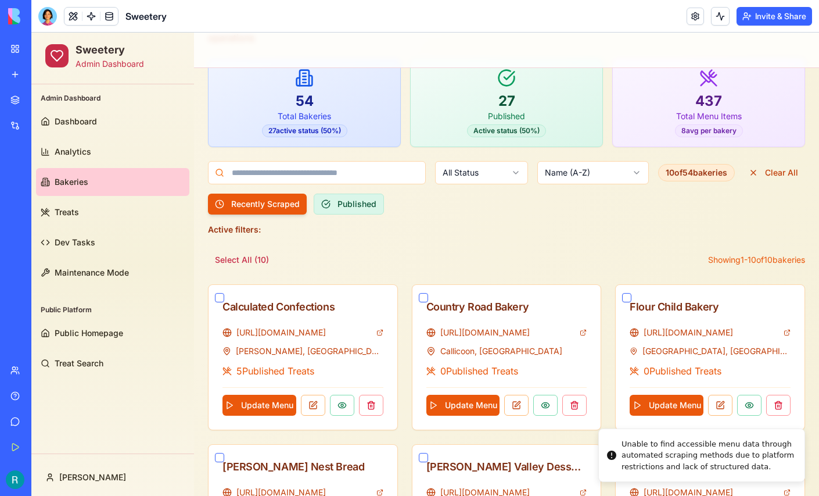
click at [674, 450] on div "Unable to find accessible menu data through automated scraping methods due to p…" at bounding box center [709, 455] width 174 height 34
click at [314, 405] on button at bounding box center [313, 404] width 24 height 21
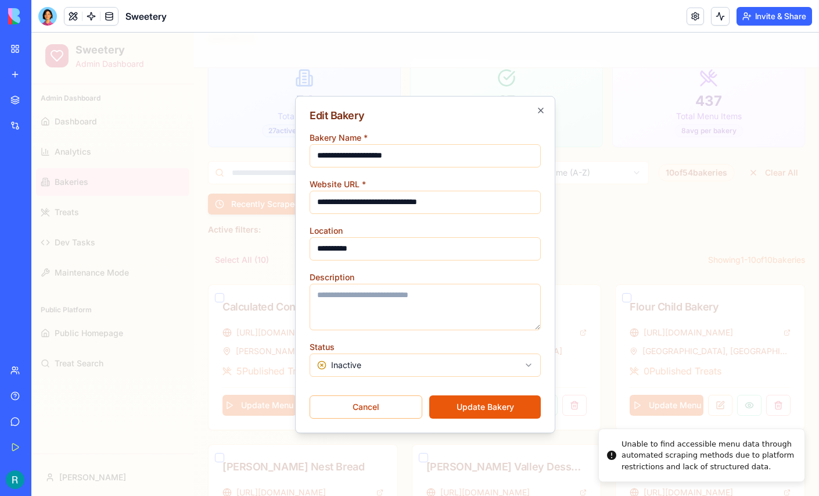
click at [361, 365] on body "Sweetery Admin Dashboard Admin Dashboard Dashboard Analytics Bakeries Treats De…" at bounding box center [425, 431] width 788 height 983
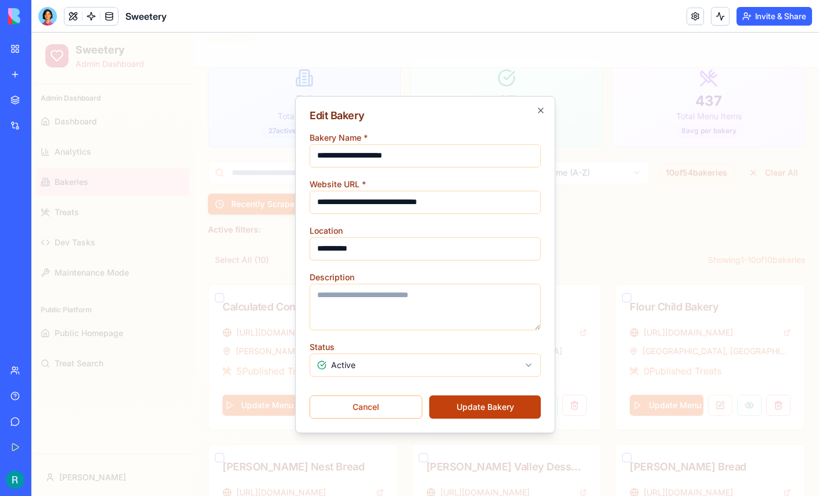
click at [466, 408] on button "Update Bakery" at bounding box center [485, 406] width 112 height 23
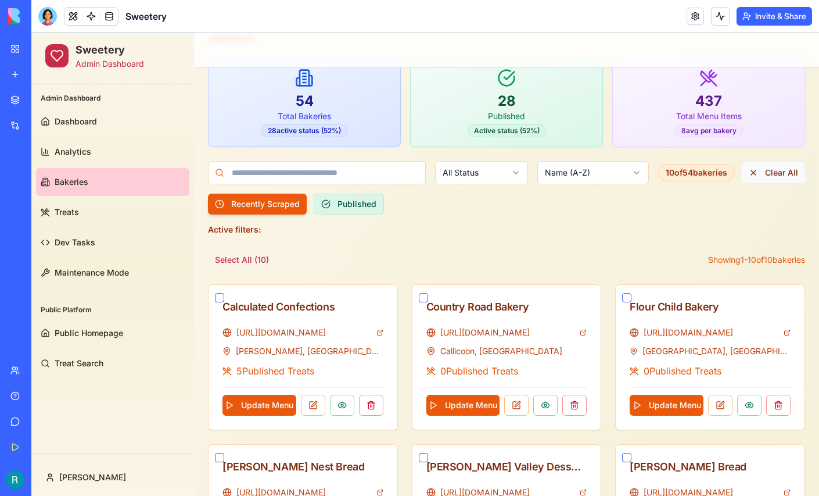
click at [753, 170] on button "Clear All" at bounding box center [773, 172] width 63 height 21
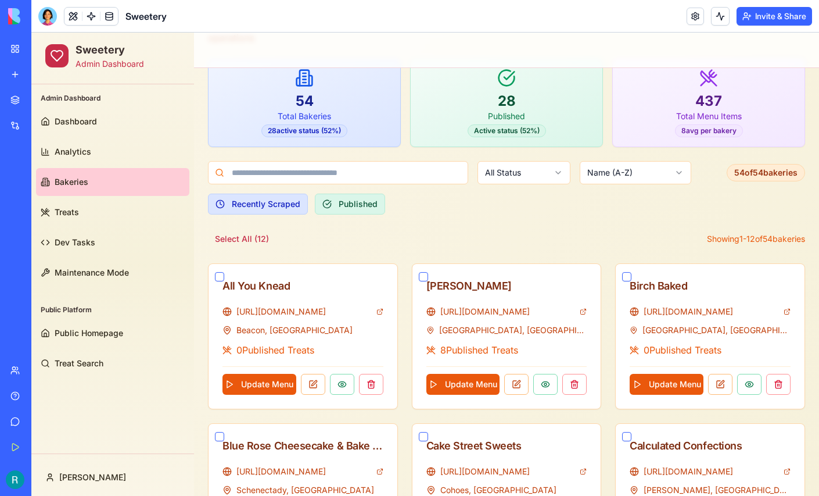
scroll to position [0, 0]
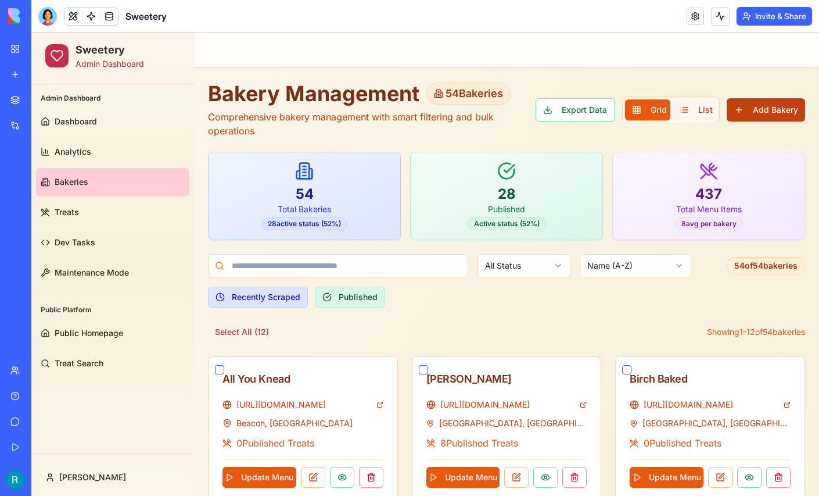
click at [777, 114] on button "Add Bakery" at bounding box center [766, 109] width 78 height 23
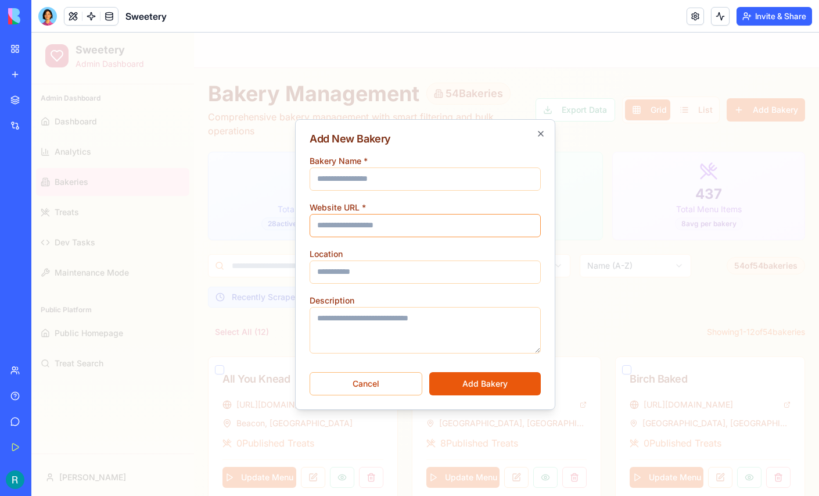
click at [391, 224] on input "Website URL *" at bounding box center [425, 225] width 231 height 23
paste input "**********"
type input "**********"
click at [361, 177] on input "Bakery Name *" at bounding box center [425, 178] width 231 height 23
type input "**********"
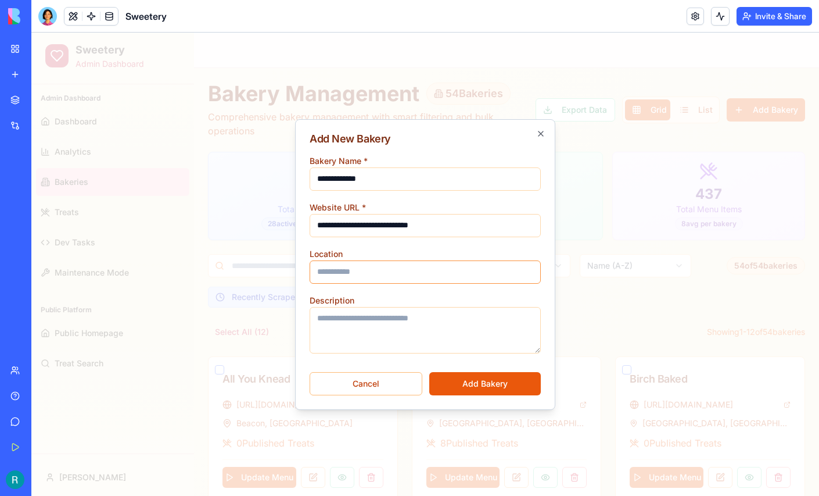
click at [358, 262] on input "Location" at bounding box center [425, 271] width 231 height 23
type input "**********"
click at [499, 381] on button "Add Bakery" at bounding box center [485, 383] width 112 height 23
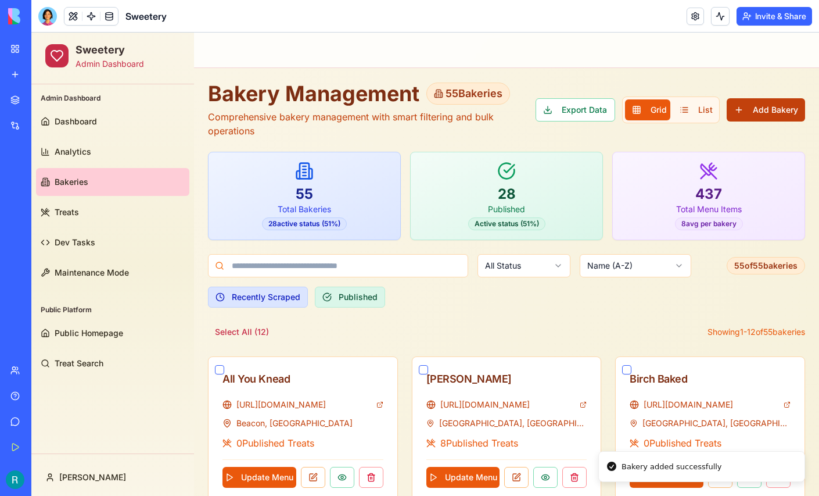
click at [746, 112] on button "Add Bakery" at bounding box center [766, 109] width 78 height 23
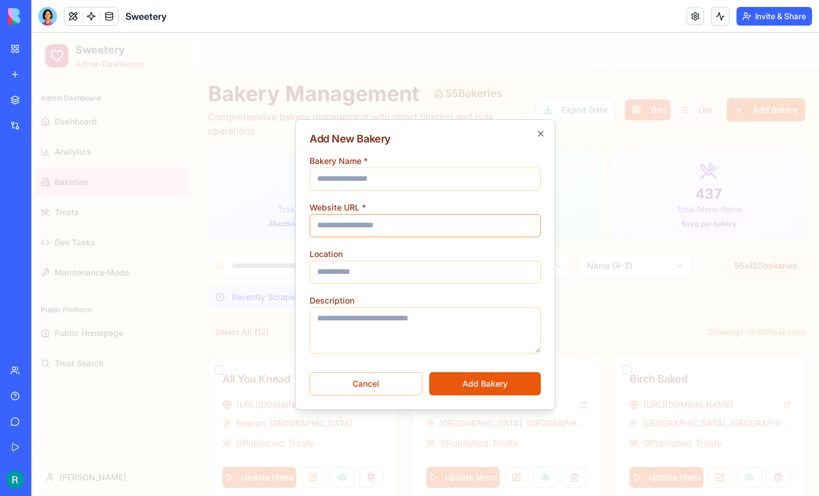
click at [375, 223] on input "Website URL *" at bounding box center [425, 225] width 231 height 23
paste input "**********"
type input "**********"
click at [357, 173] on input "Bakery Name *" at bounding box center [425, 178] width 231 height 23
type input "**********"
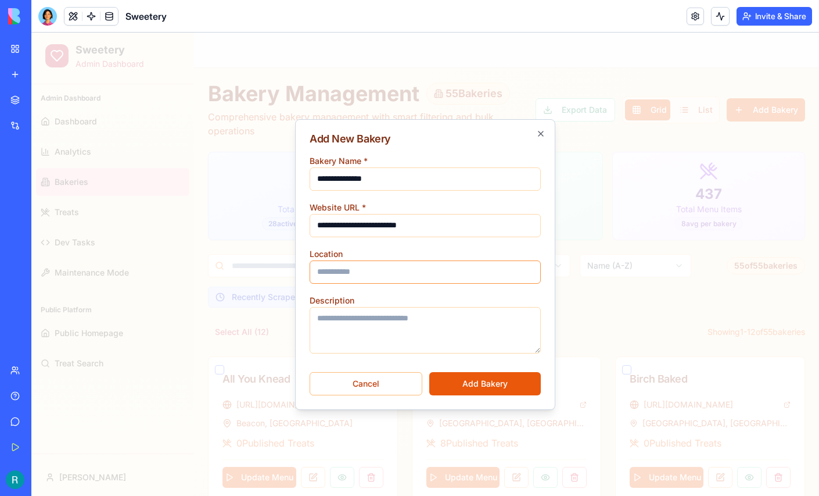
click at [354, 275] on input "Location" at bounding box center [425, 271] width 231 height 23
type input "**********"
click at [478, 375] on button "Add Bakery" at bounding box center [485, 383] width 112 height 23
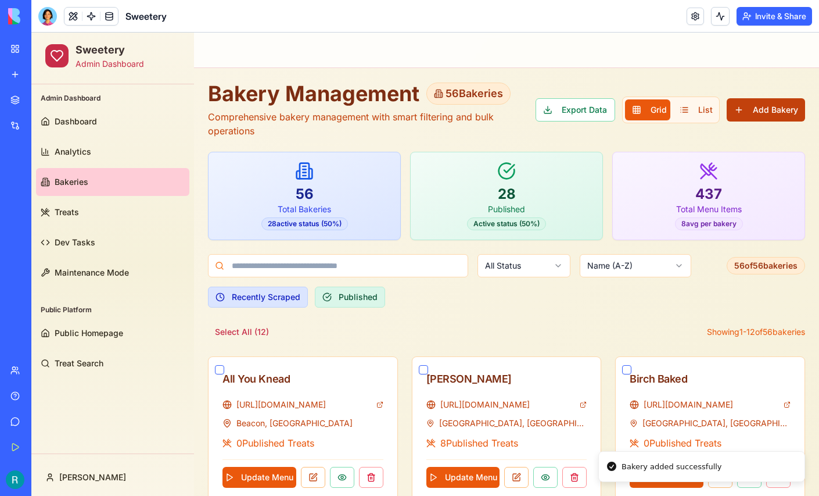
click at [752, 100] on button "Add Bakery" at bounding box center [766, 109] width 78 height 23
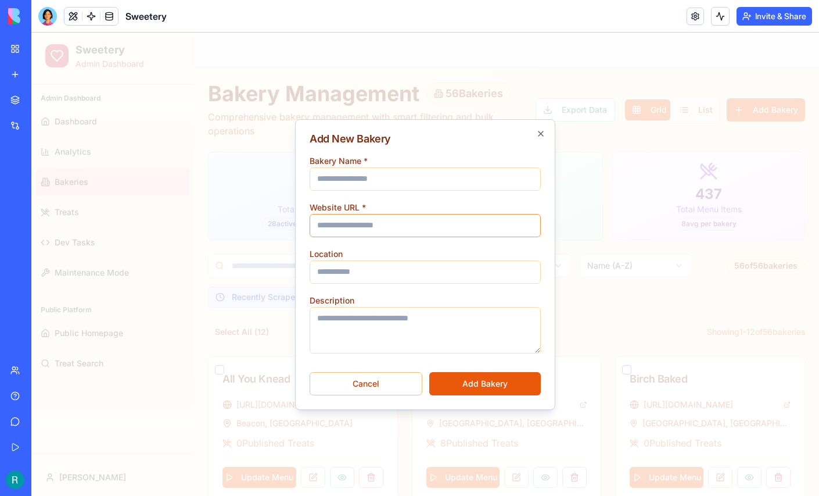
click at [414, 226] on input "Website URL *" at bounding box center [425, 225] width 231 height 23
paste input "**********"
type input "**********"
click at [338, 176] on input "Bakery Name *" at bounding box center [425, 178] width 231 height 23
type input "**********"
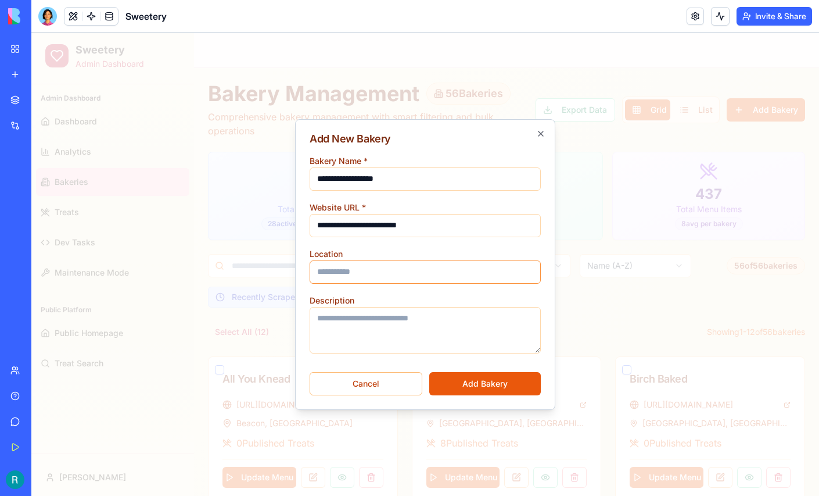
click at [364, 268] on input "Location" at bounding box center [425, 271] width 231 height 23
type input "**********"
click at [464, 384] on button "Add Bakery" at bounding box center [485, 383] width 112 height 23
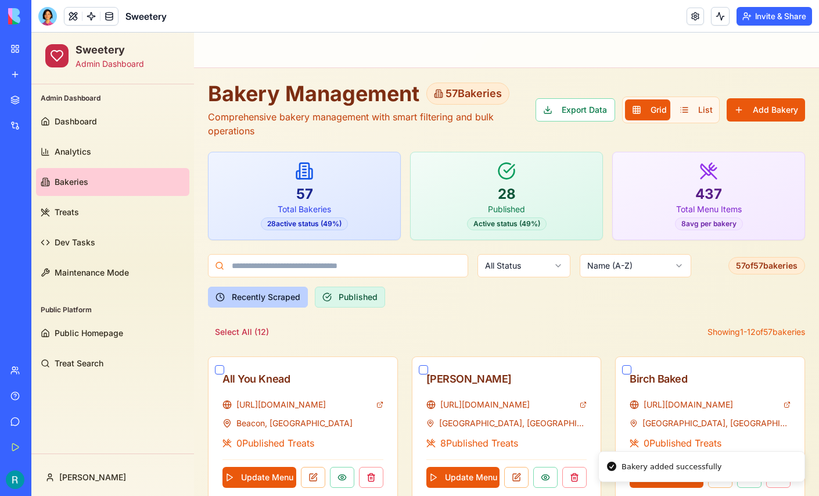
click at [266, 297] on button "Recently Scraped" at bounding box center [258, 296] width 100 height 21
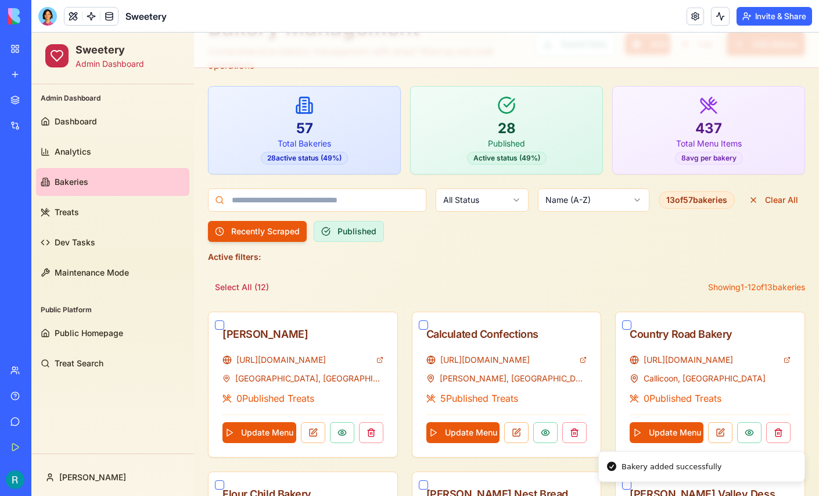
scroll to position [66, 0]
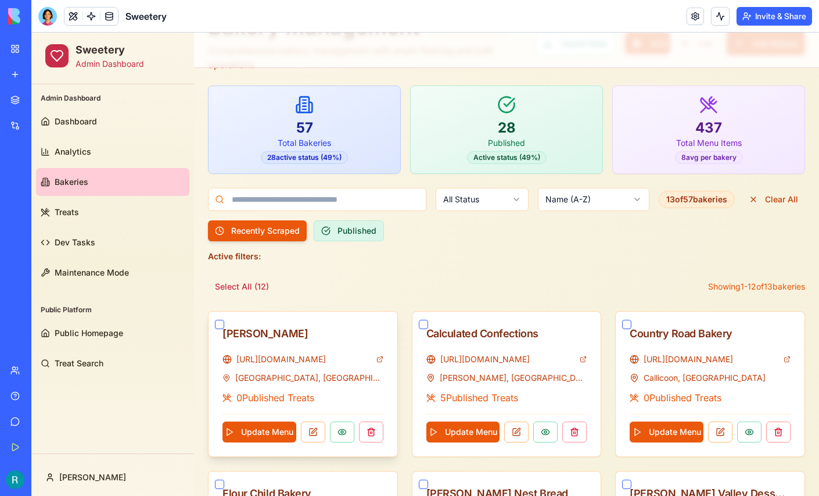
click at [220, 324] on button "button" at bounding box center [219, 324] width 9 height 9
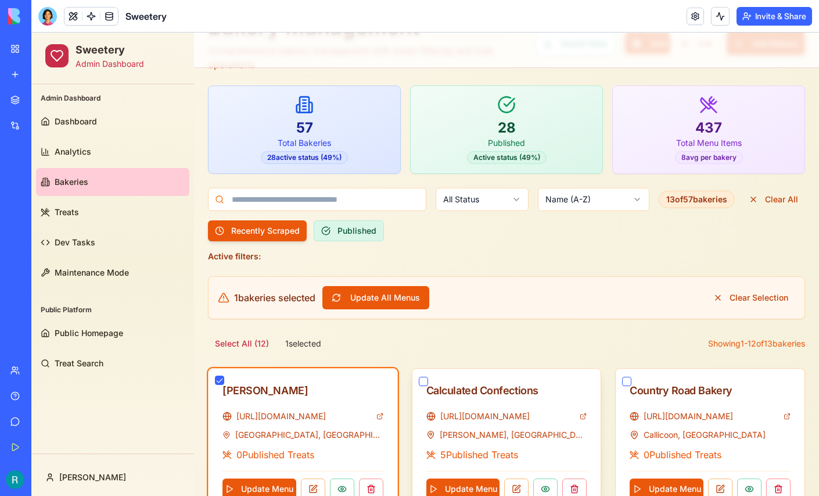
click at [424, 379] on button "button" at bounding box center [423, 380] width 9 height 9
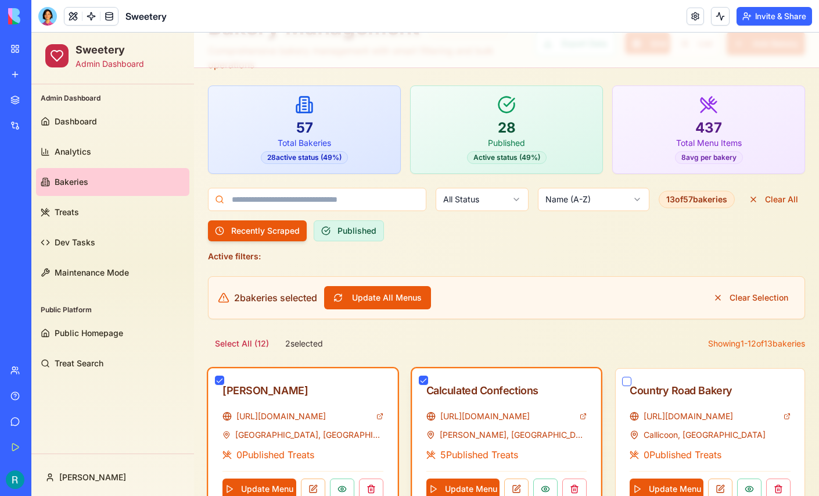
click at [427, 376] on button "button" at bounding box center [423, 379] width 9 height 9
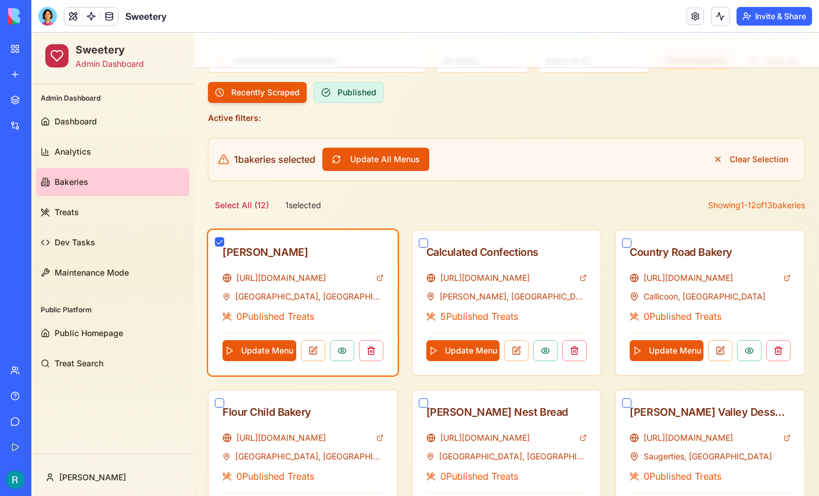
scroll to position [214, 0]
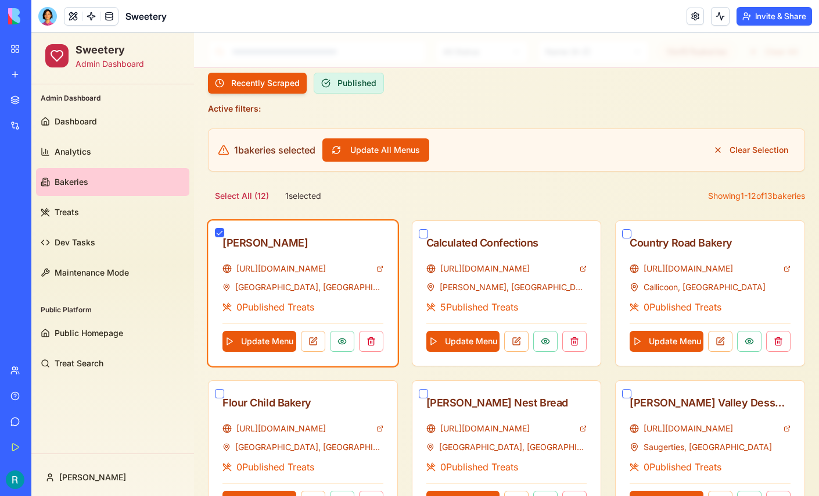
click at [496, 205] on div "Bakery Management 57 Bakeries Comprehensive bakery management with smart filter…" at bounding box center [506, 384] width 597 height 1033
click at [223, 228] on button "button" at bounding box center [219, 232] width 9 height 9
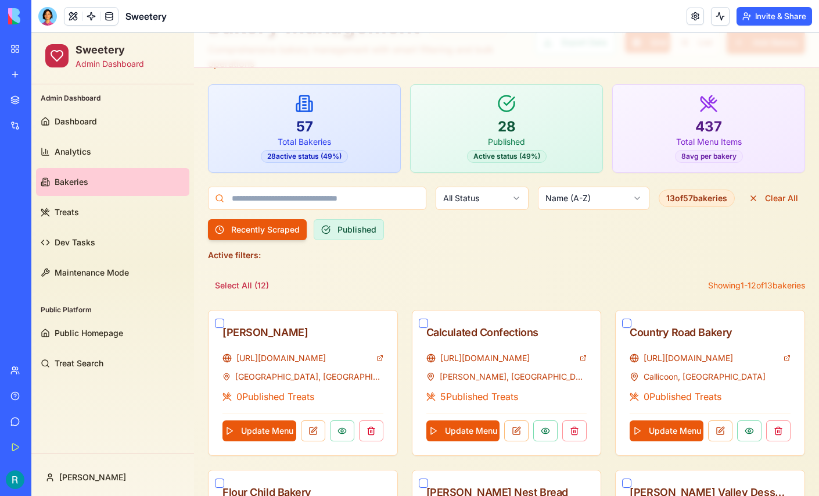
scroll to position [67, 0]
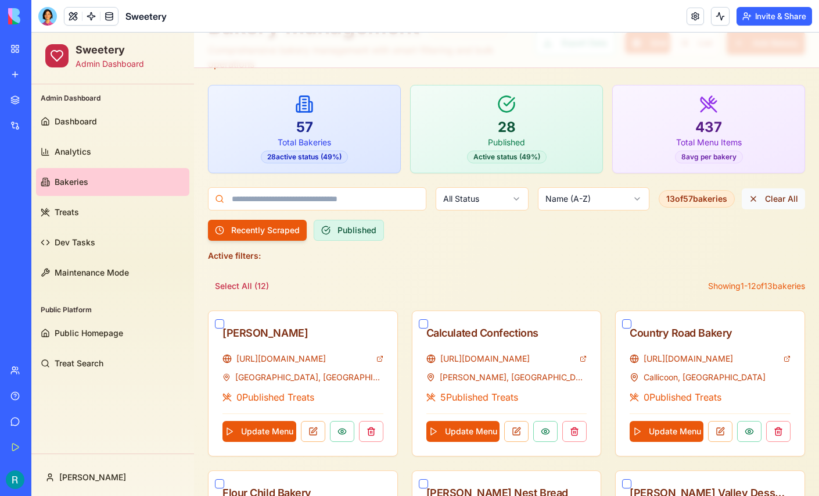
click at [762, 200] on button "Clear All" at bounding box center [773, 198] width 63 height 21
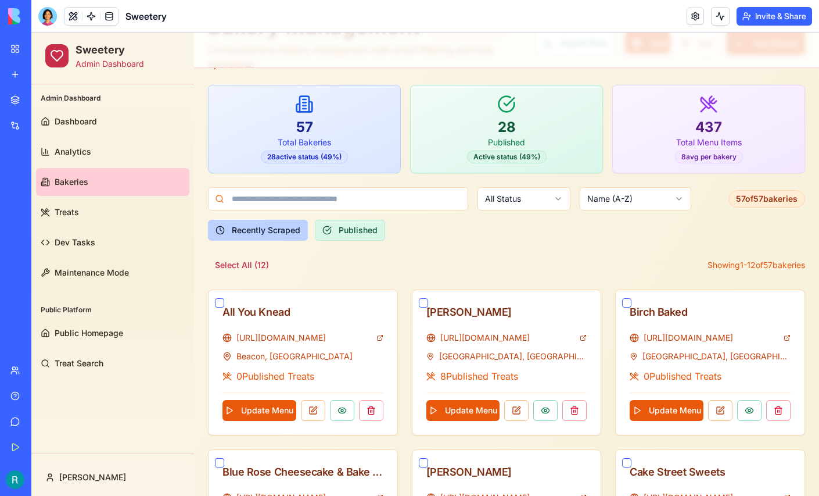
click at [274, 231] on button "Recently Scraped" at bounding box center [258, 230] width 100 height 21
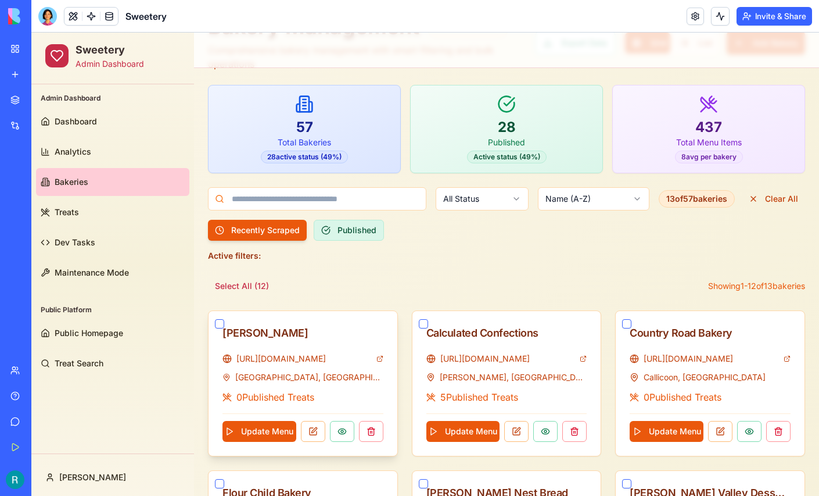
click at [218, 321] on button "button" at bounding box center [219, 323] width 9 height 9
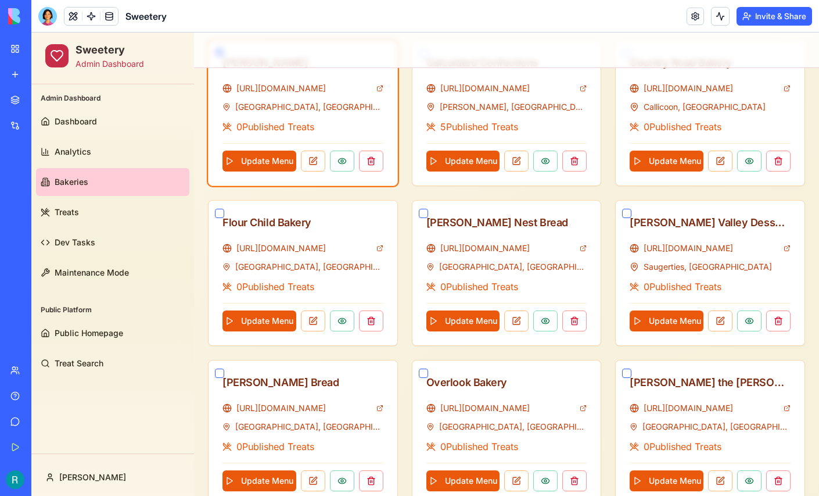
scroll to position [633, 0]
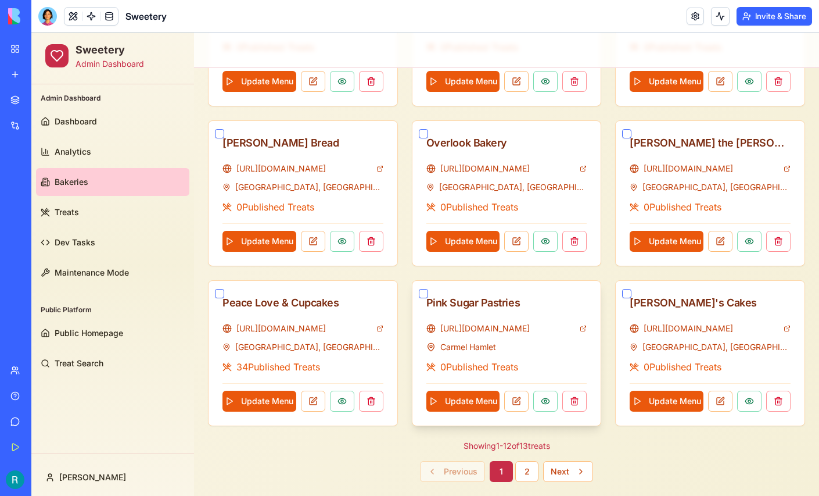
click at [423, 289] on button "button" at bounding box center [423, 293] width 9 height 9
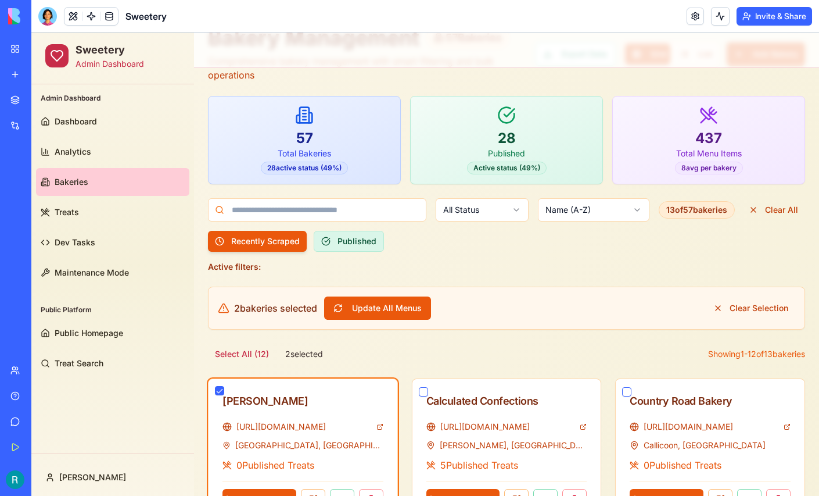
scroll to position [0, 0]
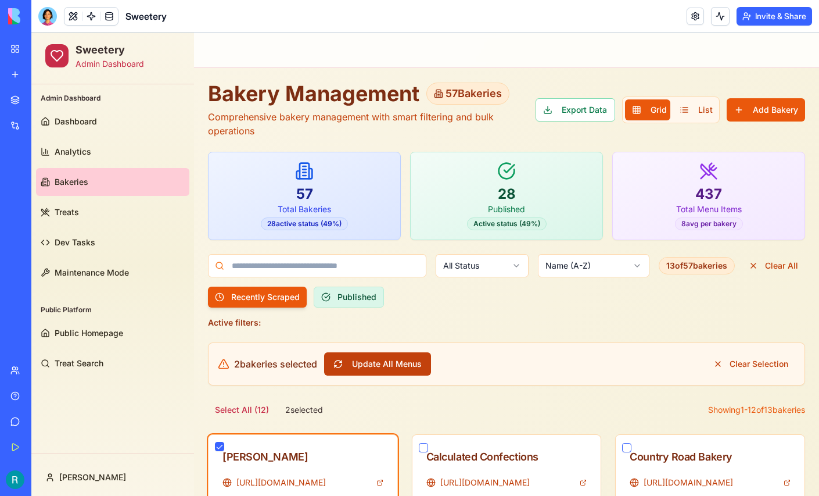
click at [393, 362] on button "Update All Menus" at bounding box center [377, 363] width 107 height 23
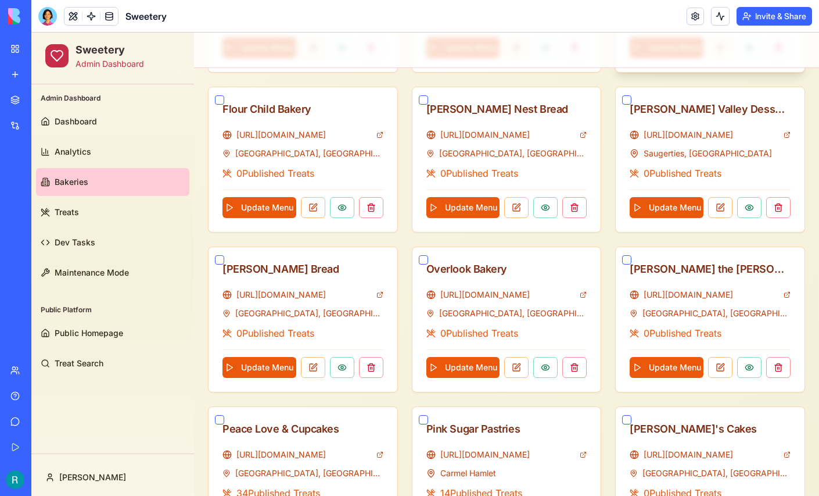
scroll to position [565, 0]
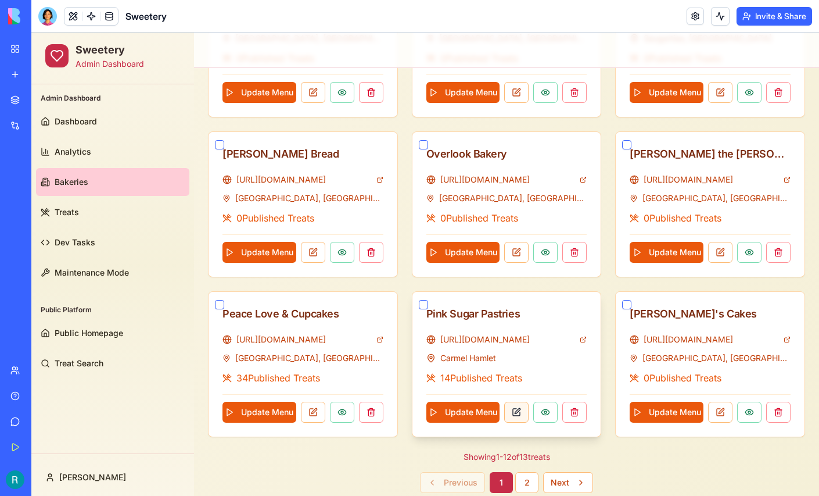
click at [519, 407] on button at bounding box center [516, 411] width 24 height 21
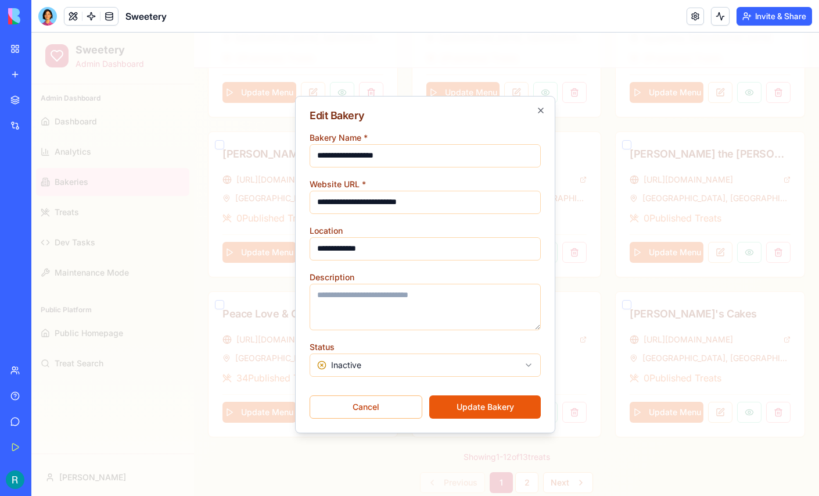
click at [460, 401] on button "Update Bakery" at bounding box center [485, 406] width 112 height 23
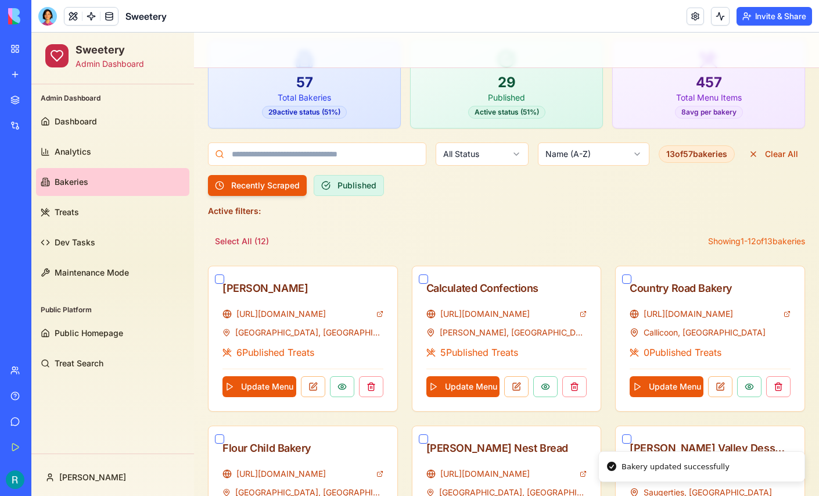
scroll to position [111, 0]
click at [315, 388] on button at bounding box center [313, 386] width 24 height 21
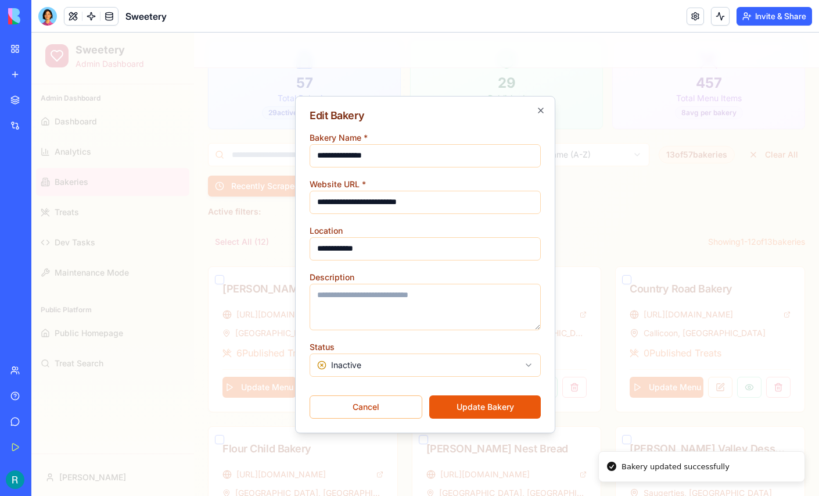
click at [358, 364] on body "Sweetery Admin Dashboard Admin Dashboard Dashboard Analytics Bakeries Treats De…" at bounding box center [425, 441] width 788 height 1039
click at [458, 408] on button "Update Bakery" at bounding box center [485, 406] width 112 height 23
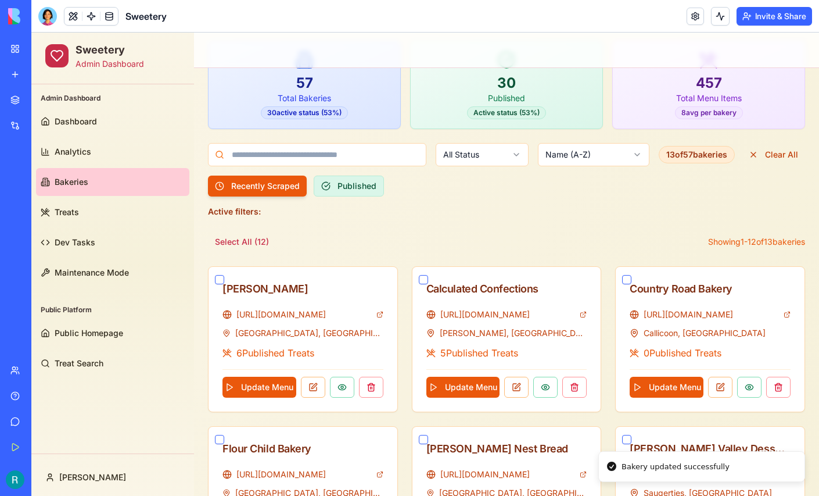
scroll to position [0, 0]
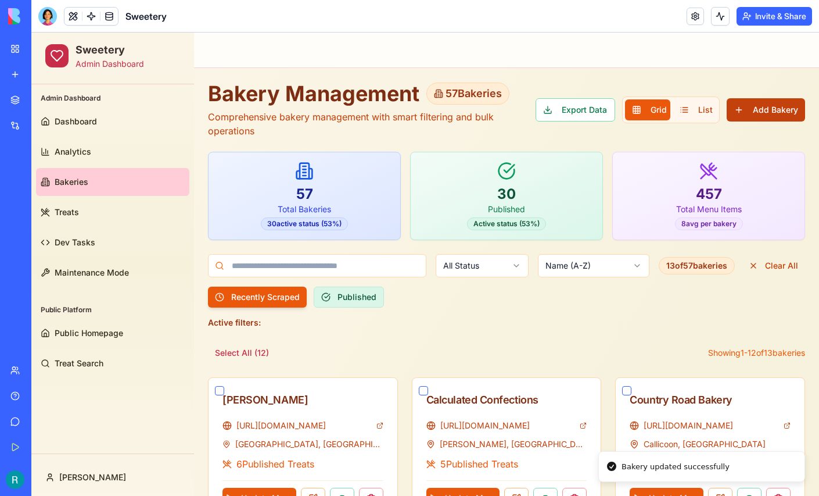
click at [766, 114] on button "Add Bakery" at bounding box center [766, 109] width 78 height 23
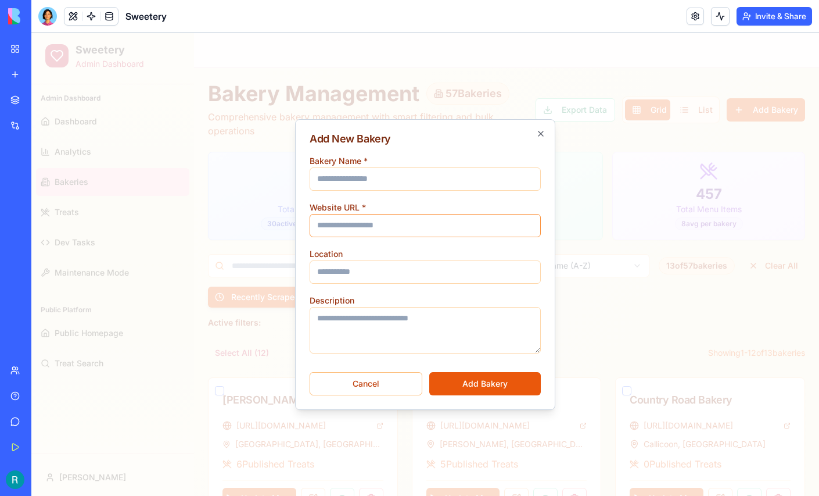
click at [376, 228] on input "Website URL *" at bounding box center [425, 225] width 231 height 23
paste input "**********"
type input "**********"
click at [386, 172] on input "Bakery Name *" at bounding box center [425, 178] width 231 height 23
type input "**********"
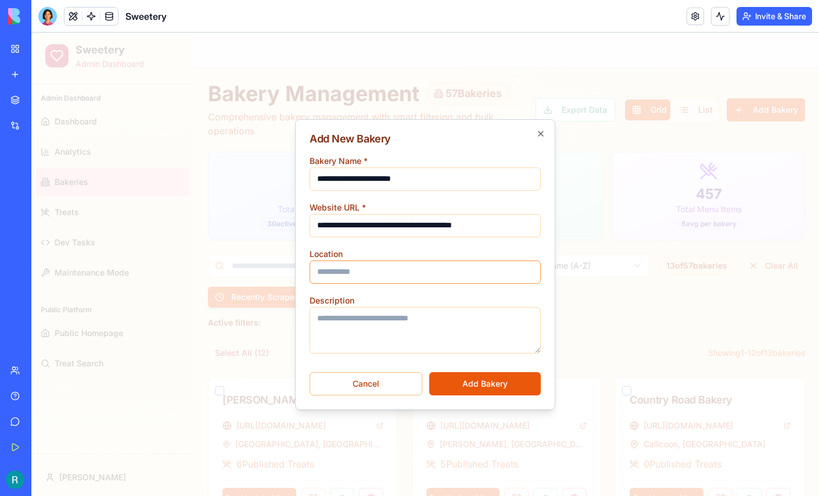
click at [367, 269] on input "Location" at bounding box center [425, 271] width 231 height 23
type input "**********"
click at [480, 379] on button "Add Bakery" at bounding box center [485, 383] width 112 height 23
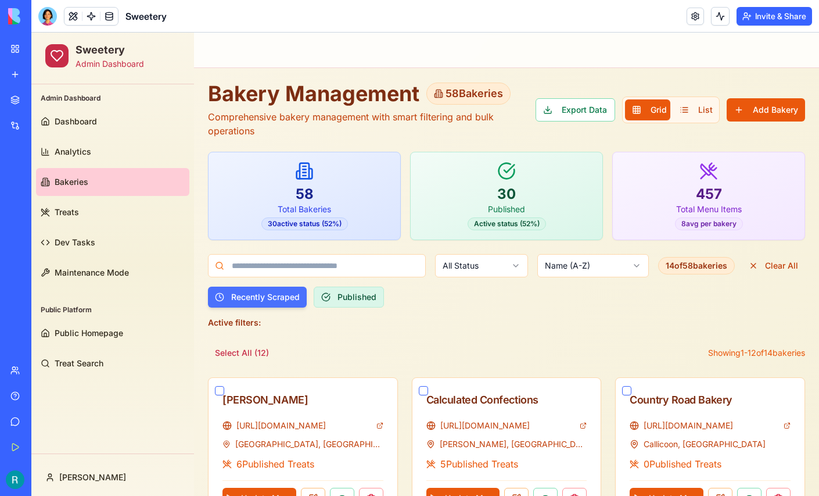
click at [266, 292] on button "Recently Scraped" at bounding box center [257, 296] width 99 height 21
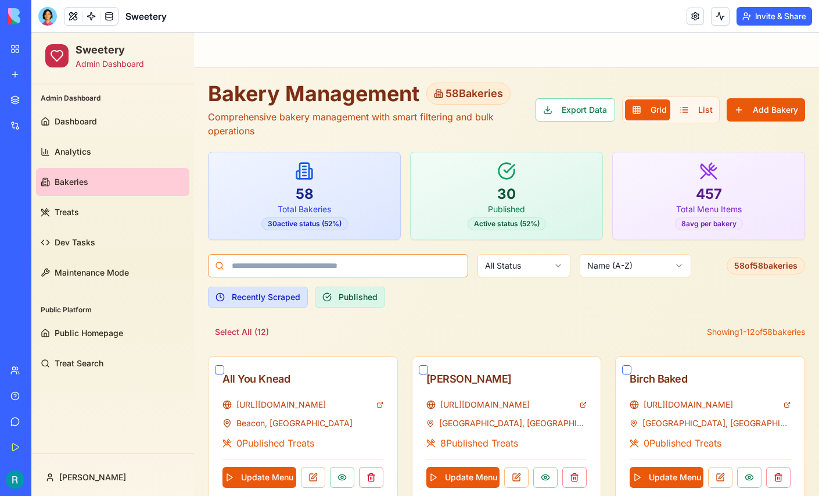
click at [288, 268] on input at bounding box center [338, 265] width 260 height 23
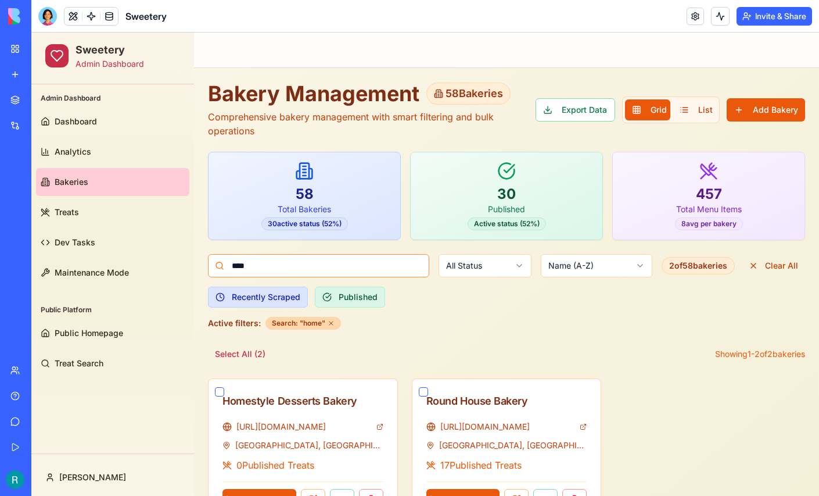
scroll to position [44, 0]
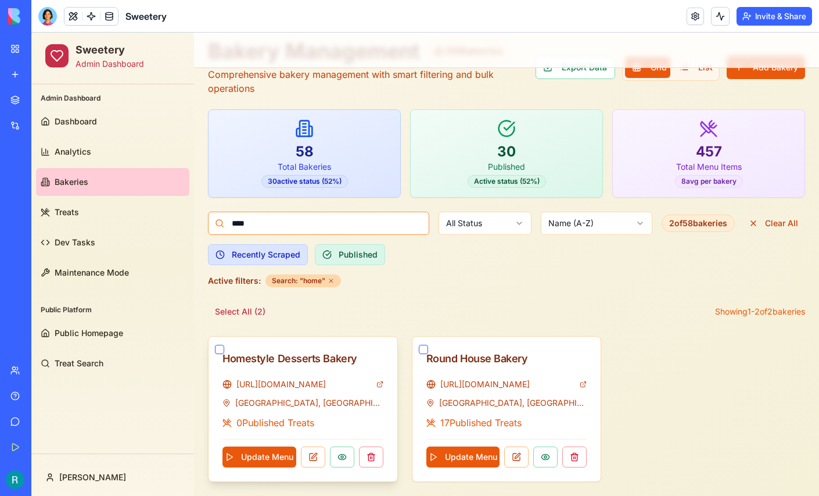
type input "****"
click at [217, 344] on button "button" at bounding box center [219, 348] width 9 height 9
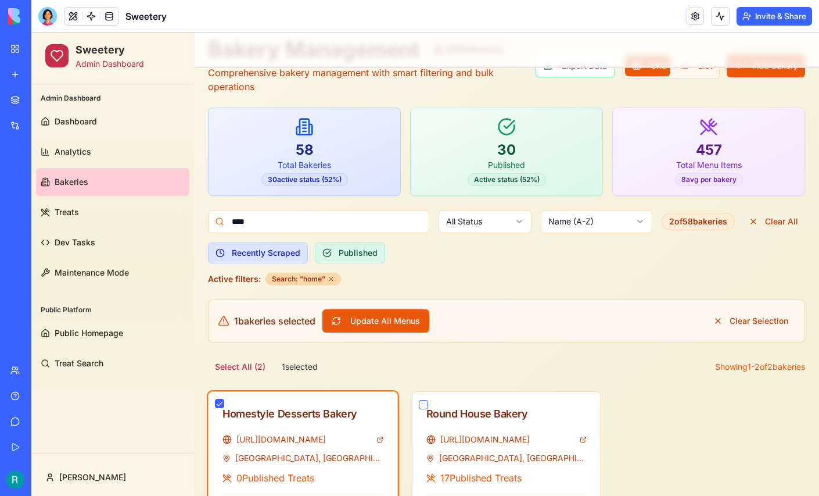
scroll to position [100, 0]
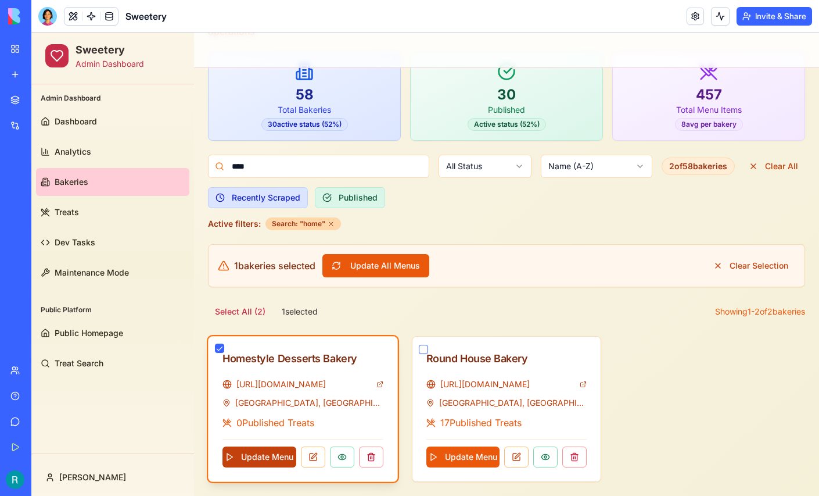
click at [260, 451] on button "Update Menu" at bounding box center [259, 456] width 74 height 21
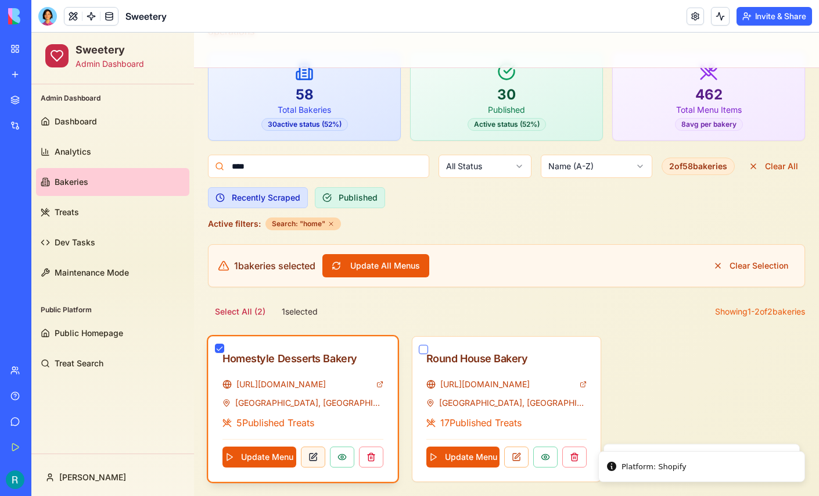
click at [315, 453] on button at bounding box center [313, 456] width 24 height 21
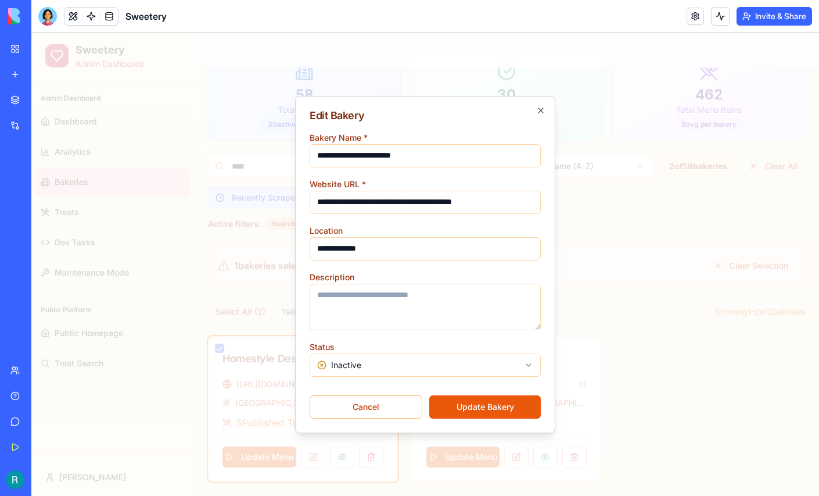
click at [361, 360] on body "**********" at bounding box center [425, 214] width 788 height 562
click at [457, 411] on button "Update Bakery" at bounding box center [485, 406] width 112 height 23
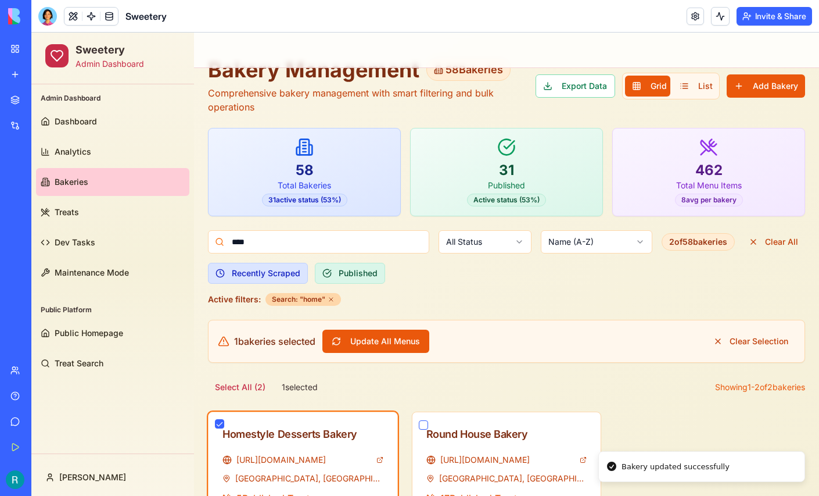
scroll to position [21, 0]
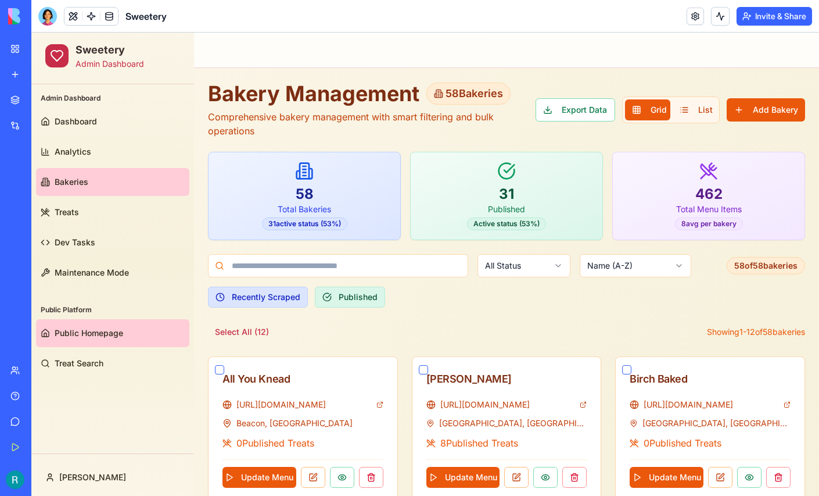
click at [99, 332] on span "Public Homepage" at bounding box center [89, 333] width 69 height 12
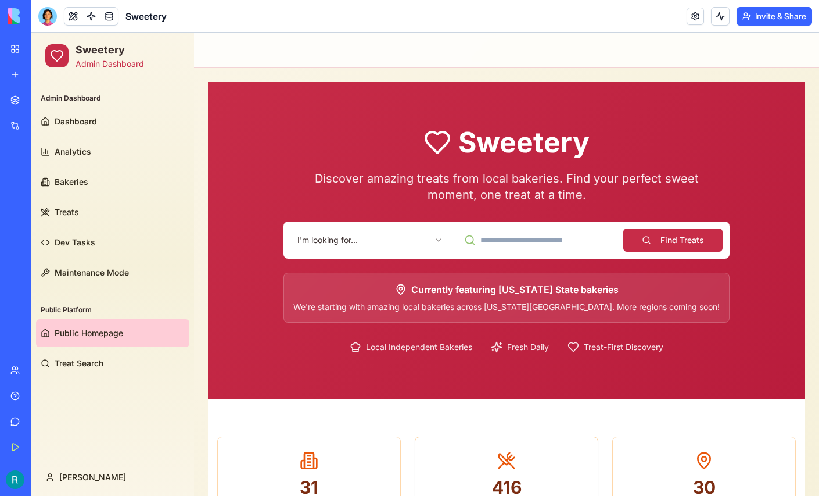
scroll to position [64, 0]
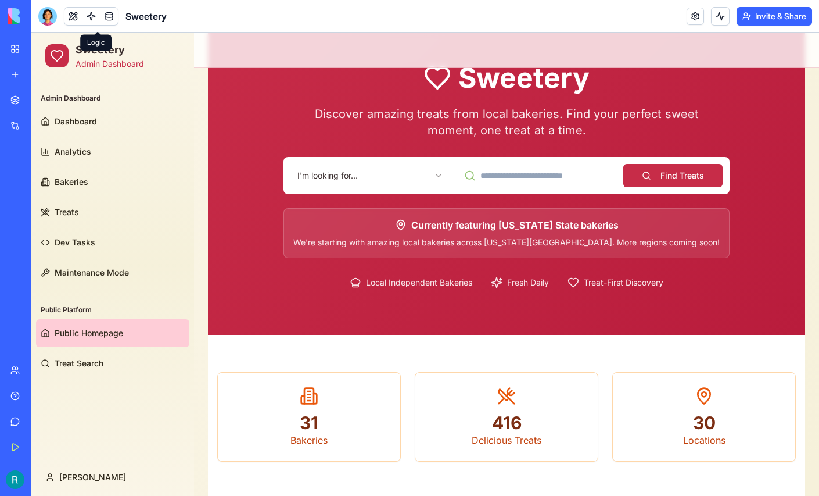
click at [99, 20] on link at bounding box center [90, 16] width 17 height 17
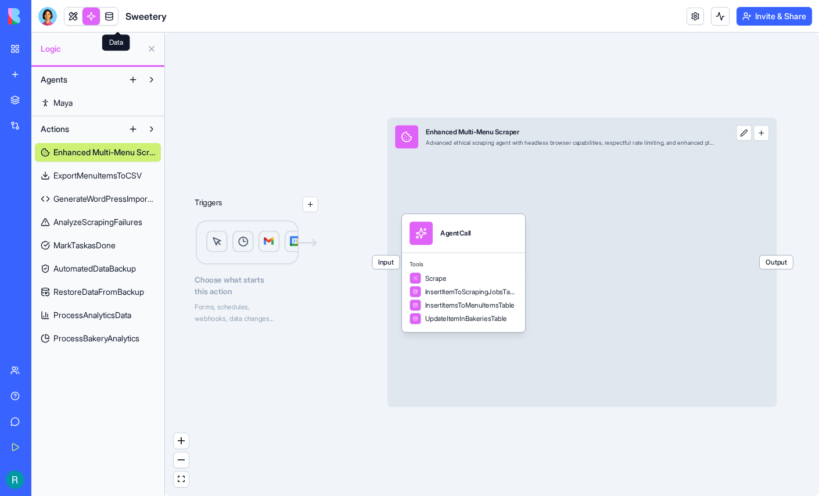
click at [116, 21] on link at bounding box center [108, 16] width 17 height 17
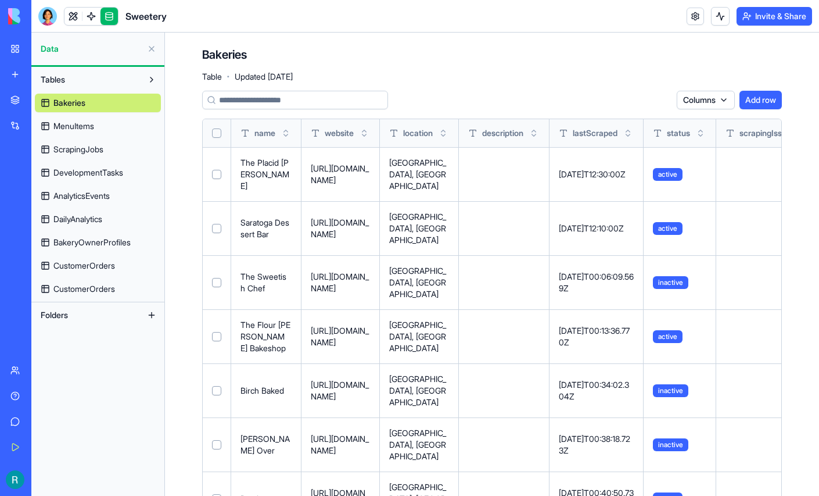
click at [87, 132] on span "MenuItems" at bounding box center [73, 126] width 41 height 12
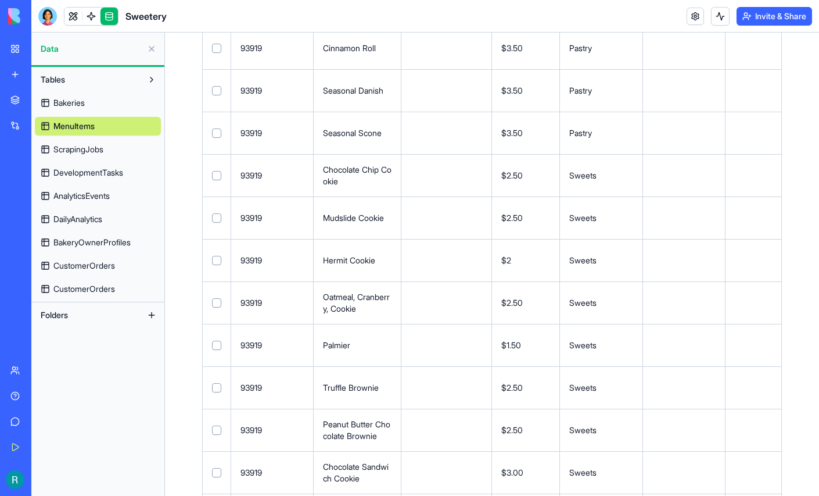
scroll to position [990, 0]
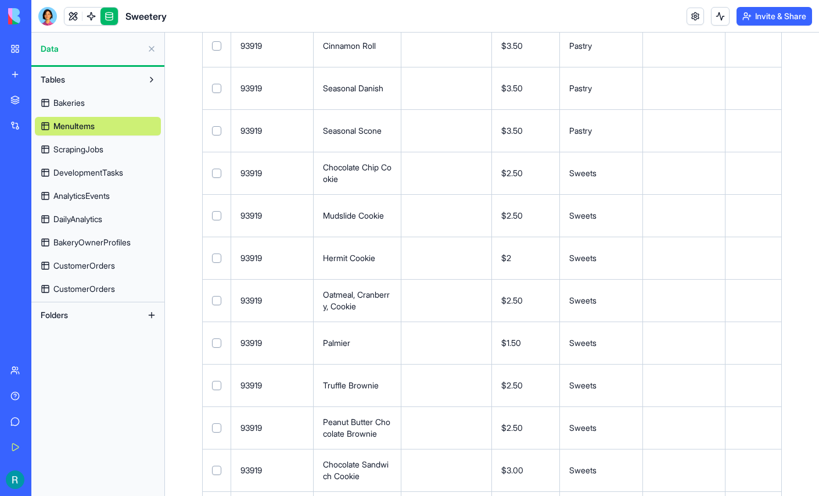
click at [76, 155] on span "ScrapingJobs" at bounding box center [78, 149] width 50 height 12
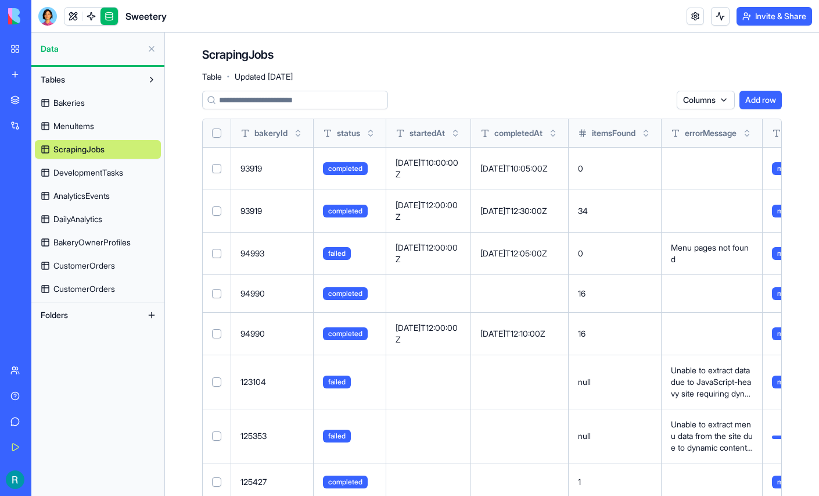
click at [115, 271] on span "CustomerOrders" at bounding box center [84, 266] width 62 height 12
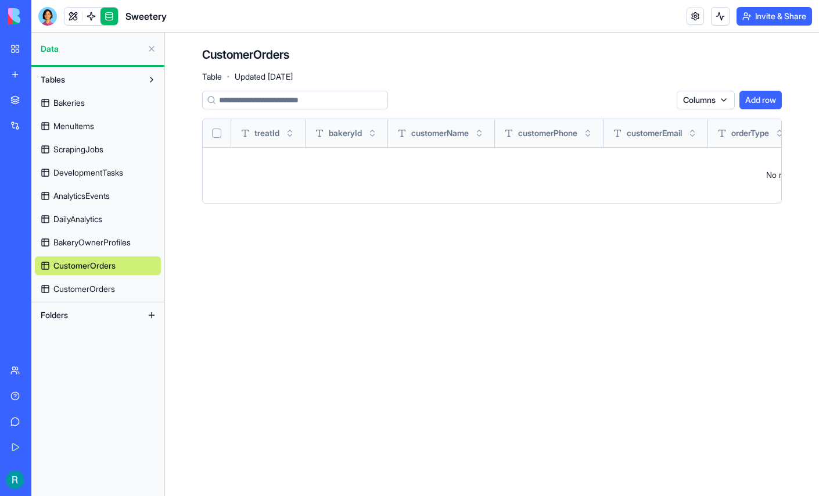
click at [96, 295] on span "CustomerOrders" at bounding box center [84, 289] width 62 height 12
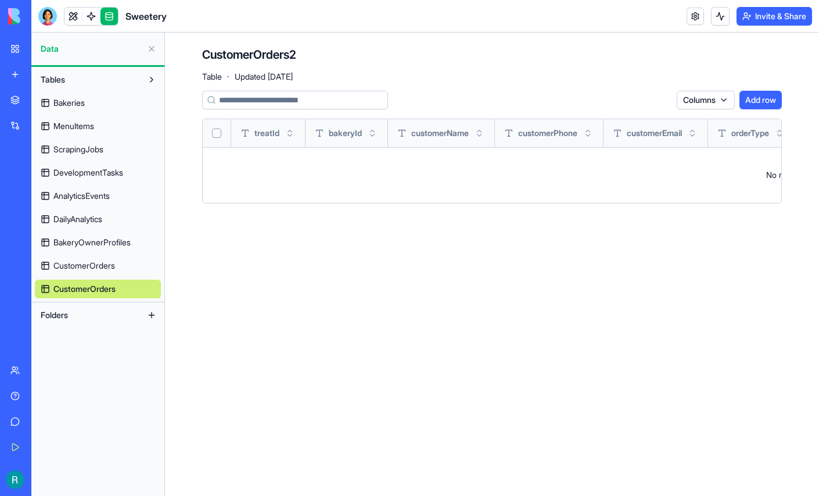
click at [95, 275] on link "CustomerOrders" at bounding box center [98, 265] width 126 height 19
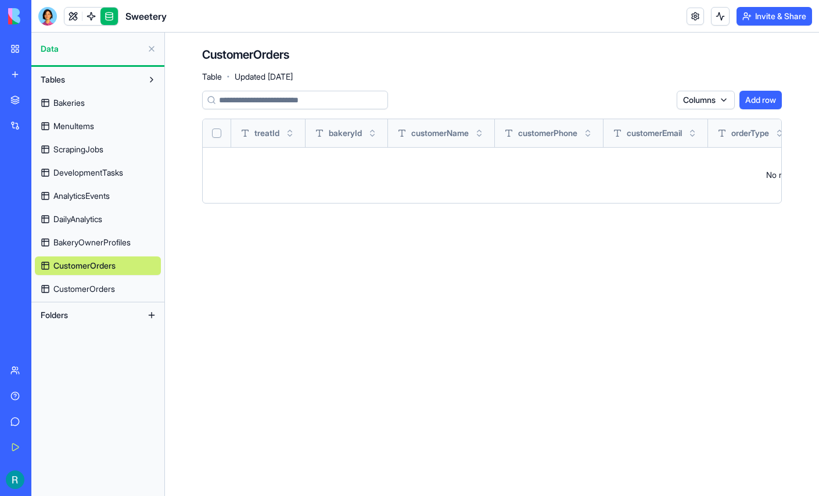
click at [82, 132] on span "MenuItems" at bounding box center [73, 126] width 41 height 12
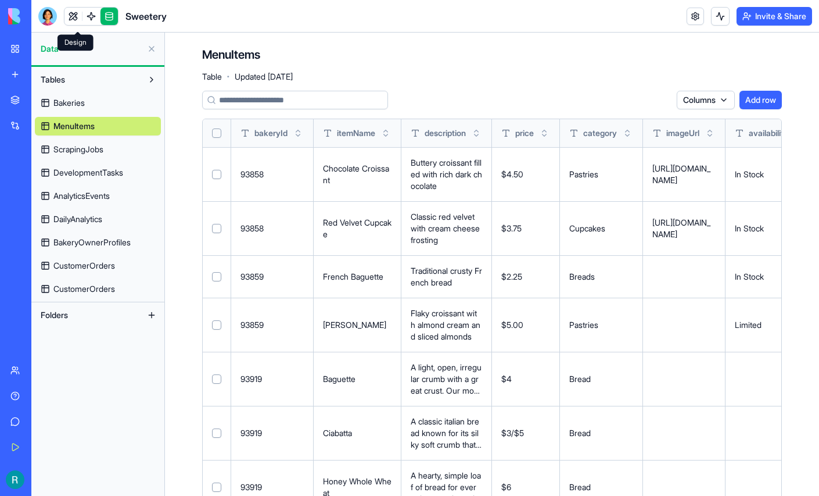
click at [79, 22] on link at bounding box center [72, 16] width 17 height 17
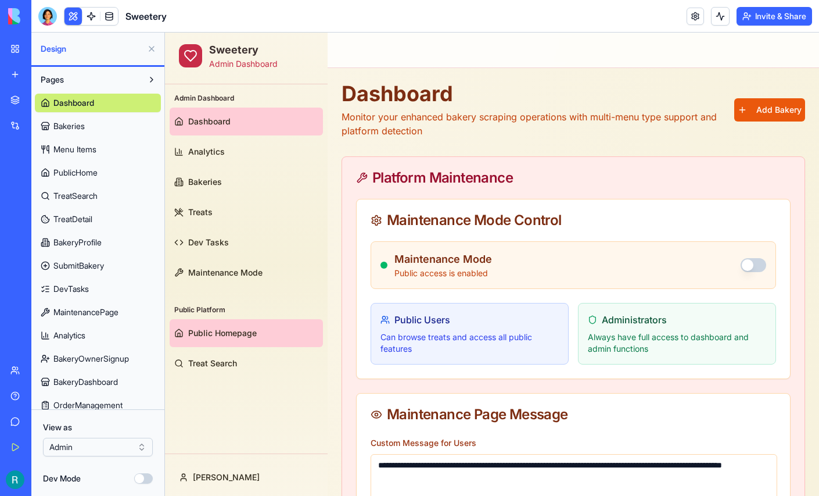
click at [200, 322] on link "Public Homepage" at bounding box center [246, 333] width 153 height 28
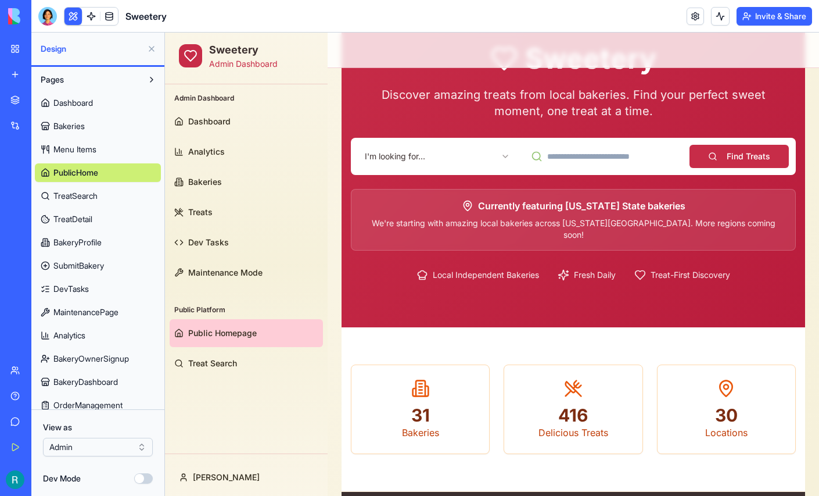
scroll to position [85, 0]
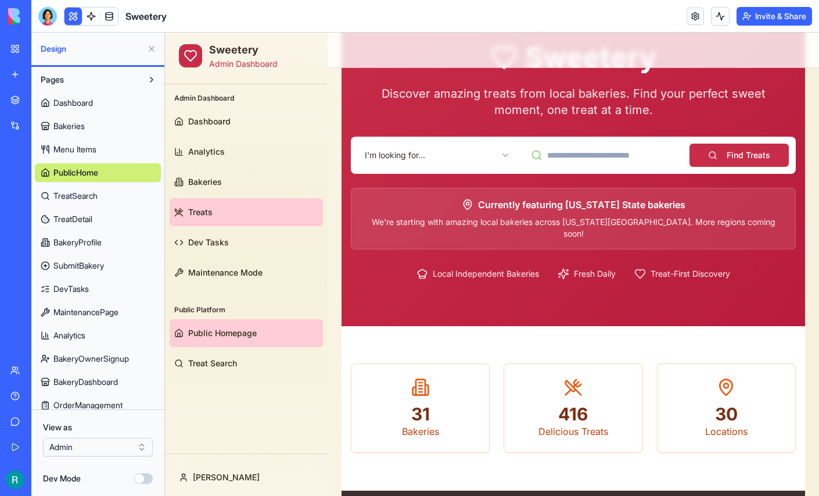
click at [216, 203] on link "Treats" at bounding box center [246, 212] width 153 height 28
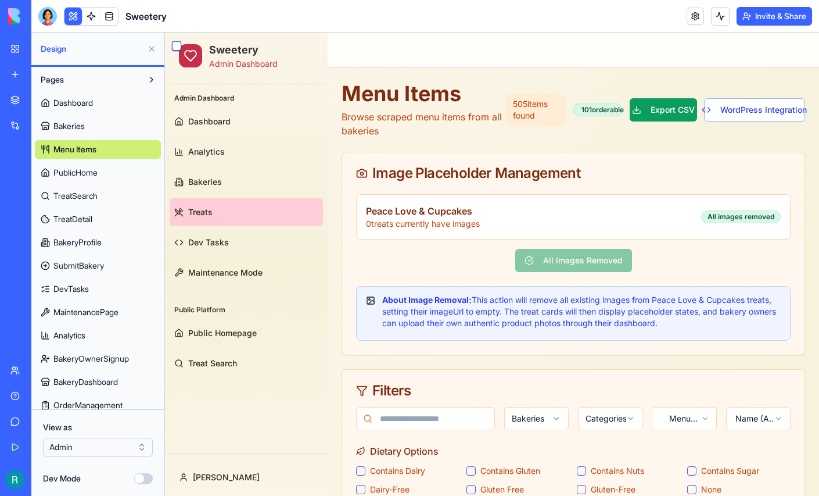
click at [145, 56] on button at bounding box center [151, 49] width 19 height 19
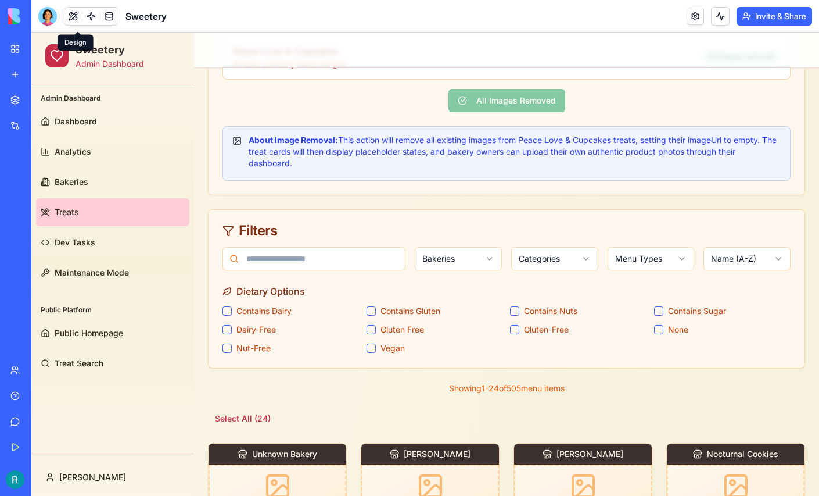
scroll to position [145, 0]
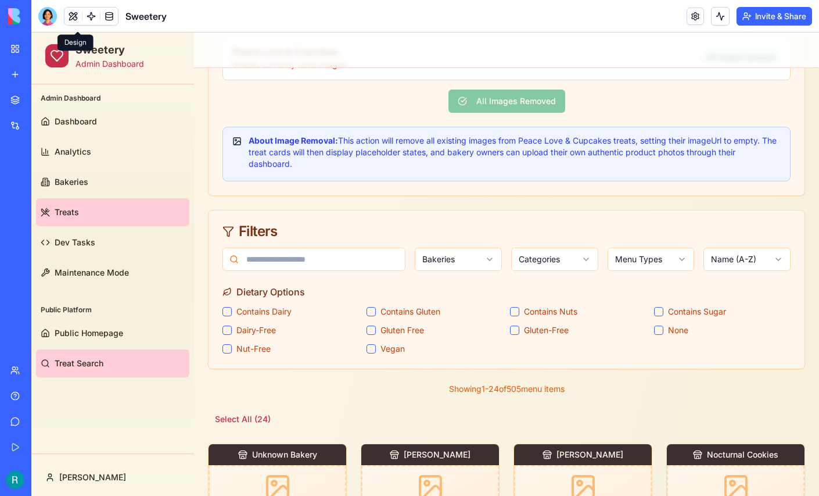
click at [90, 360] on span "Treat Search" at bounding box center [79, 363] width 49 height 12
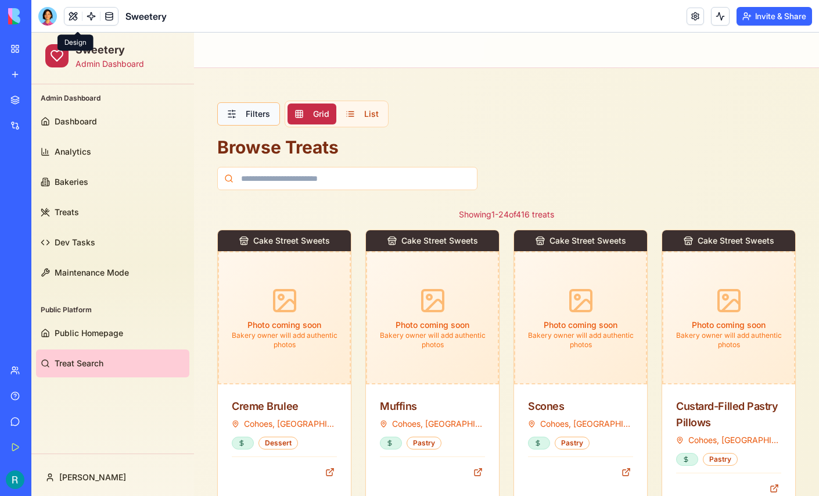
click at [257, 112] on button "Filters" at bounding box center [248, 113] width 63 height 23
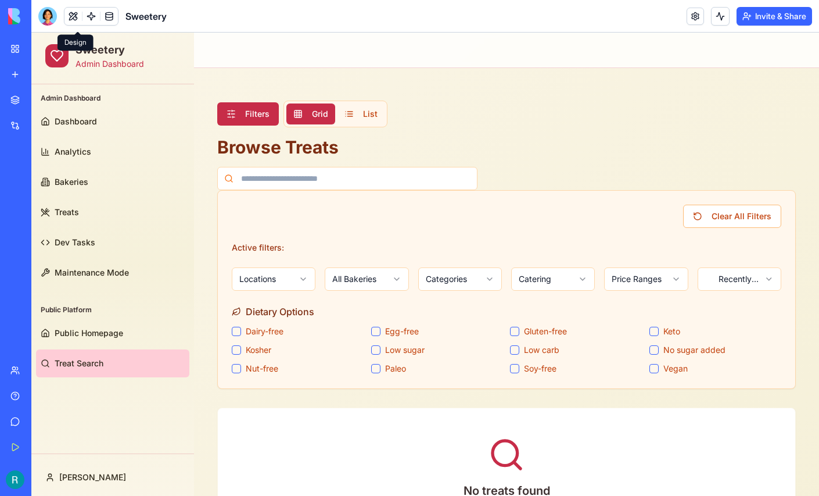
click at [557, 284] on html "Sweetery Admin Dashboard Admin Dashboard Dashboard Analytics Bakeries Treats De…" at bounding box center [425, 324] width 788 height 583
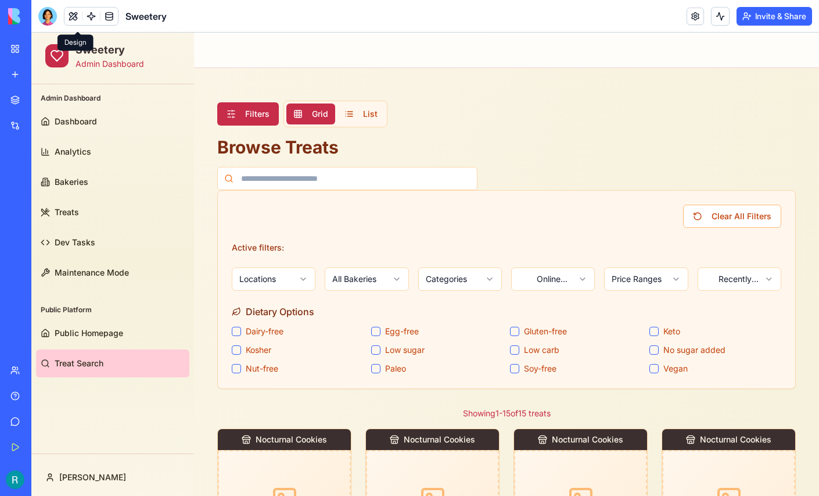
click at [630, 231] on div "Clear All Filters Active filters: Locations All Bakeries Categories Online Orde…" at bounding box center [506, 290] width 577 height 198
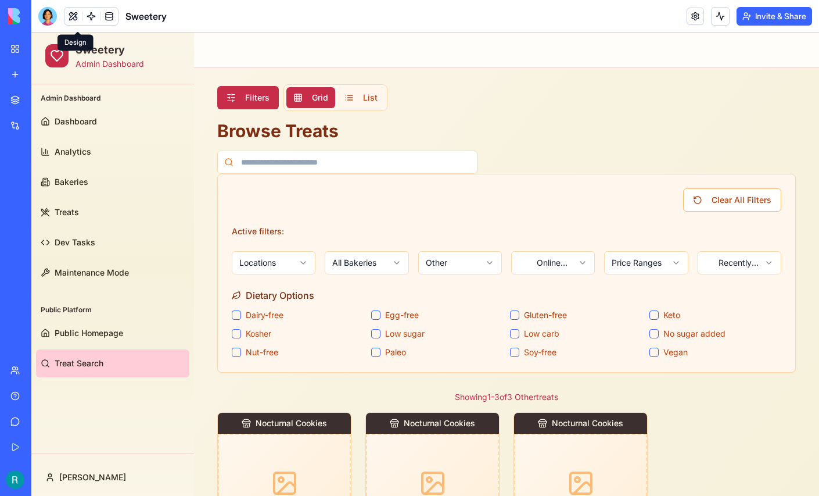
scroll to position [11, 0]
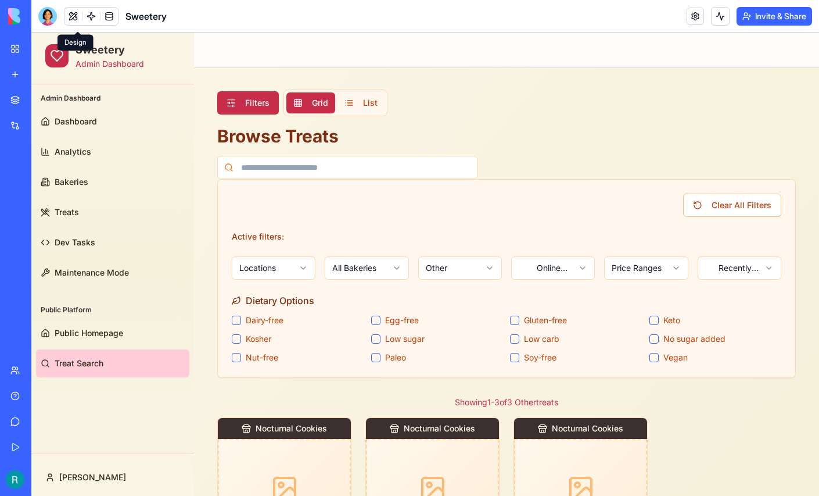
click at [562, 263] on html "Sweetery Admin Dashboard Admin Dashboard Dashboard Analytics Bakeries Treats De…" at bounding box center [425, 394] width 788 height 746
click at [745, 204] on html "Sweetery Admin Dashboard Admin Dashboard Dashboard Analytics Bakeries Treats De…" at bounding box center [425, 394] width 788 height 746
click at [745, 204] on button "Clear All Filters" at bounding box center [732, 204] width 98 height 23
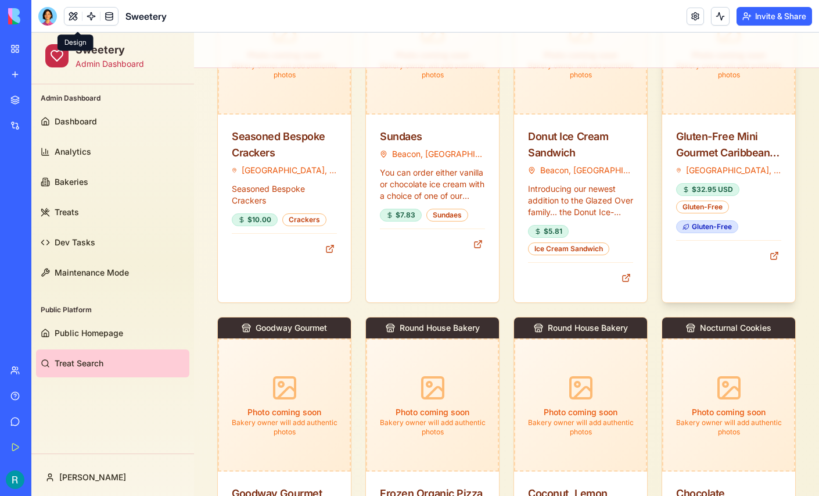
scroll to position [466, 0]
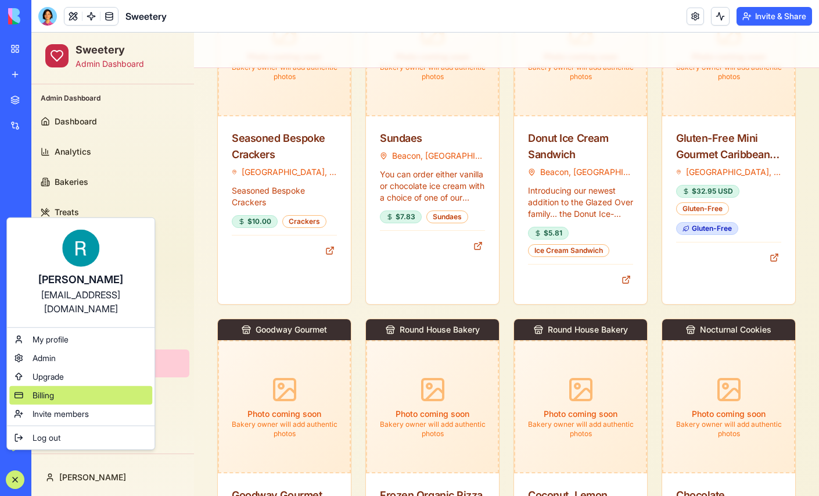
click at [48, 401] on span "Billing" at bounding box center [43, 395] width 21 height 12
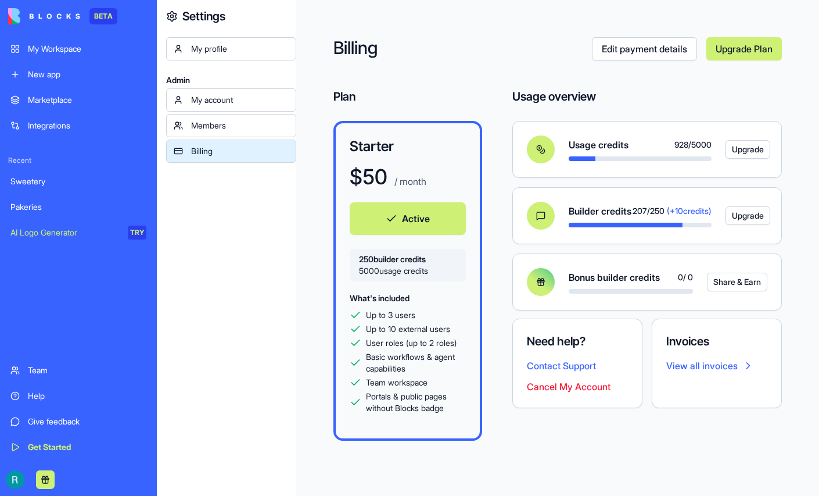
click at [55, 193] on link "Sweetery" at bounding box center [78, 181] width 150 height 23
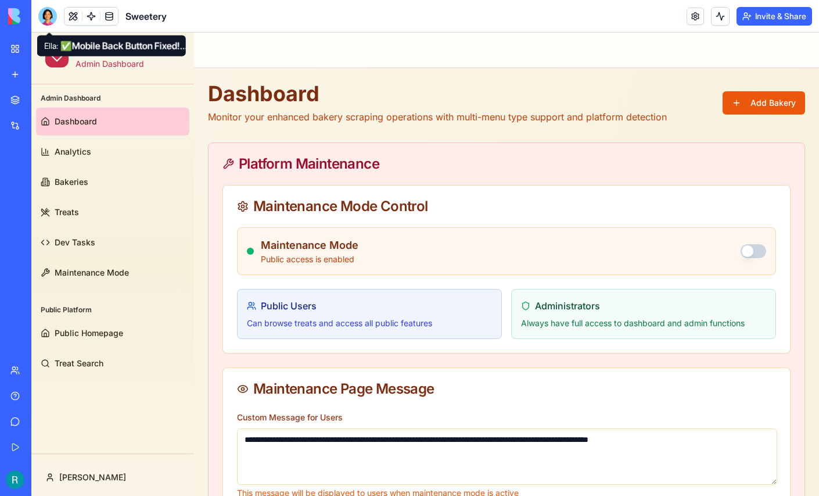
click at [51, 19] on div at bounding box center [47, 16] width 19 height 19
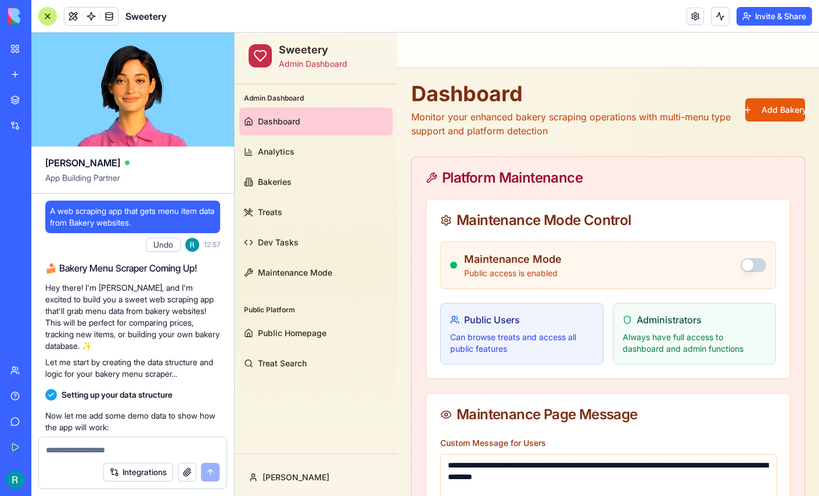
scroll to position [201626, 0]
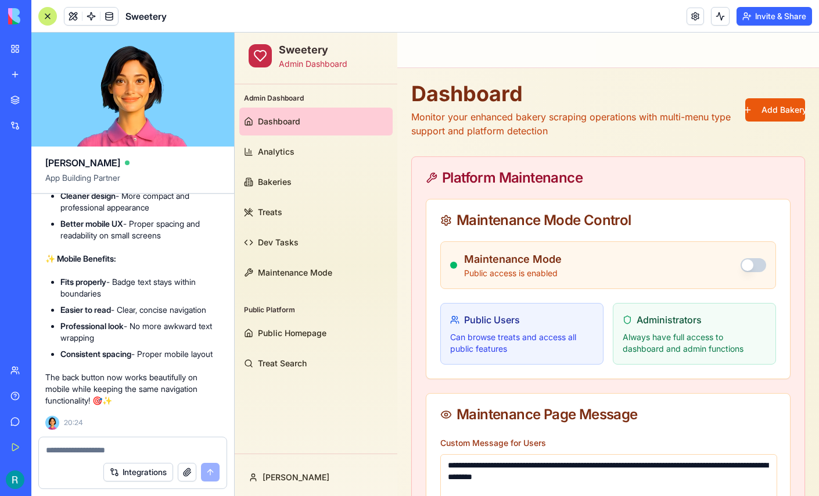
click at [73, 450] on textarea at bounding box center [133, 450] width 174 height 12
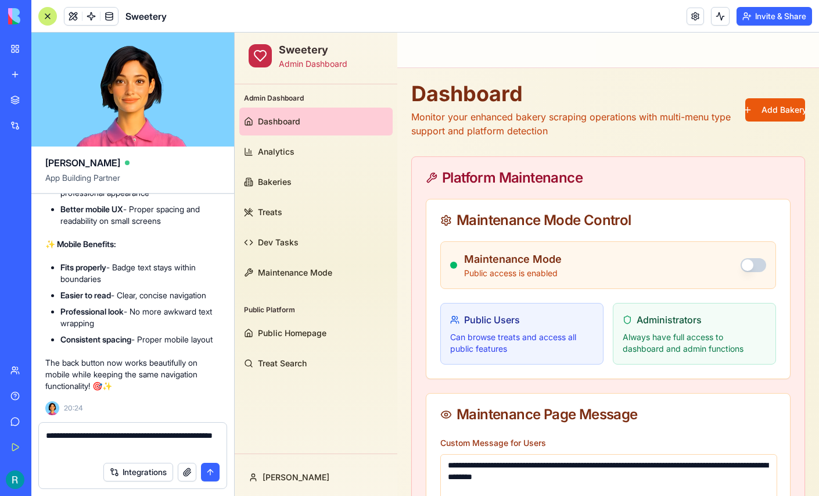
click at [184, 464] on button "button" at bounding box center [187, 471] width 19 height 19
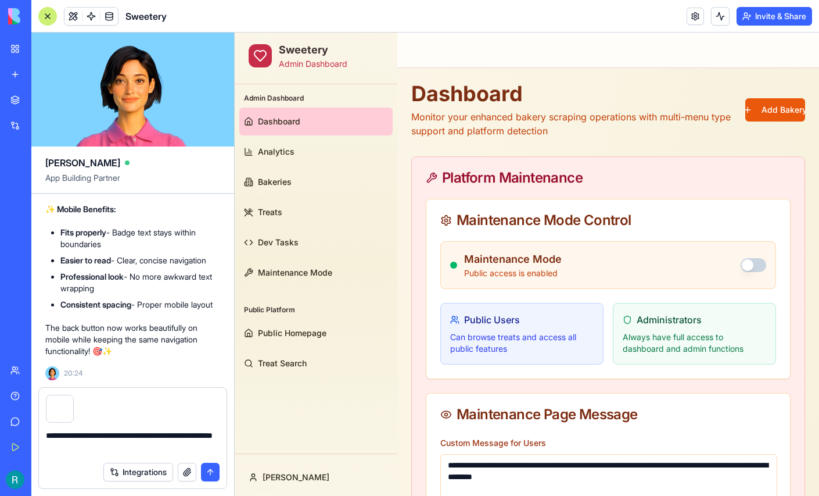
click at [168, 440] on textarea "**********" at bounding box center [131, 442] width 171 height 26
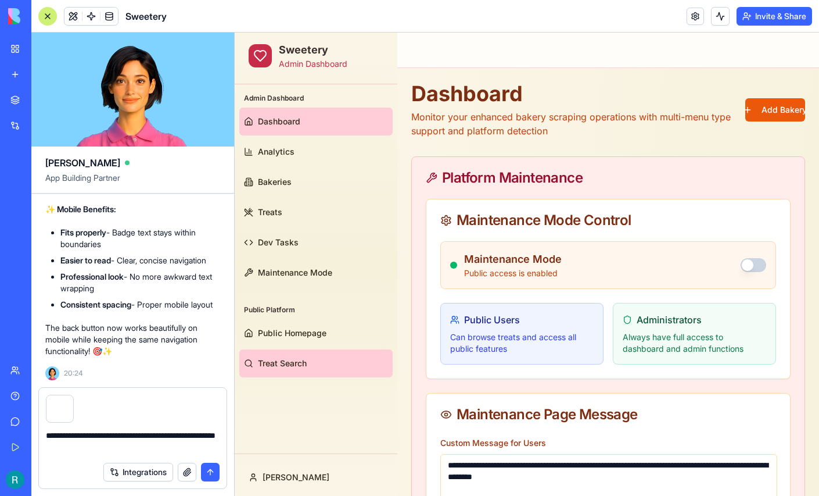
click at [306, 364] on span "Treat Search" at bounding box center [282, 363] width 49 height 12
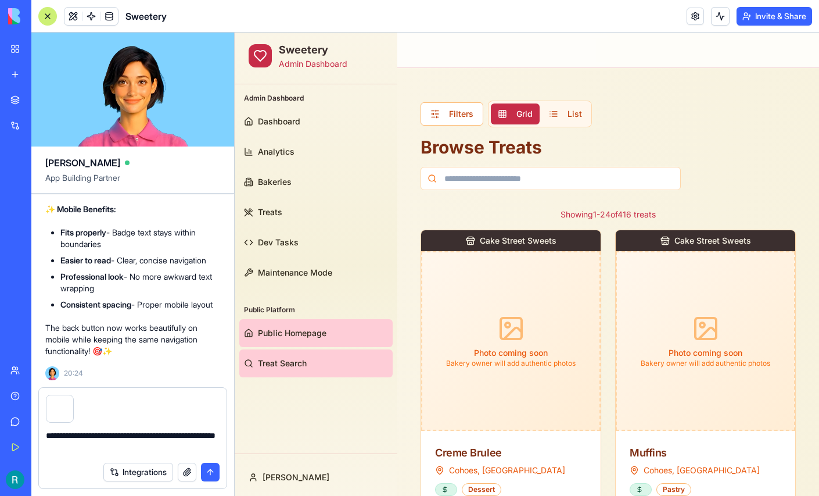
click at [316, 331] on span "Public Homepage" at bounding box center [292, 333] width 69 height 12
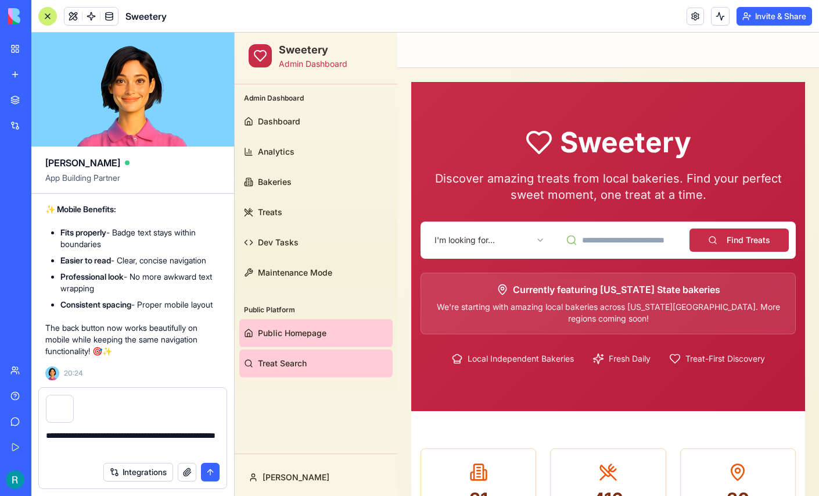
click at [309, 357] on link "Treat Search" at bounding box center [315, 363] width 153 height 28
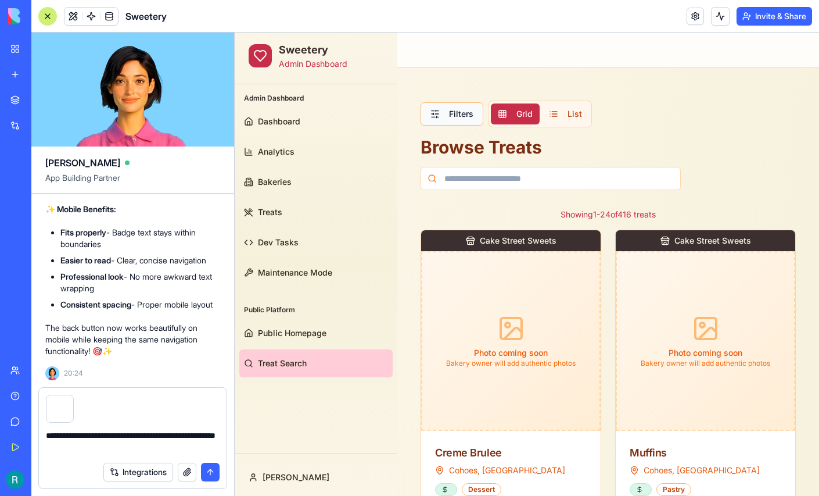
click at [457, 115] on button "Filters" at bounding box center [452, 113] width 63 height 23
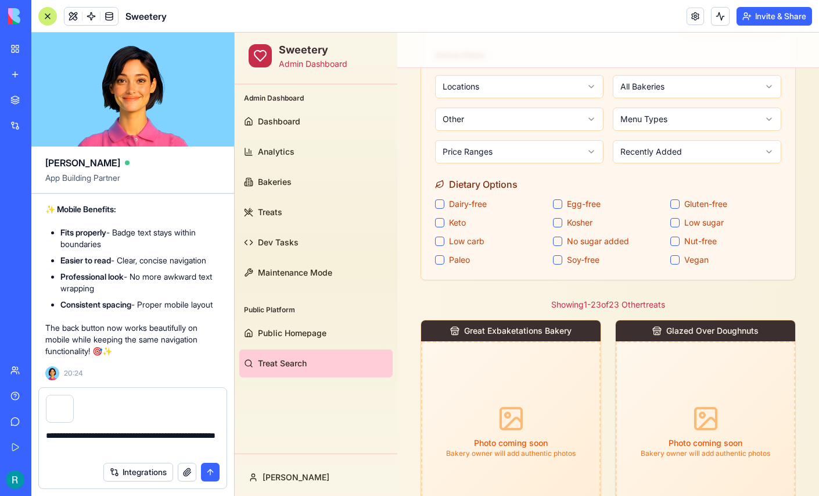
scroll to position [189, 0]
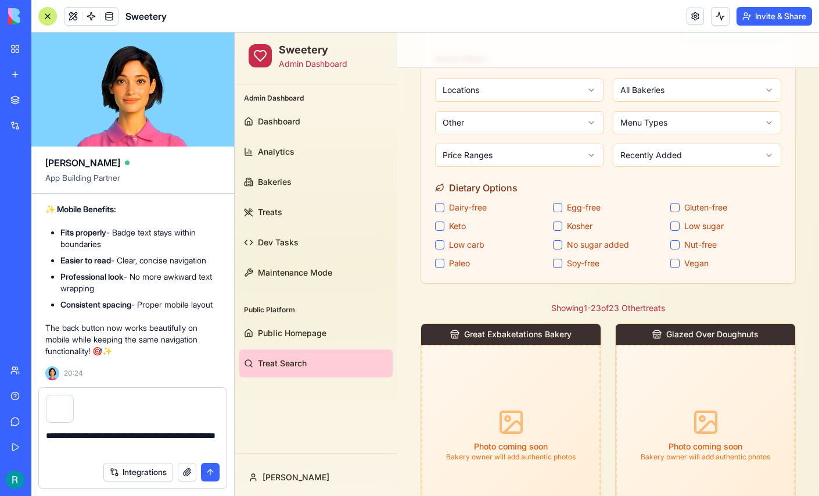
click at [677, 205] on button "Gluten-free" at bounding box center [674, 207] width 9 height 9
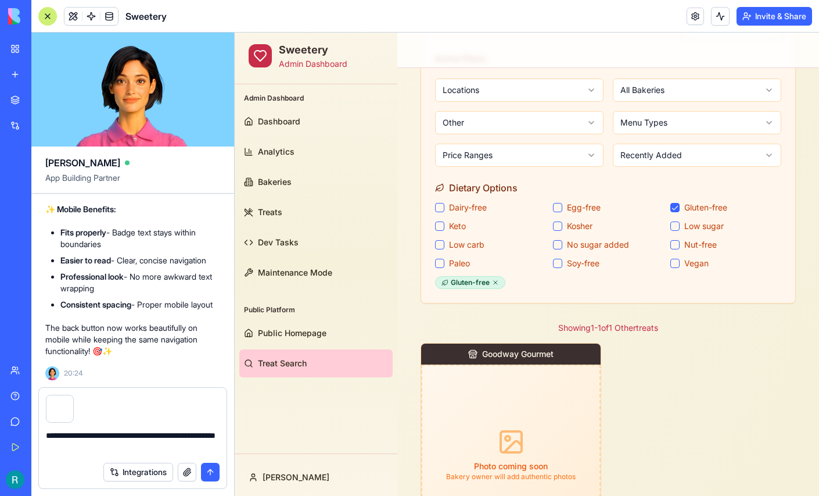
click at [579, 123] on html "Sweetery Admin Dashboard Admin Dashboard Dashboard Analytics Bakeries Treats De…" at bounding box center [527, 284] width 584 height 881
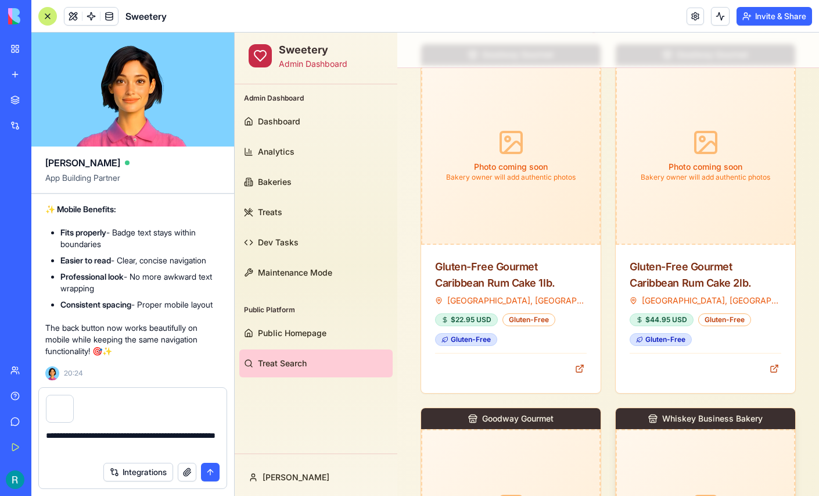
scroll to position [487, 0]
click at [181, 467] on button "button" at bounding box center [187, 471] width 19 height 19
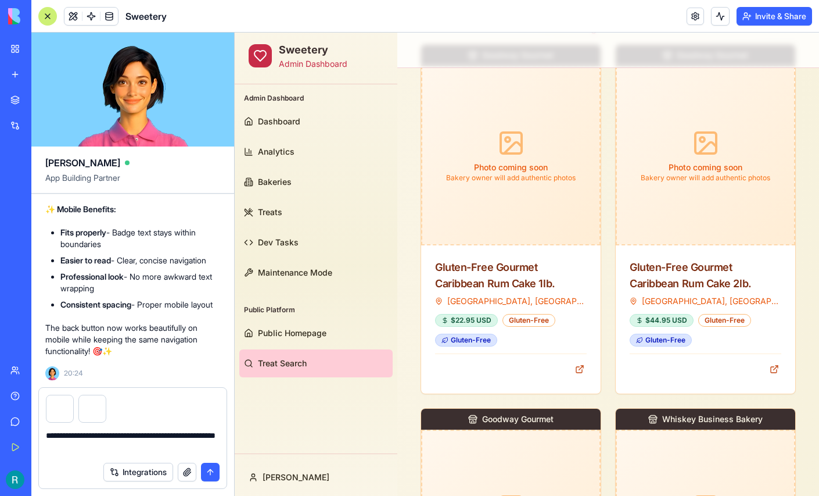
click at [166, 441] on textarea "**********" at bounding box center [131, 442] width 171 height 26
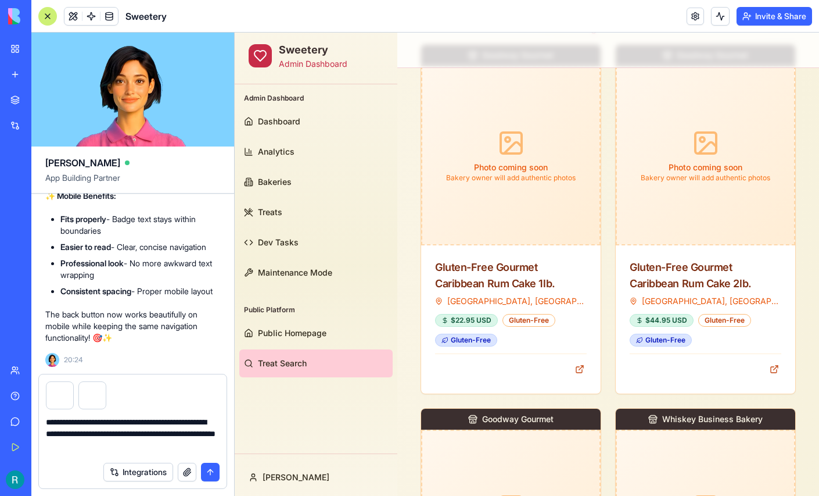
type textarea "**********"
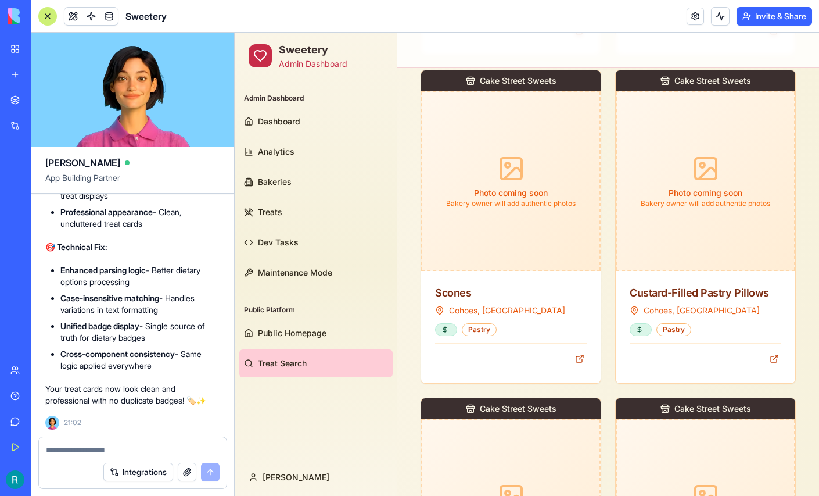
scroll to position [202657, 0]
click at [309, 327] on span "Public Homepage" at bounding box center [292, 333] width 69 height 12
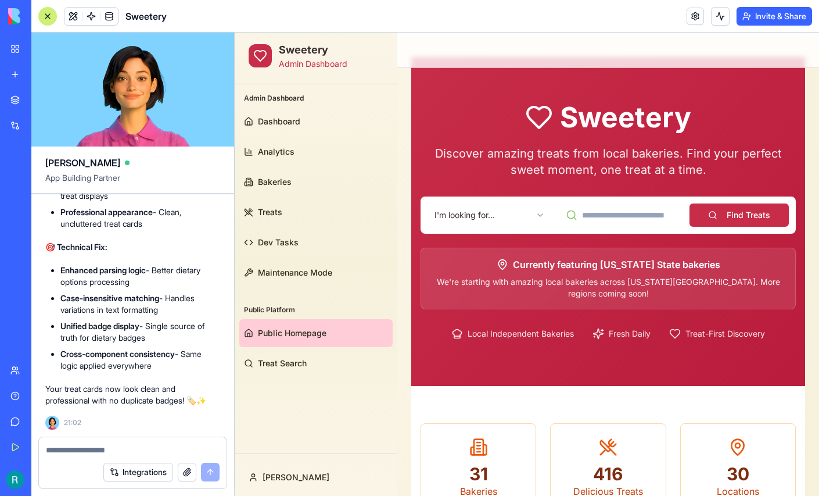
scroll to position [24, 0]
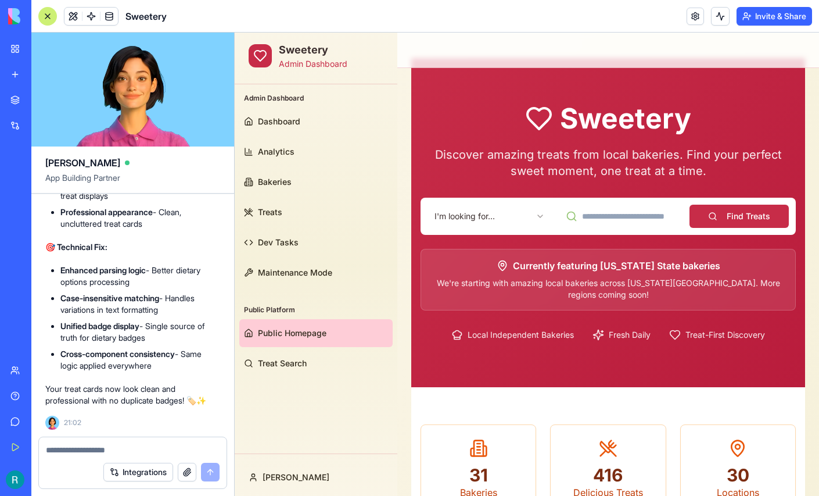
click at [494, 223] on body "Sweetery Admin Dashboard Admin Dashboard Dashboard Analytics Bakeries Treats De…" at bounding box center [527, 443] width 584 height 868
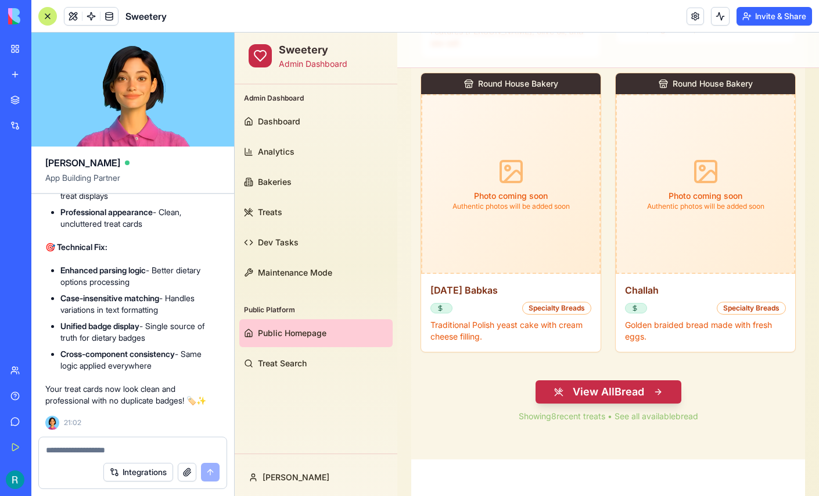
scroll to position [1345, 0]
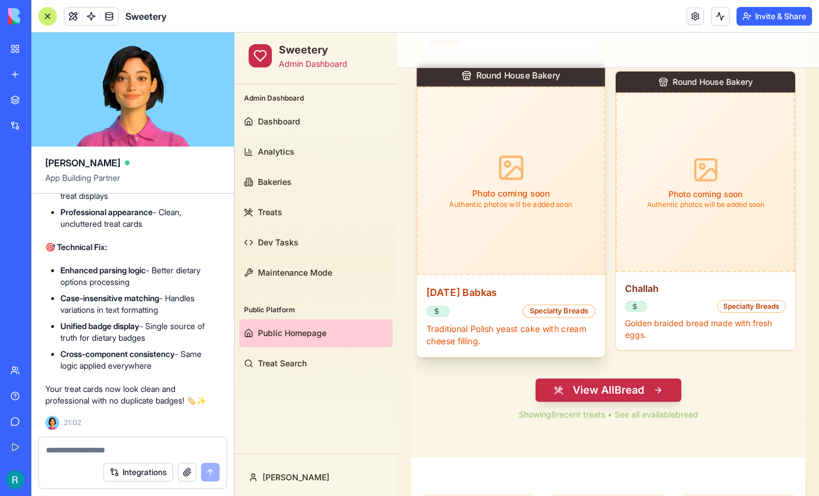
click at [516, 227] on div "Photo coming soon Authentic photos will be added soon" at bounding box center [511, 181] width 188 height 188
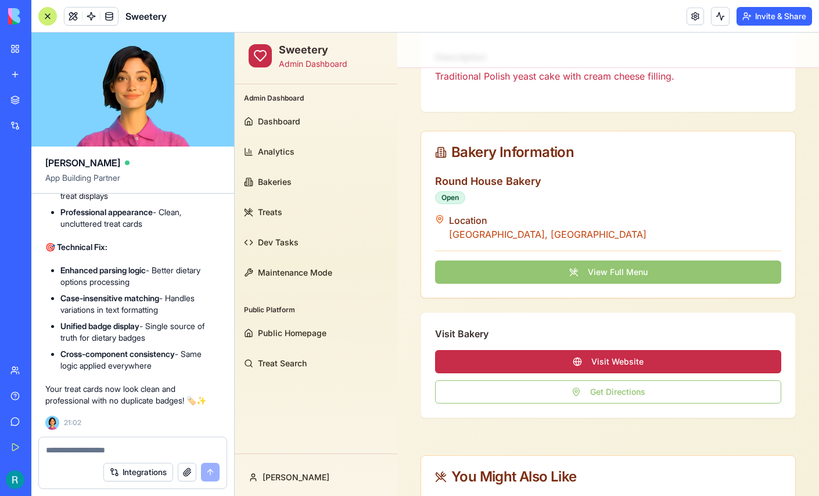
scroll to position [389, 0]
click at [594, 270] on button "View Full Menu" at bounding box center [608, 271] width 346 height 23
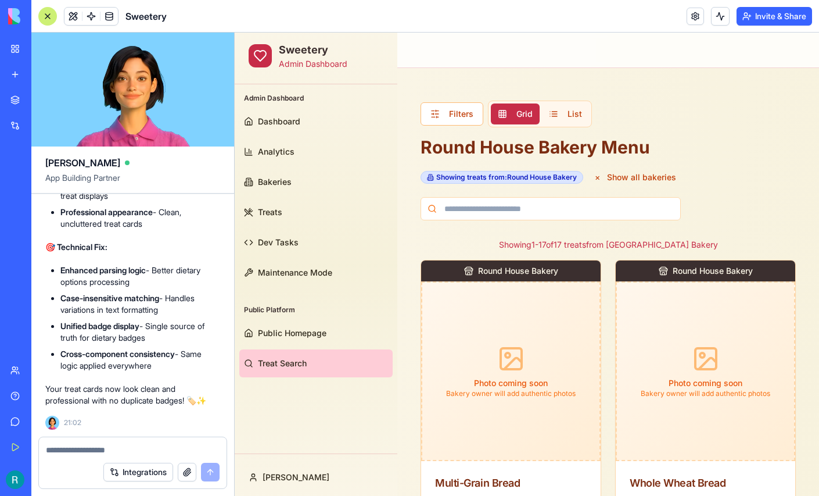
click at [48, 20] on div at bounding box center [47, 16] width 19 height 19
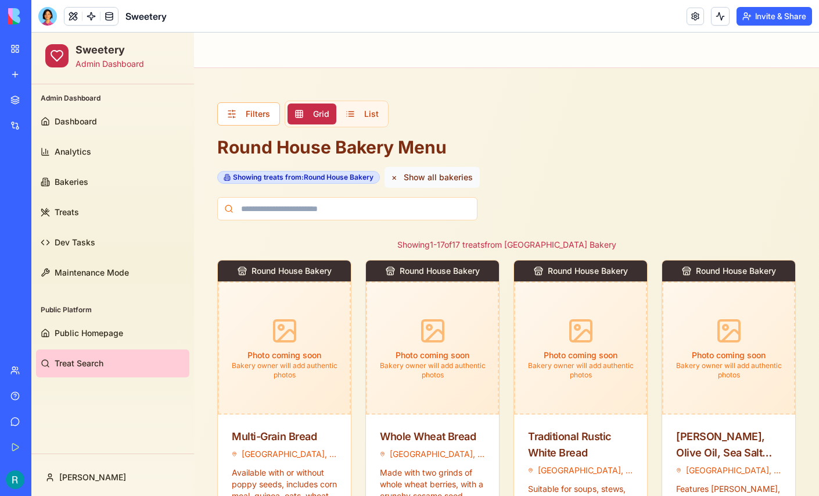
click at [441, 178] on button "× Show all bakeries" at bounding box center [432, 177] width 95 height 21
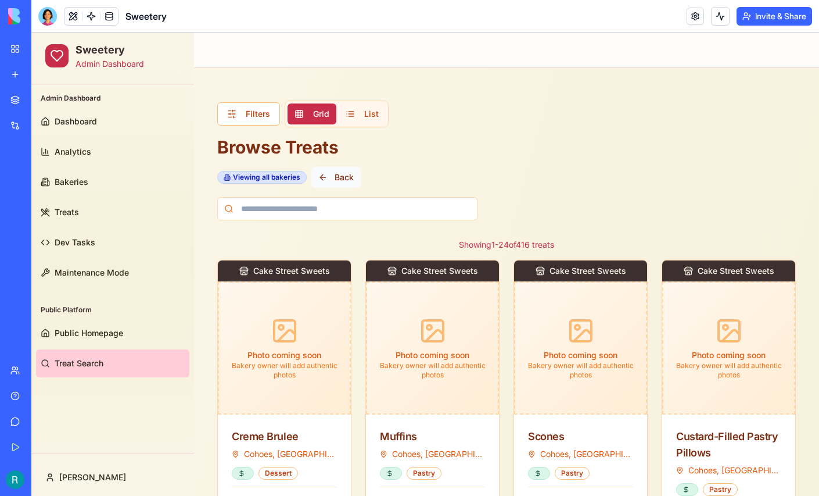
click at [343, 177] on button "Back" at bounding box center [335, 177] width 49 height 21
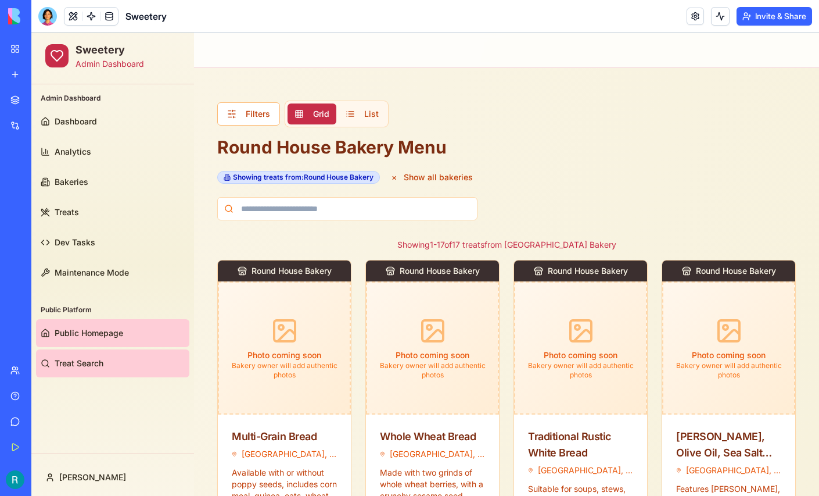
click at [90, 324] on link "Public Homepage" at bounding box center [112, 333] width 153 height 28
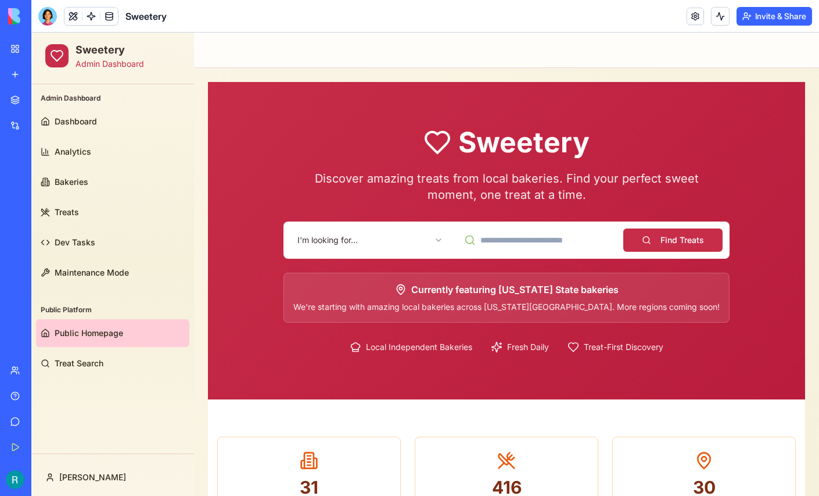
click at [397, 236] on html "Sweetery Admin Dashboard Admin Dashboard Dashboard Analytics Bakeries Treats De…" at bounding box center [425, 453] width 788 height 840
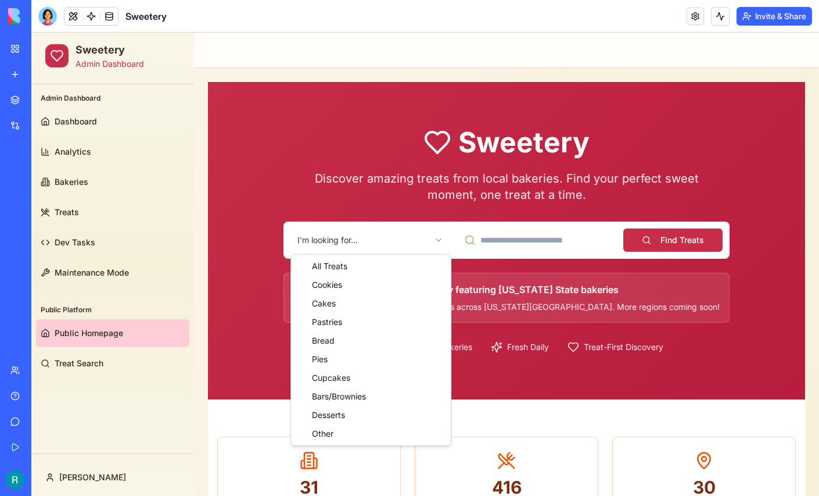
click at [397, 236] on html "Sweetery Admin Dashboard Admin Dashboard Dashboard Analytics Bakeries Treats De…" at bounding box center [425, 453] width 788 height 840
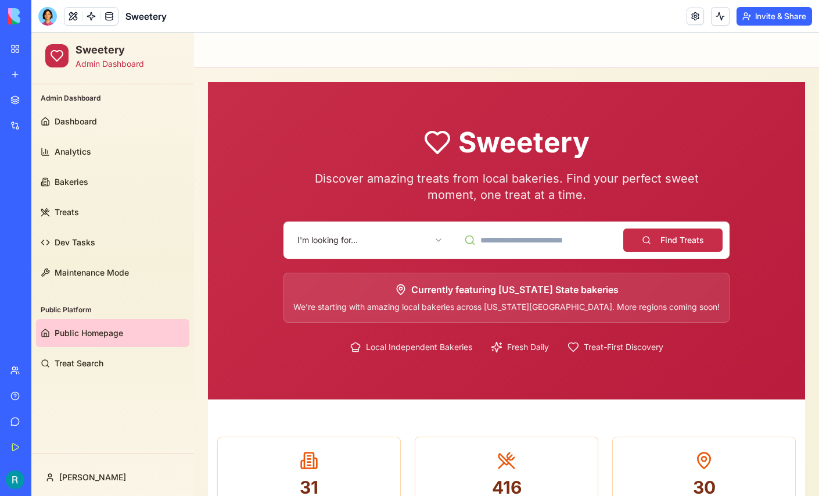
click at [392, 239] on html "Sweetery Admin Dashboard Admin Dashboard Dashboard Analytics Bakeries Treats De…" at bounding box center [425, 453] width 788 height 840
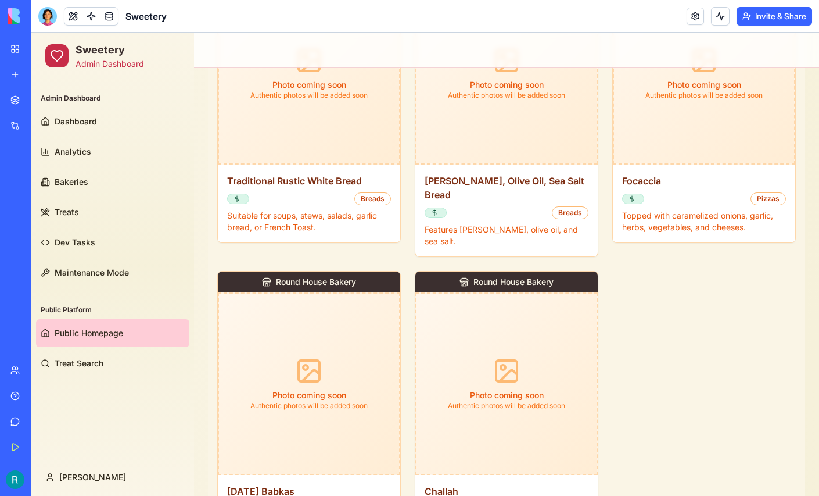
scroll to position [847, 0]
click at [508, 364] on rect at bounding box center [506, 370] width 21 height 21
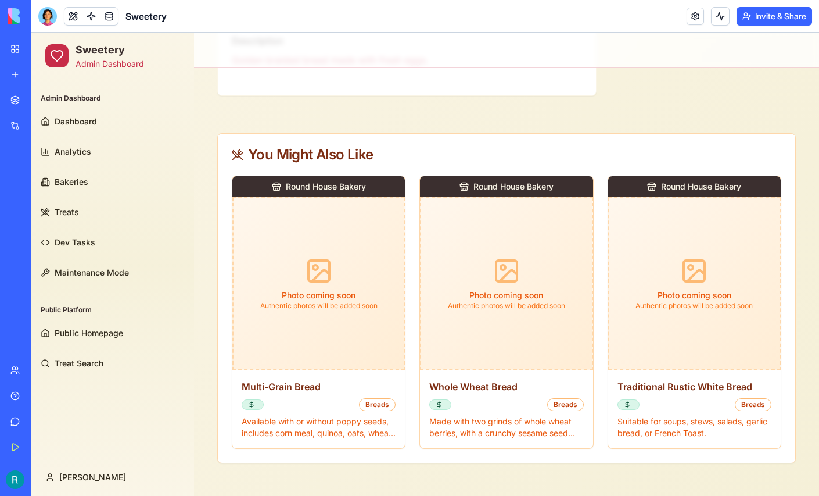
scroll to position [0, 0]
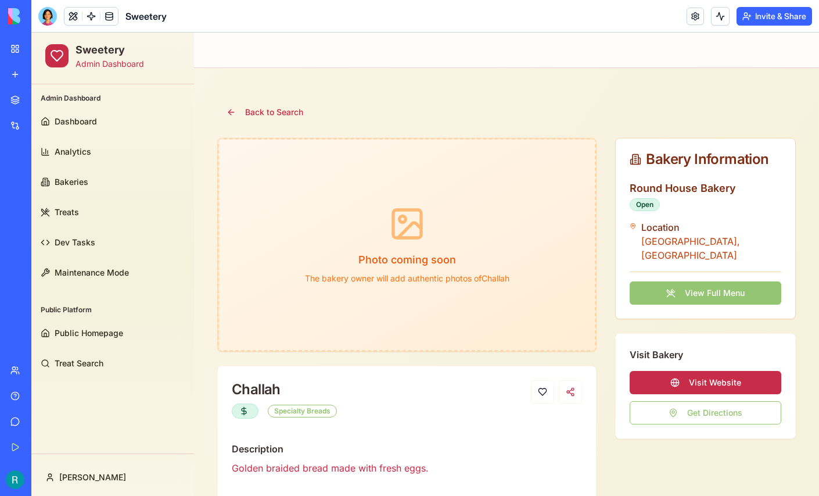
click at [730, 281] on button "View Full Menu" at bounding box center [706, 292] width 152 height 23
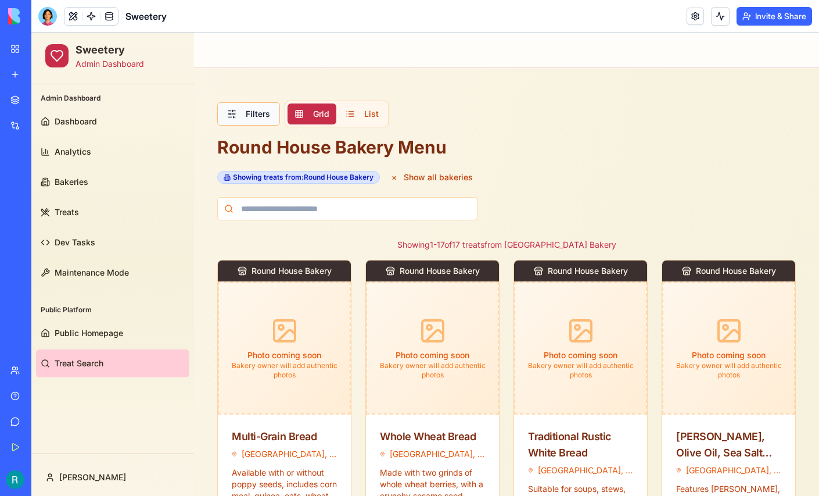
click at [257, 111] on button "Filters" at bounding box center [248, 113] width 63 height 23
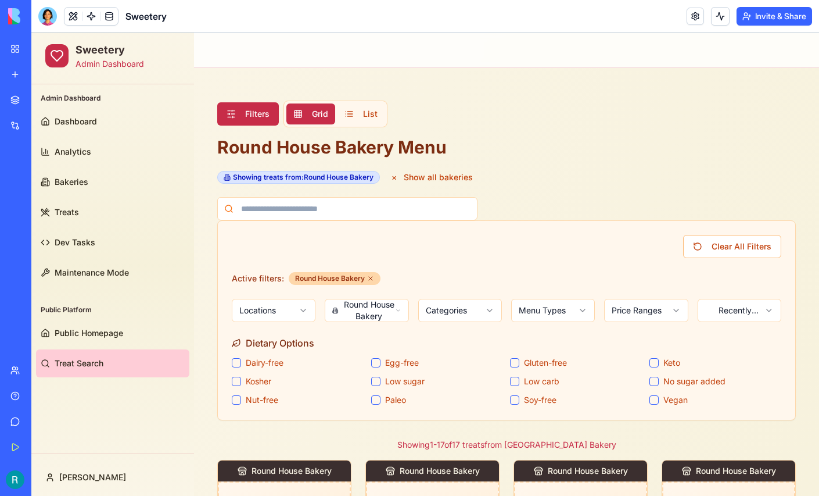
click at [519, 362] on button "Gluten-free" at bounding box center [514, 362] width 9 height 9
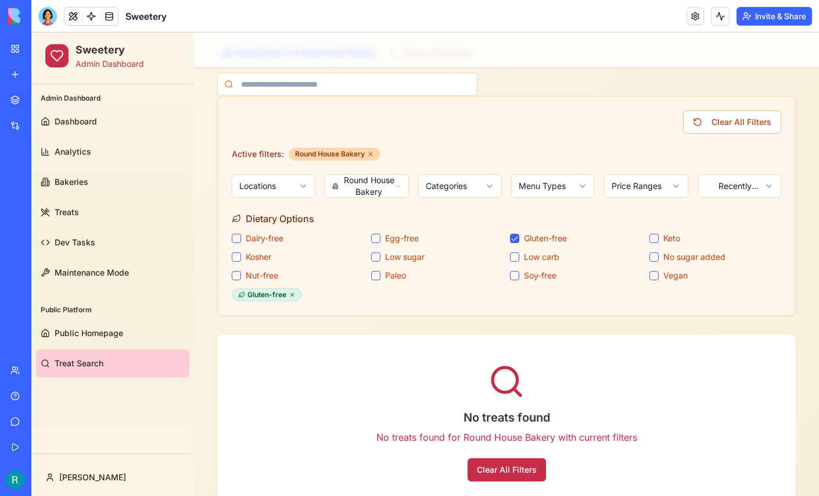
scroll to position [124, 0]
click at [738, 119] on button "Clear All Filters" at bounding box center [732, 122] width 98 height 23
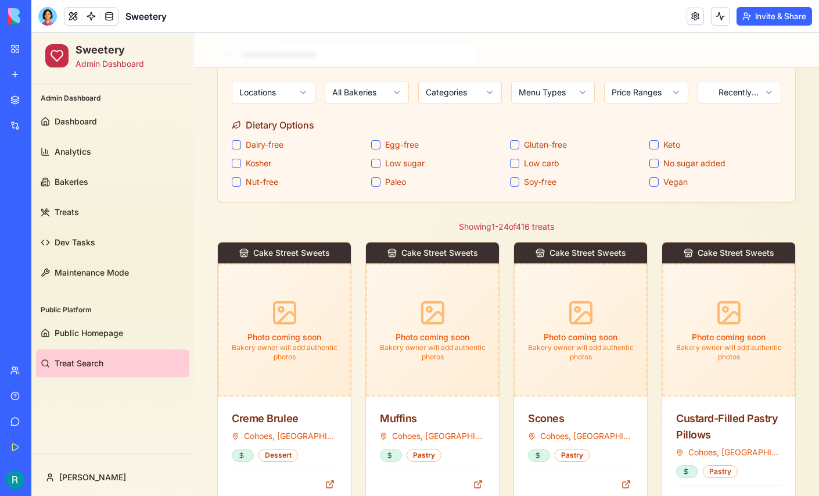
click at [514, 144] on button "Gluten-free" at bounding box center [514, 144] width 9 height 9
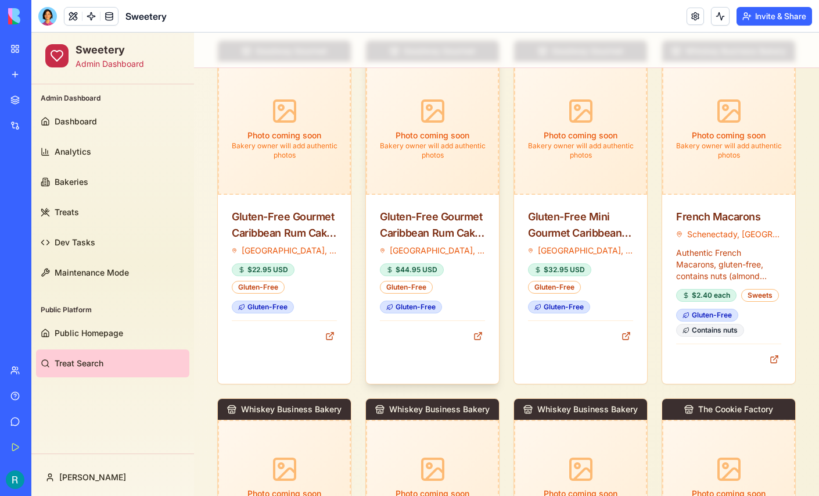
scroll to position [413, 0]
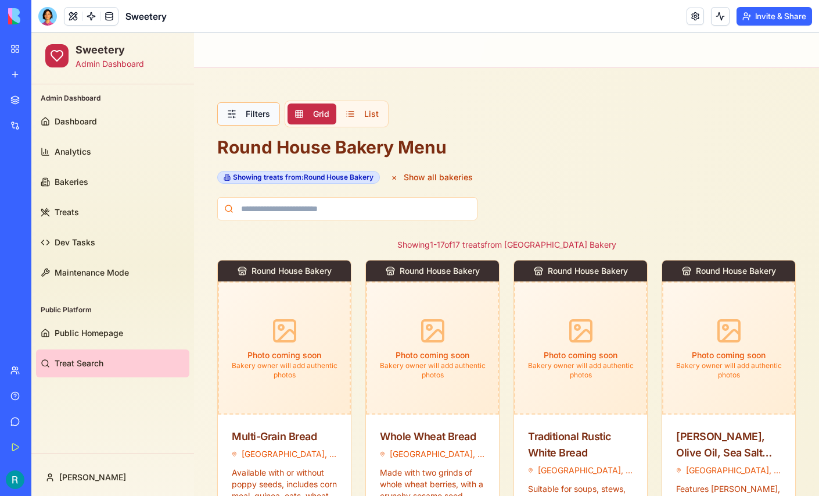
click at [250, 120] on button "Filters" at bounding box center [248, 113] width 63 height 23
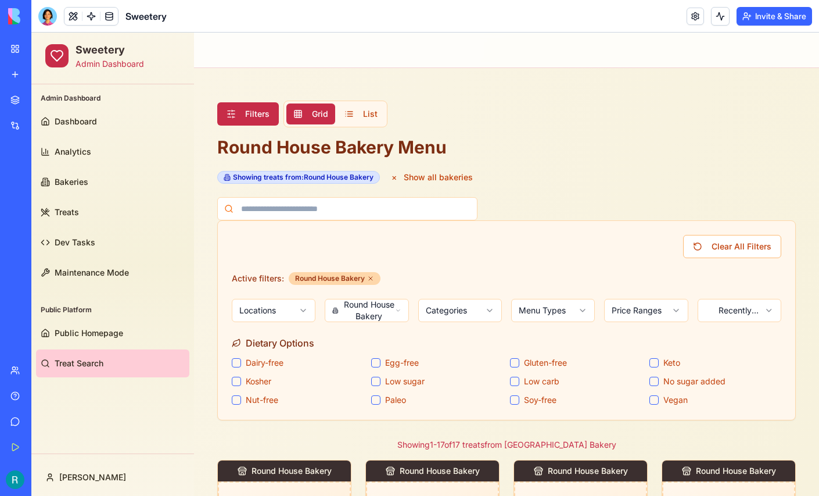
click at [514, 360] on button "Gluten-free" at bounding box center [514, 362] width 9 height 9
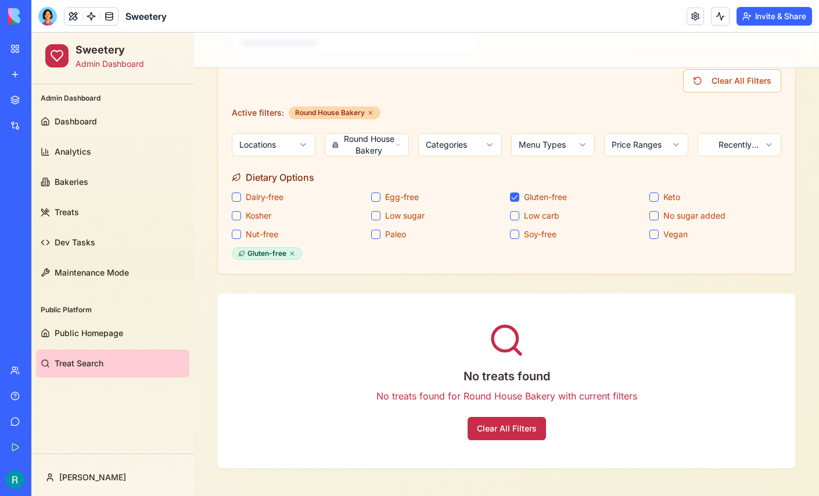
scroll to position [172, 0]
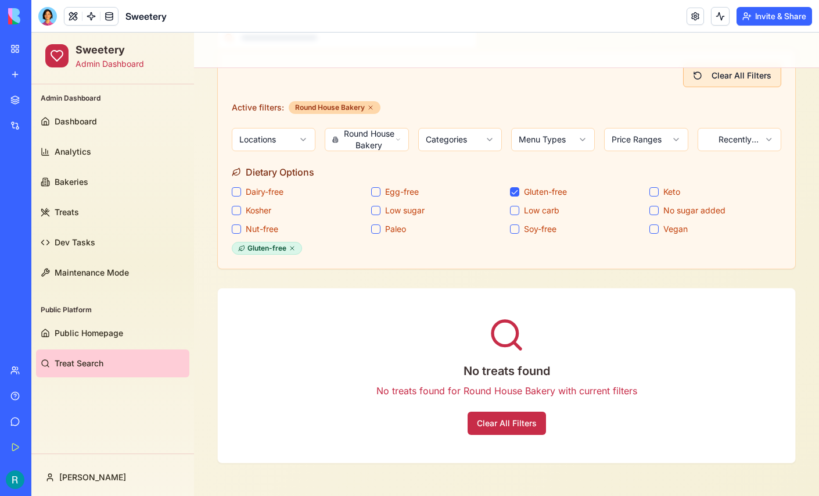
click at [735, 80] on button "Clear All Filters" at bounding box center [732, 75] width 98 height 23
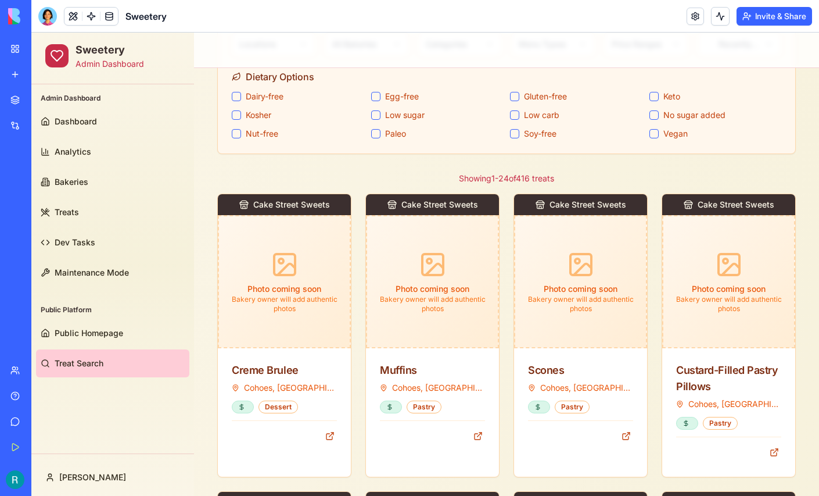
click at [512, 95] on button "Gluten-free" at bounding box center [514, 96] width 9 height 9
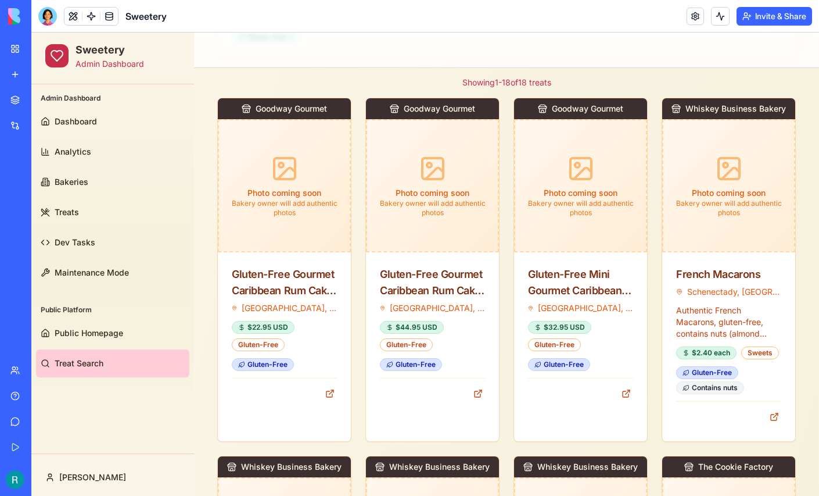
scroll to position [343, 0]
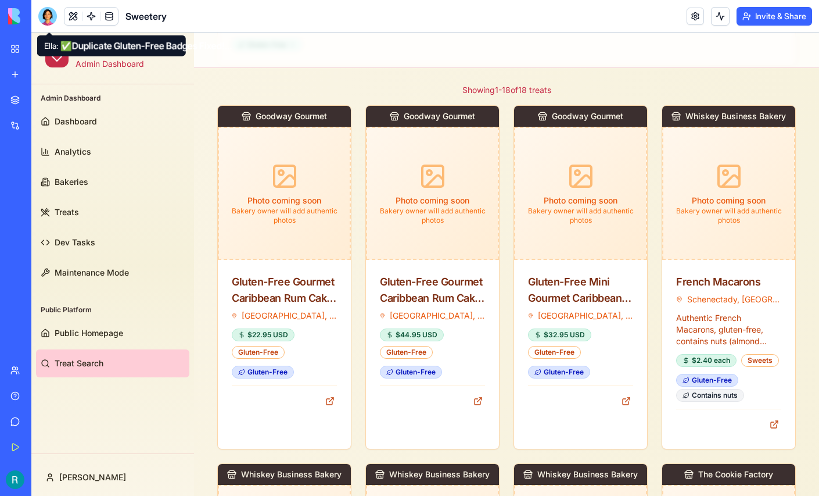
click at [49, 15] on div at bounding box center [47, 16] width 19 height 19
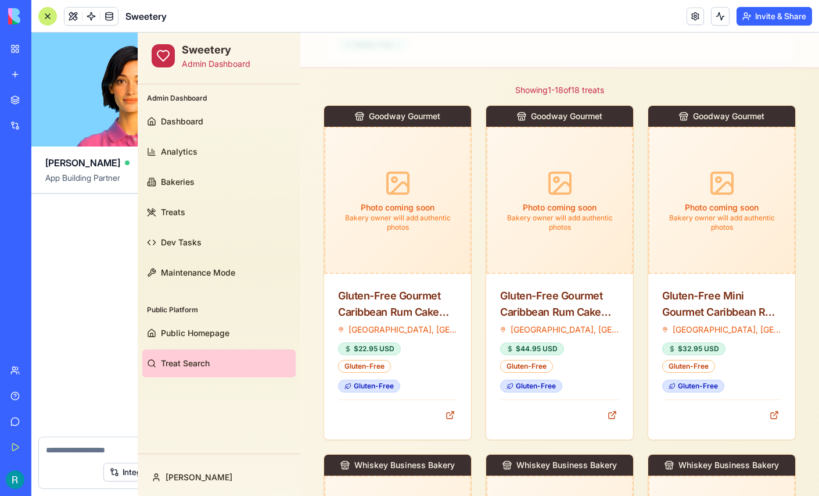
scroll to position [0, 0]
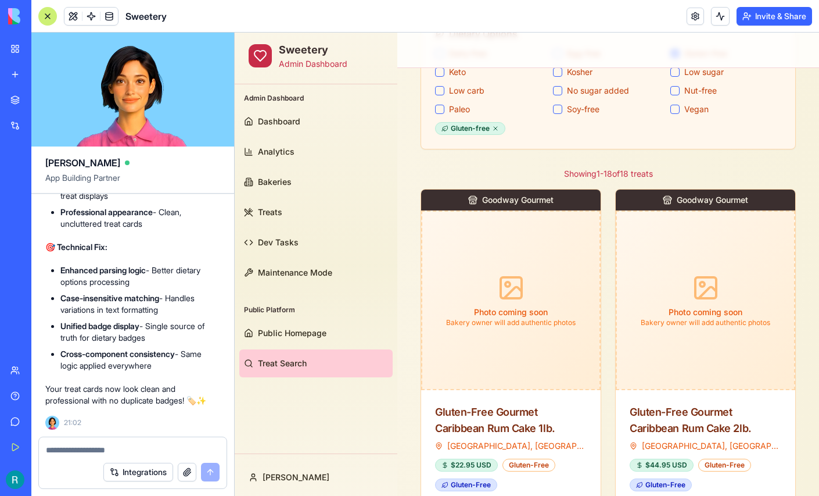
click at [127, 444] on textarea at bounding box center [133, 450] width 174 height 12
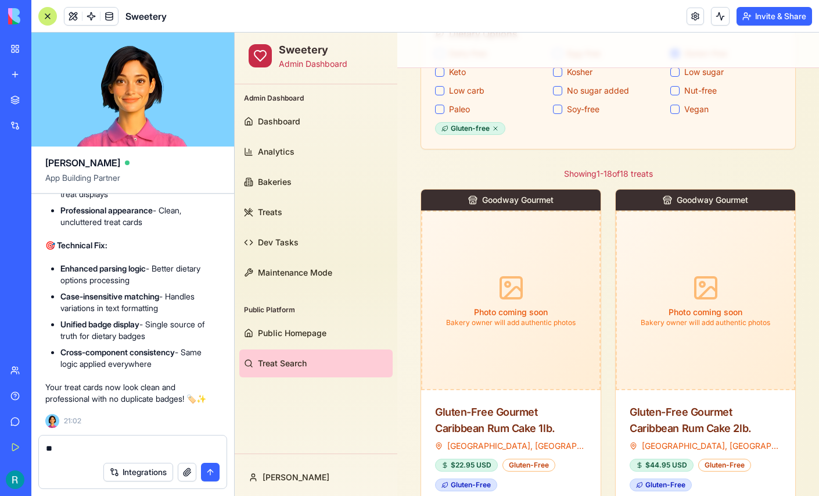
type textarea "*"
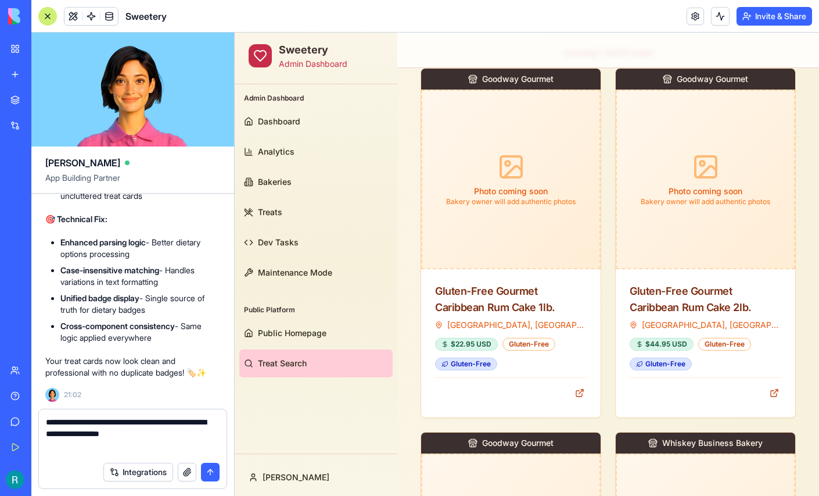
scroll to position [455, 0]
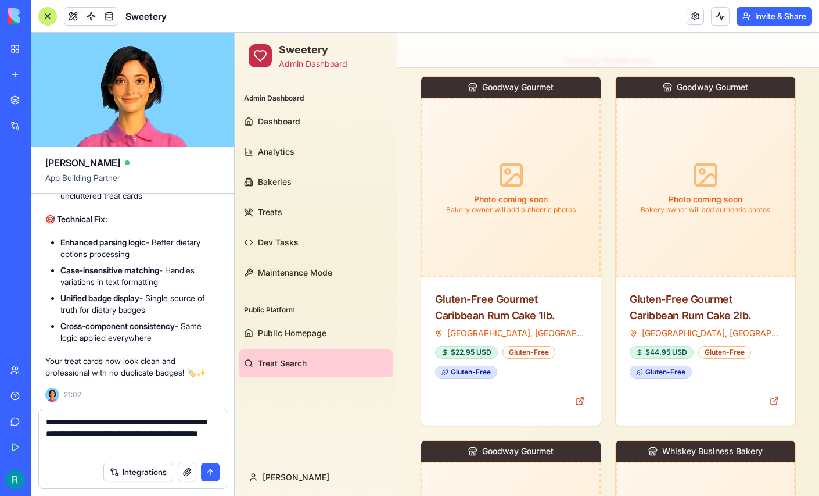
type textarea "**********"
click at [181, 470] on button "button" at bounding box center [187, 471] width 19 height 19
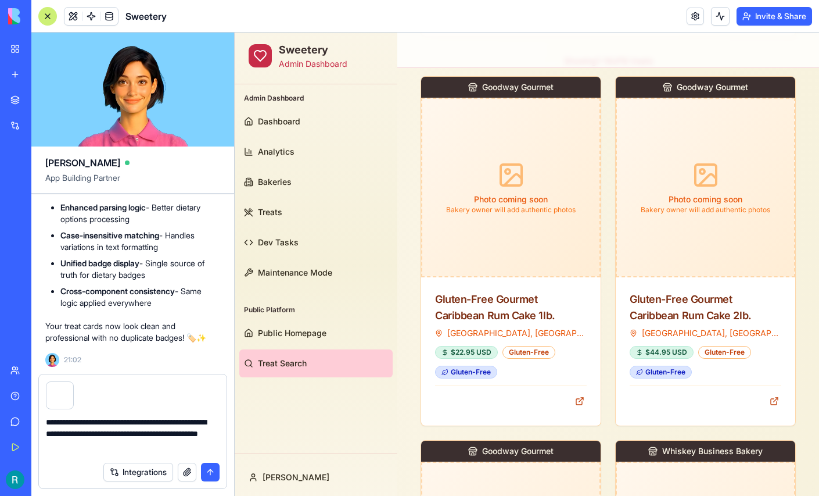
click at [210, 464] on button "submit" at bounding box center [210, 471] width 19 height 19
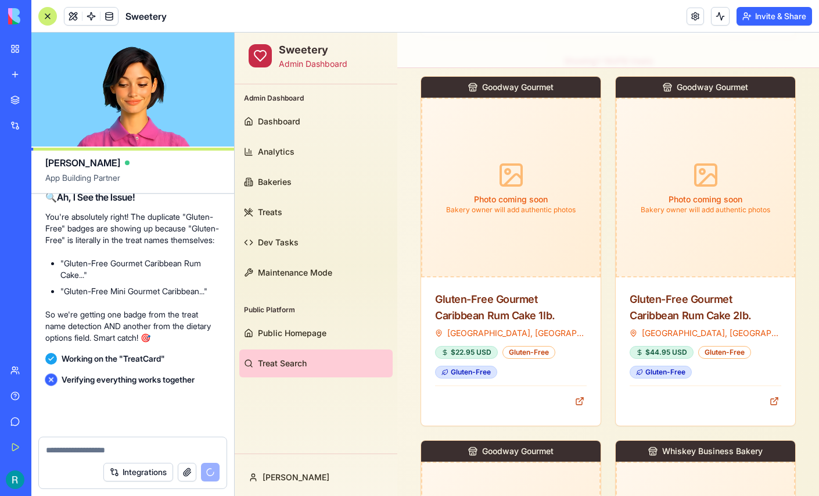
scroll to position [203114, 0]
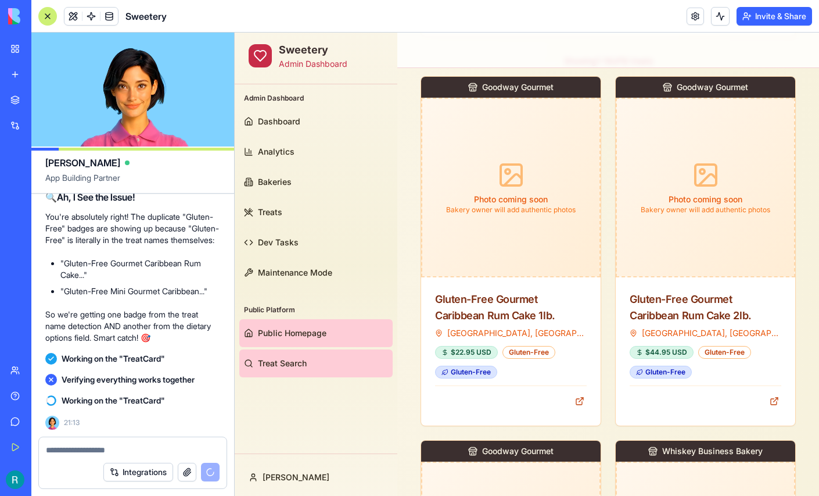
click at [313, 334] on span "Public Homepage" at bounding box center [292, 333] width 69 height 12
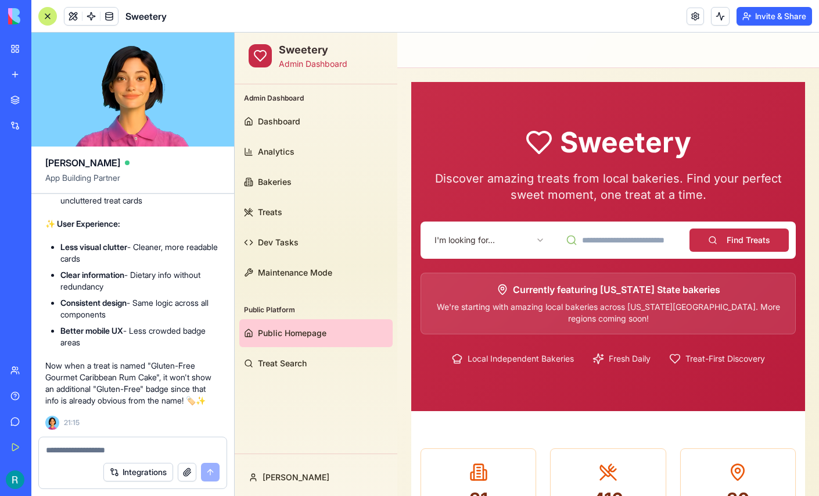
click at [515, 238] on html "Sweetery Admin Dashboard Admin Dashboard Dashboard Analytics Bakeries Treats De…" at bounding box center [527, 467] width 584 height 868
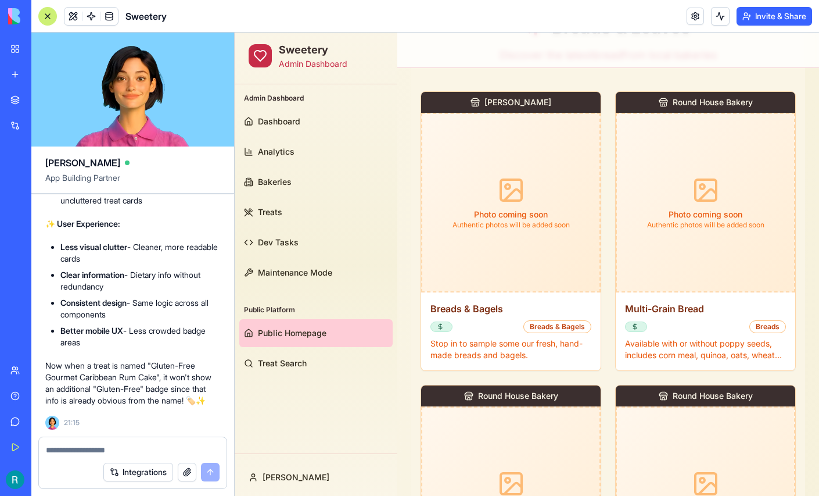
scroll to position [443, 0]
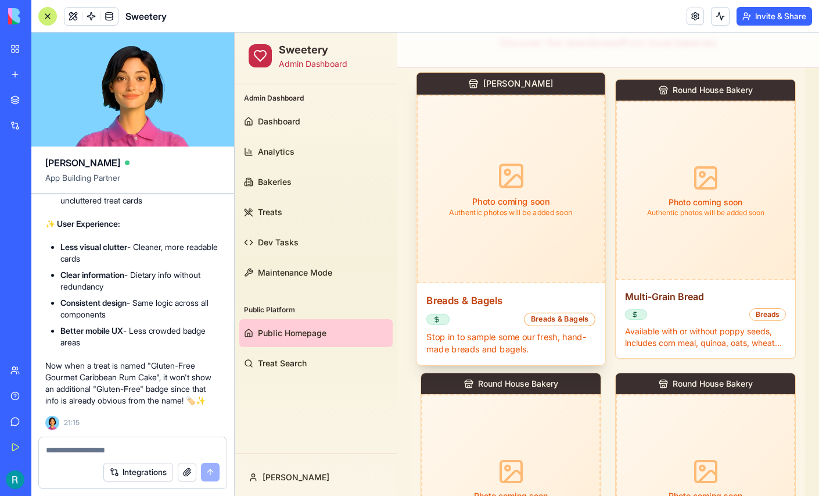
click at [469, 326] on div "Breads & Bagels Breads & Bagels Stop in to sample some our fresh, hand-made bre…" at bounding box center [511, 324] width 188 height 82
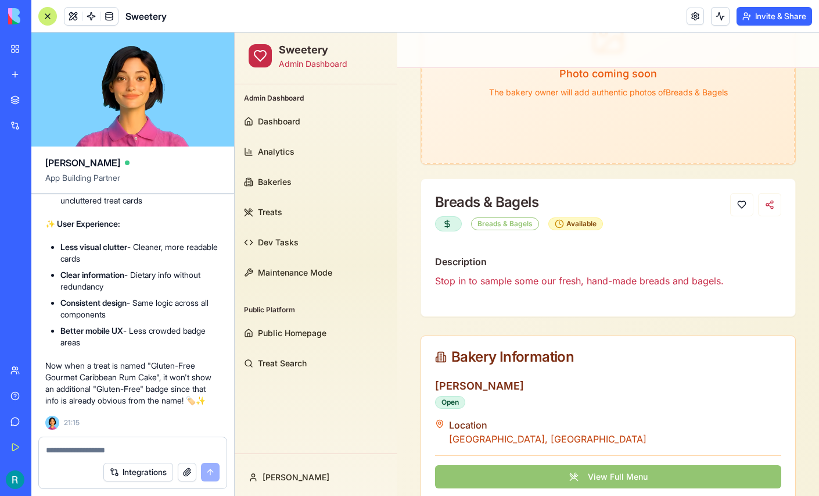
scroll to position [180, 0]
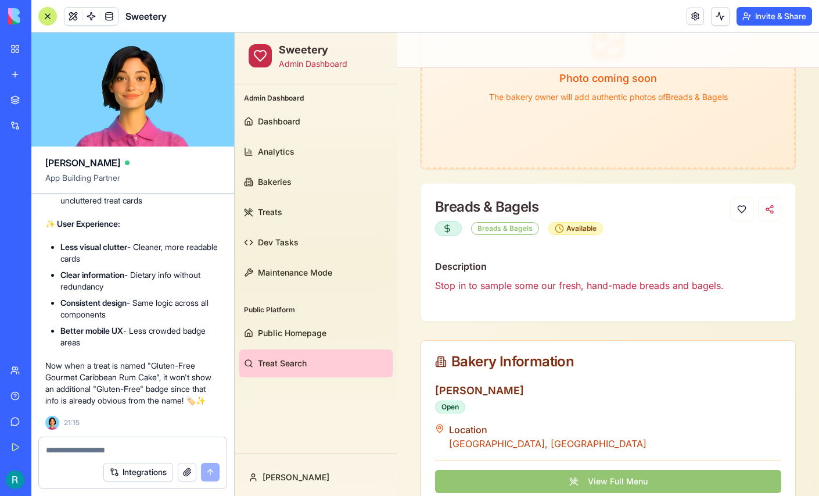
click at [265, 363] on span "Treat Search" at bounding box center [282, 363] width 49 height 12
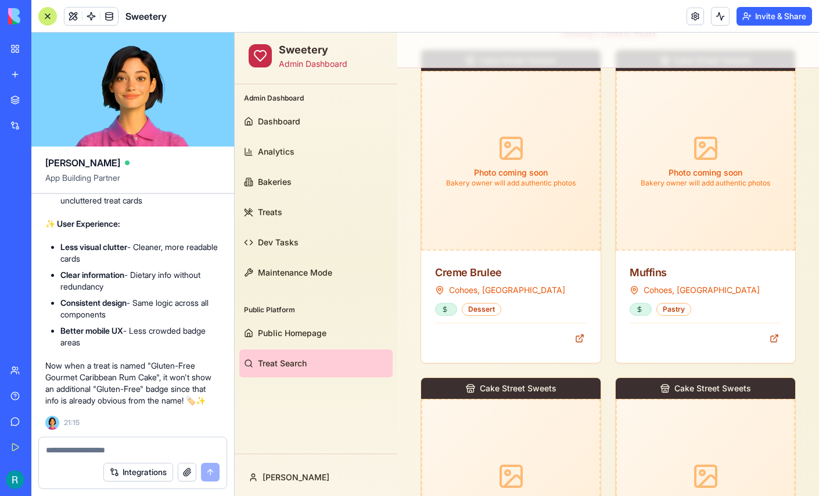
click at [51, 16] on div at bounding box center [47, 16] width 19 height 19
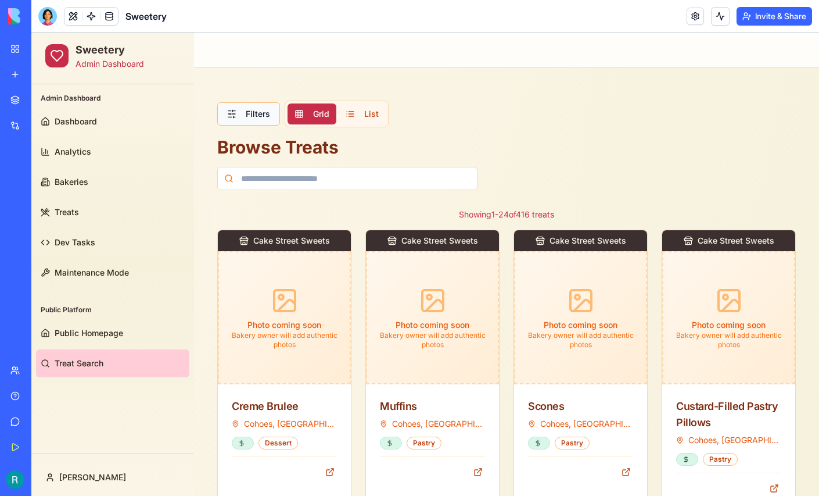
click at [259, 117] on button "Filters" at bounding box center [248, 113] width 63 height 23
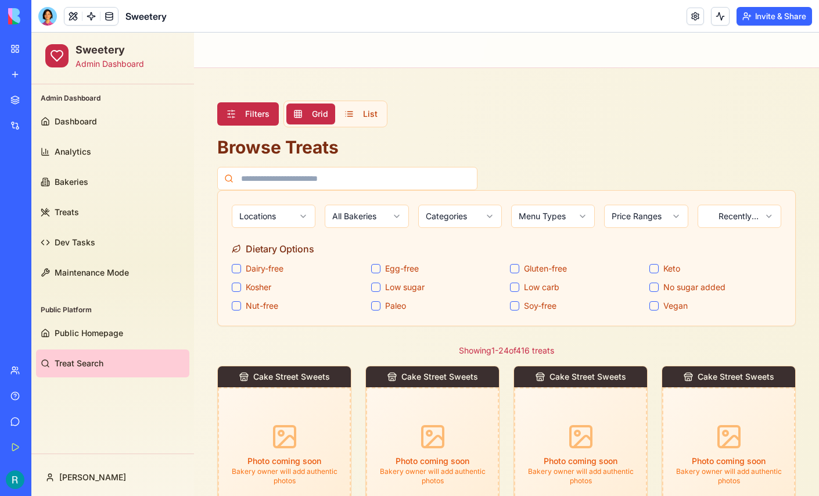
click at [514, 269] on button "Gluten-free" at bounding box center [514, 268] width 9 height 9
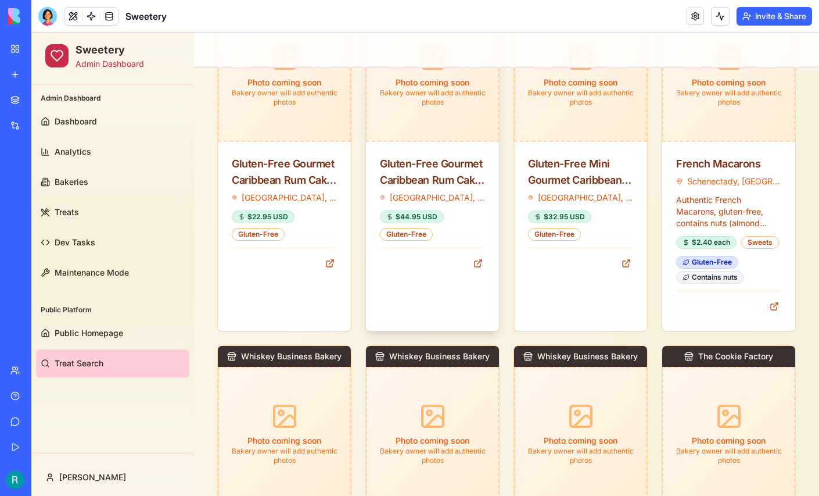
scroll to position [432, 0]
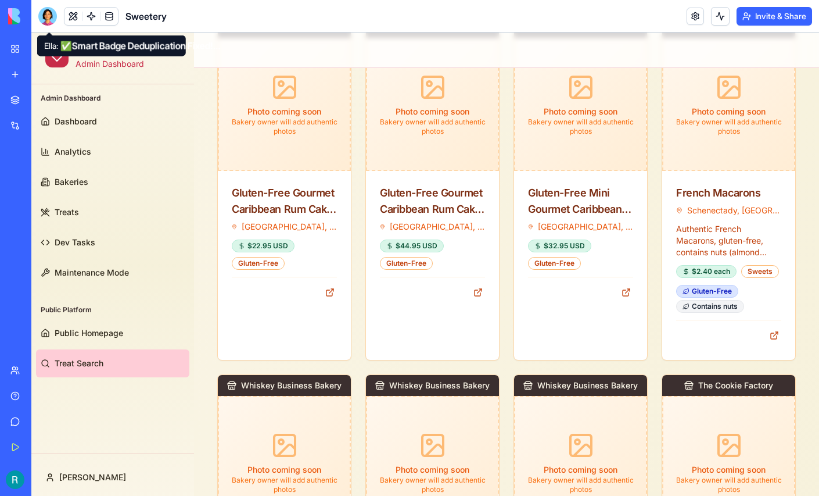
click at [47, 23] on div at bounding box center [47, 16] width 19 height 19
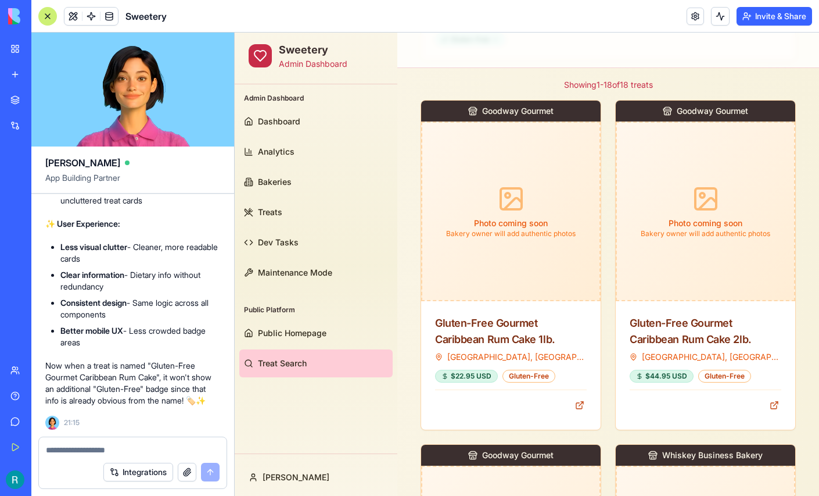
scroll to position [0, 0]
click at [74, 447] on textarea at bounding box center [133, 450] width 174 height 12
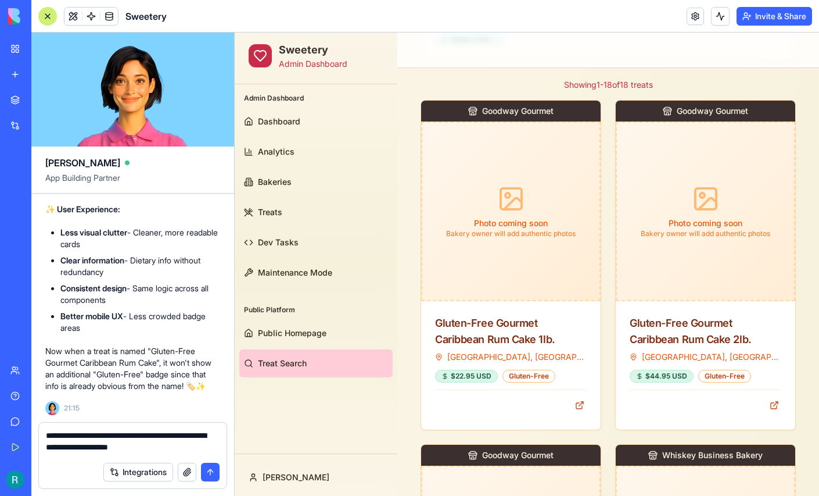
click at [182, 472] on button "button" at bounding box center [187, 471] width 19 height 19
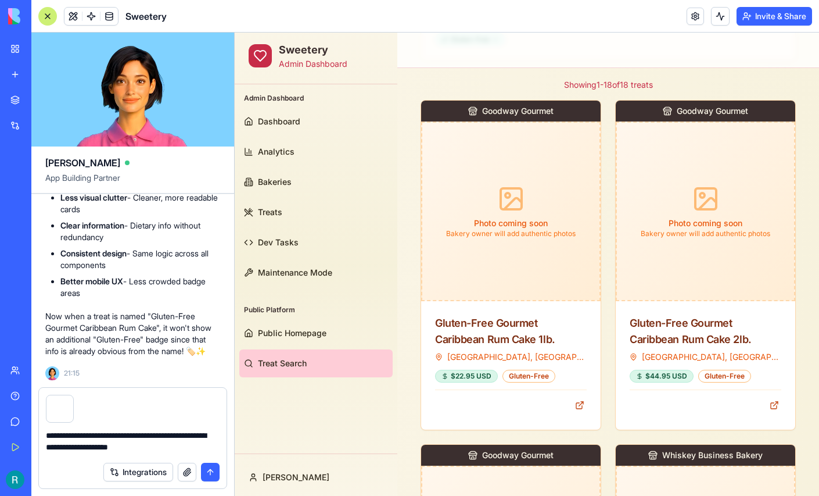
click at [66, 444] on textarea "**********" at bounding box center [131, 442] width 171 height 26
click at [64, 441] on textarea "**********" at bounding box center [131, 442] width 171 height 26
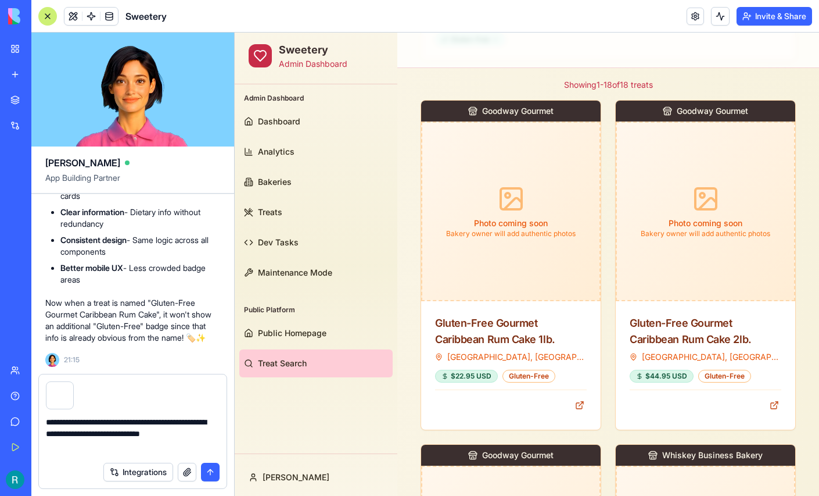
type textarea "**********"
click at [203, 466] on button "submit" at bounding box center [210, 471] width 19 height 19
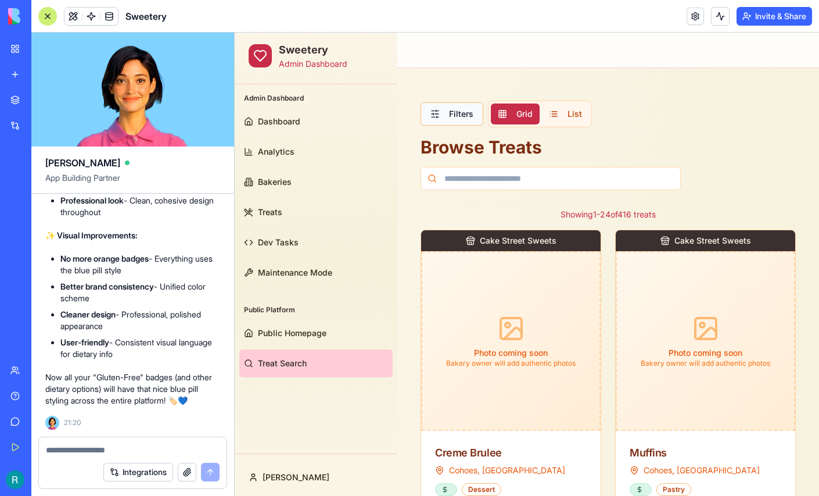
click at [441, 119] on button "Filters" at bounding box center [452, 113] width 63 height 23
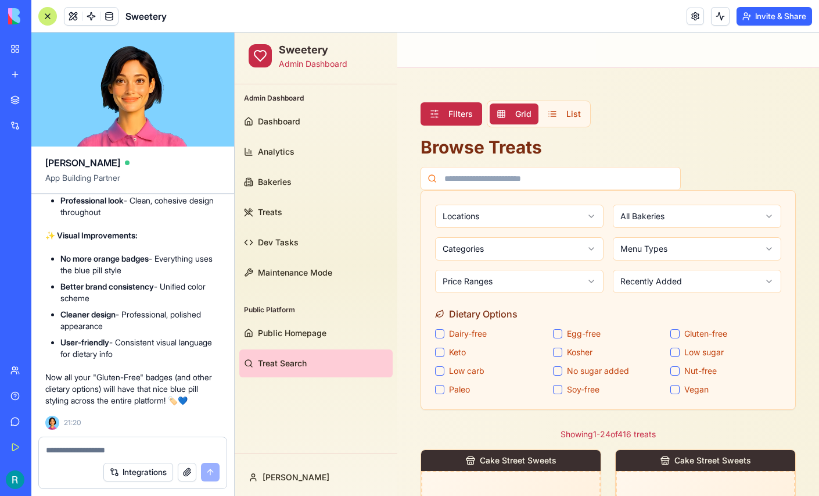
click at [677, 336] on button "Gluten-free" at bounding box center [674, 333] width 9 height 9
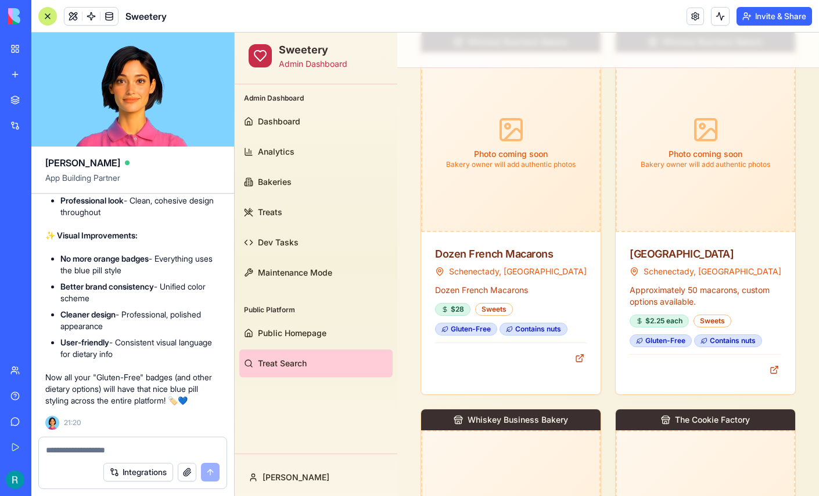
scroll to position [1223, 0]
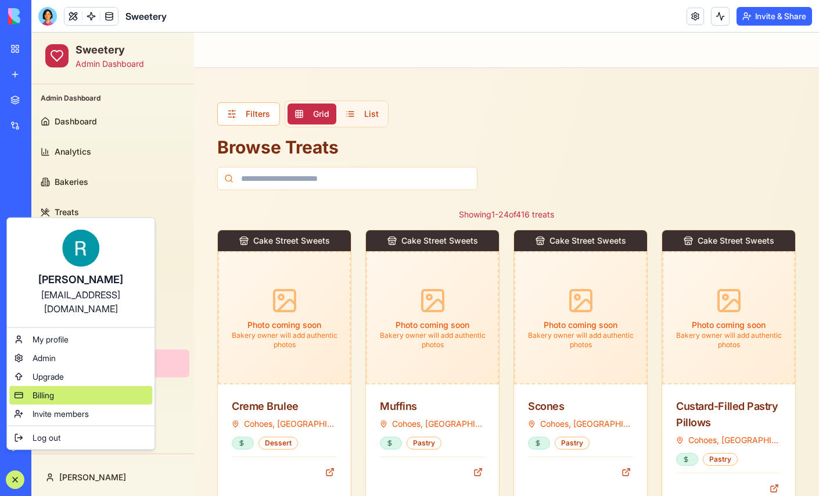
click at [49, 401] on span "Billing" at bounding box center [43, 395] width 21 height 12
